Goal: Navigation & Orientation: Understand site structure

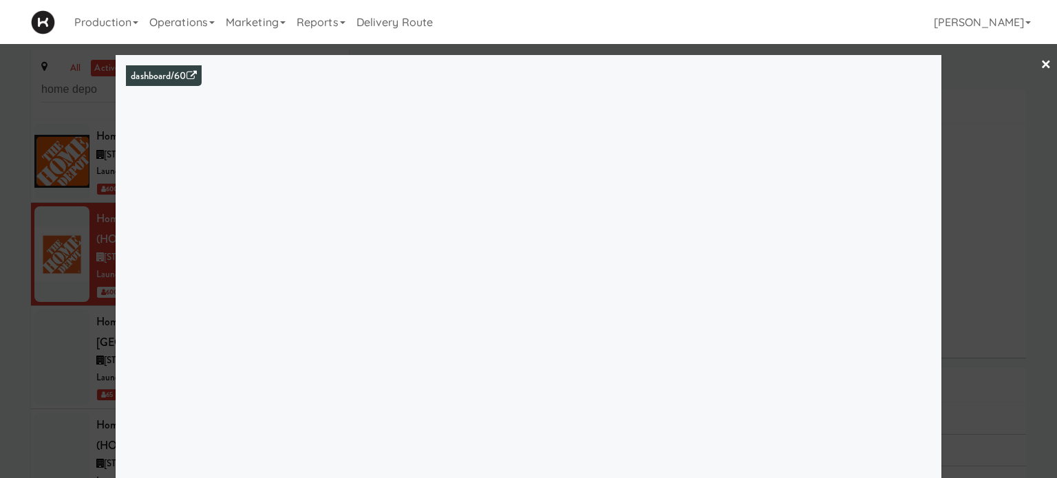
click at [1041, 65] on link "×" at bounding box center [1046, 65] width 11 height 43
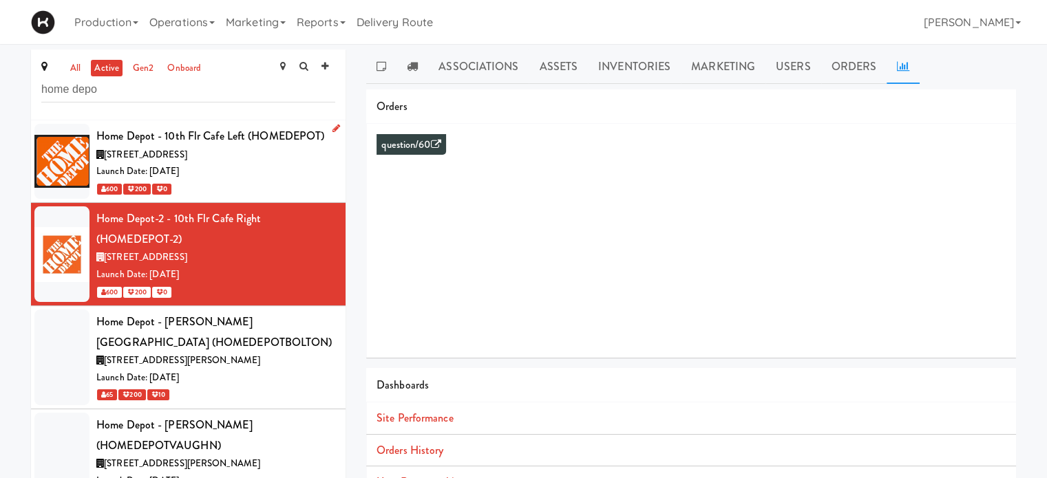
click at [276, 165] on div "Launch Date: [DATE]" at bounding box center [215, 171] width 239 height 17
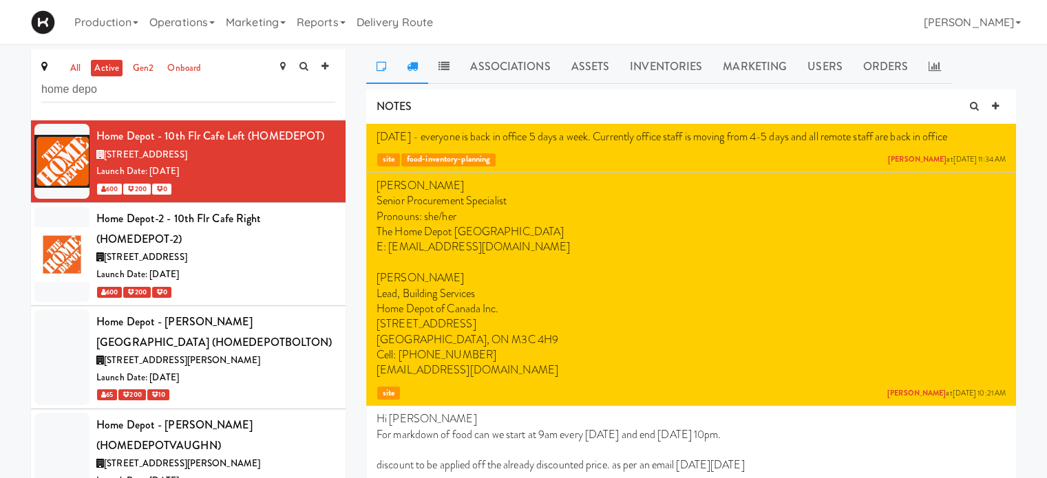
click at [420, 68] on link at bounding box center [413, 67] width 32 height 34
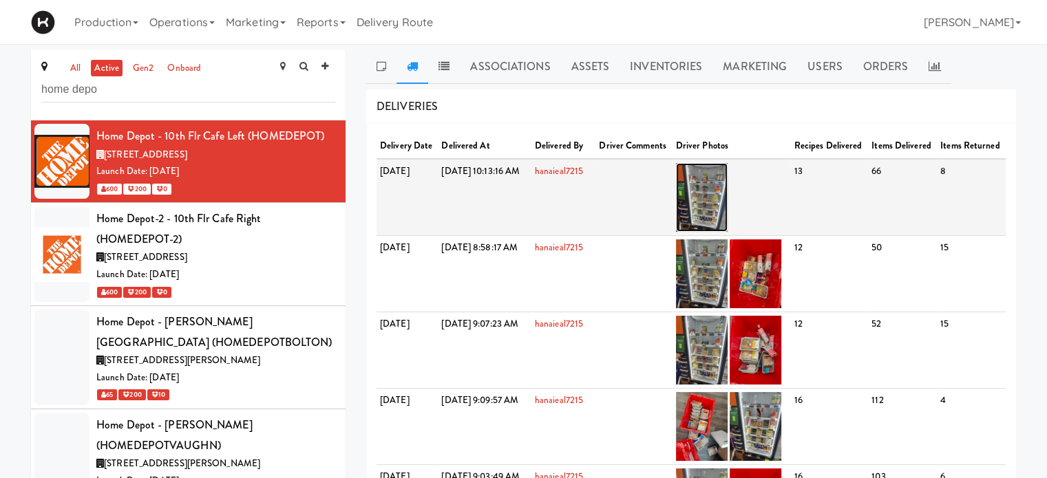
click at [728, 208] on img at bounding box center [702, 197] width 52 height 69
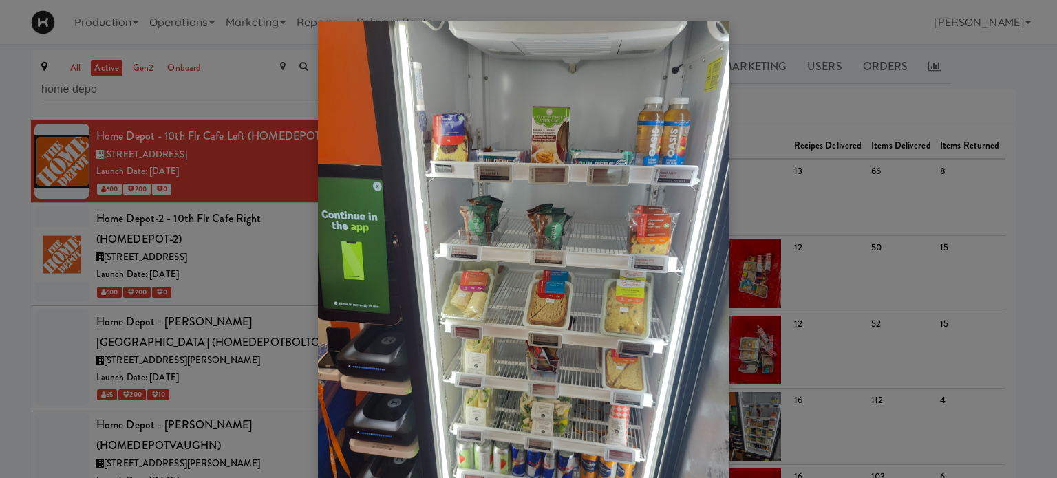
click at [1024, 87] on div at bounding box center [528, 239] width 1057 height 478
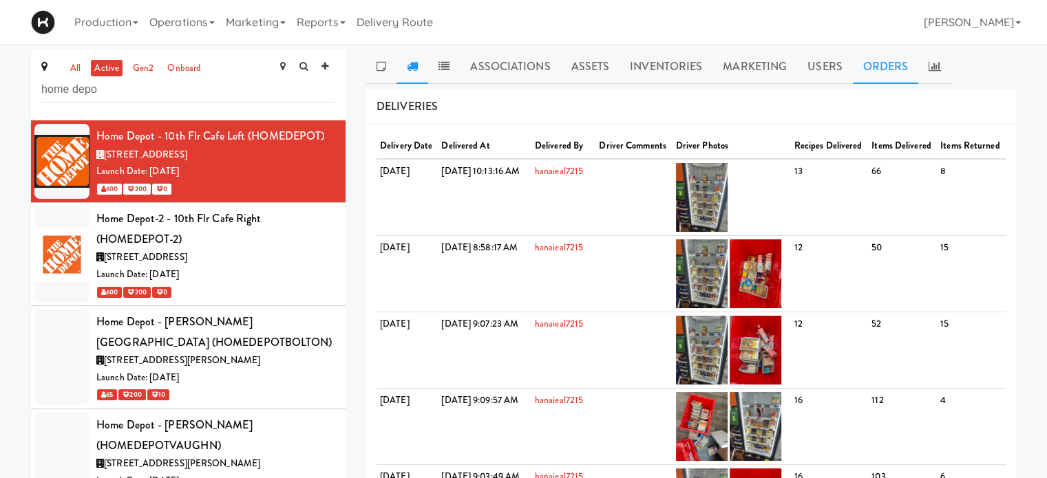
click at [867, 76] on link "Orders" at bounding box center [886, 67] width 66 height 34
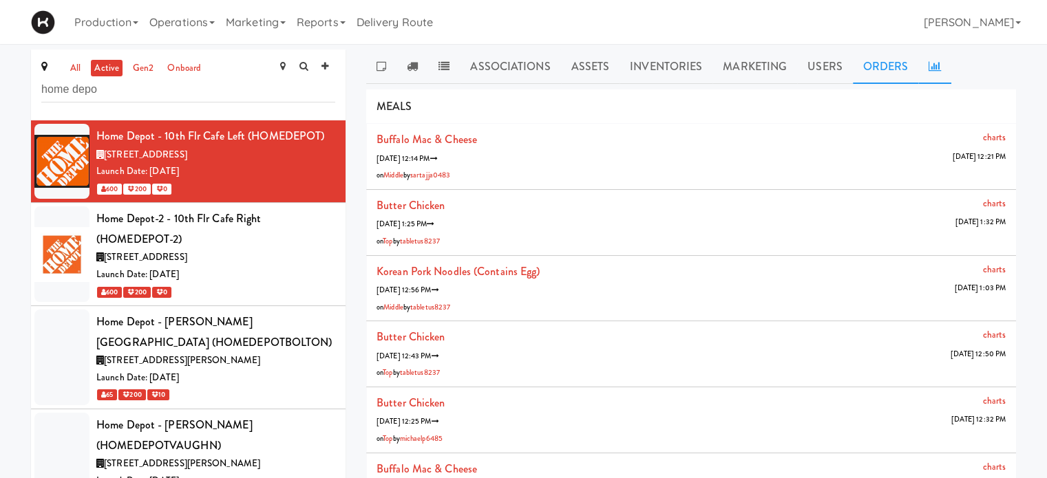
click at [926, 73] on link at bounding box center [934, 67] width 33 height 34
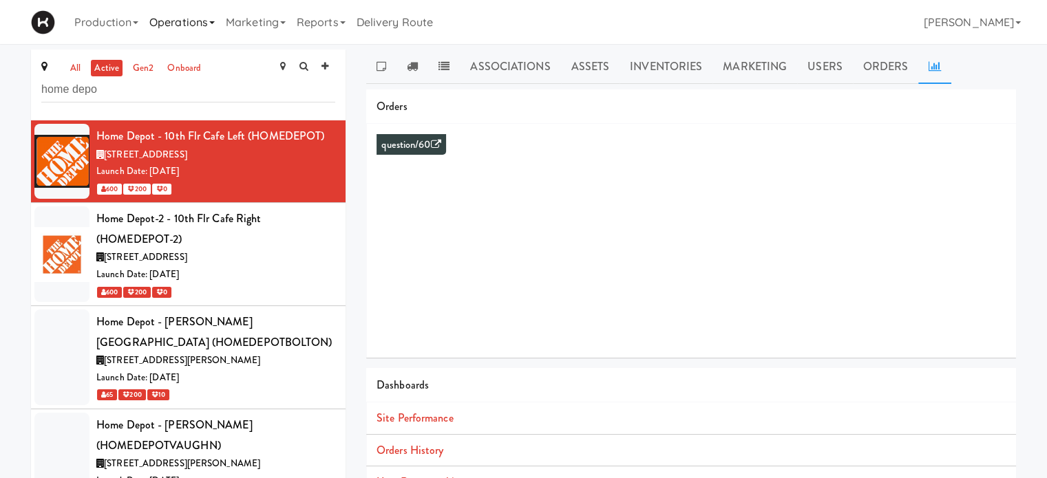
click at [184, 21] on link "Operations" at bounding box center [182, 22] width 76 height 44
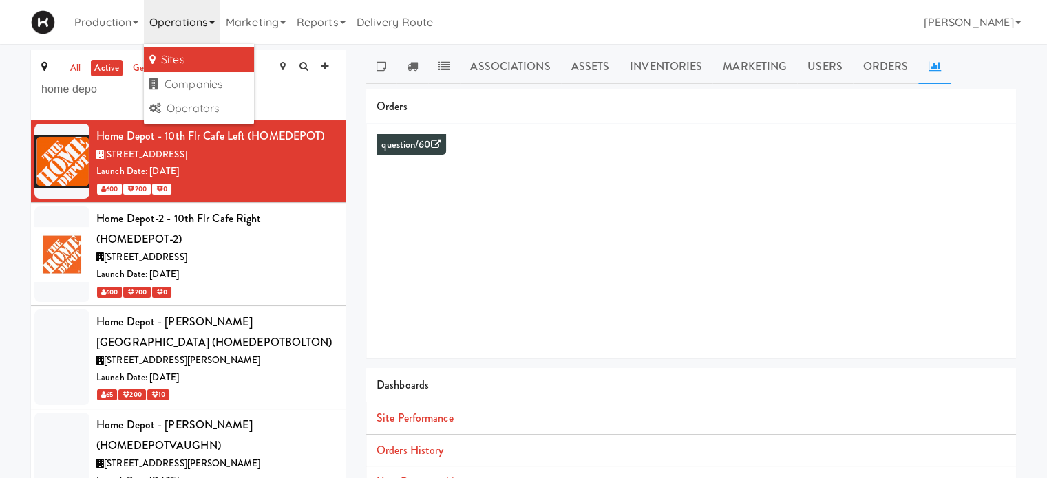
click at [509, 107] on div "Orders" at bounding box center [691, 106] width 650 height 35
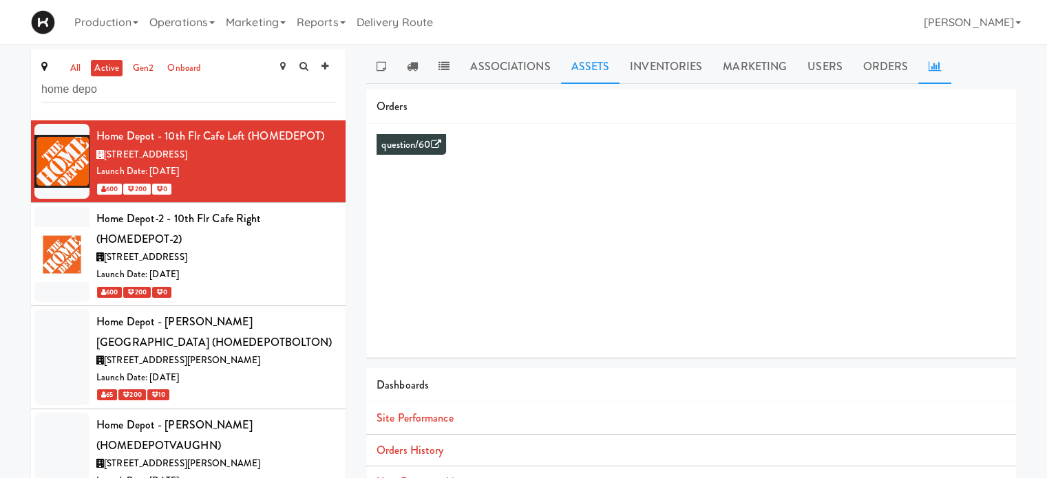
click at [584, 74] on link "Assets" at bounding box center [590, 67] width 59 height 34
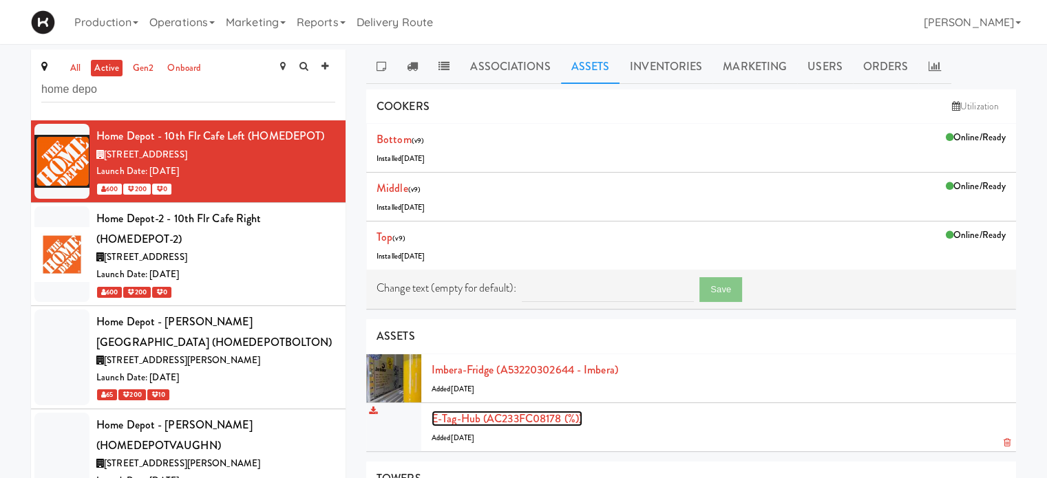
click at [494, 416] on link "E-tag-hub (AC233FC08178 (%))" at bounding box center [507, 419] width 151 height 16
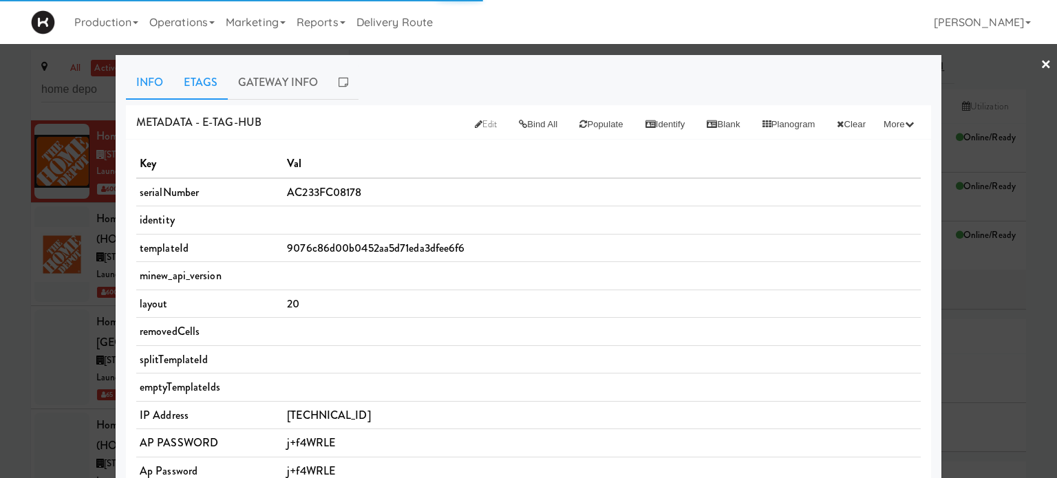
click at [195, 86] on link "Etags" at bounding box center [200, 82] width 54 height 34
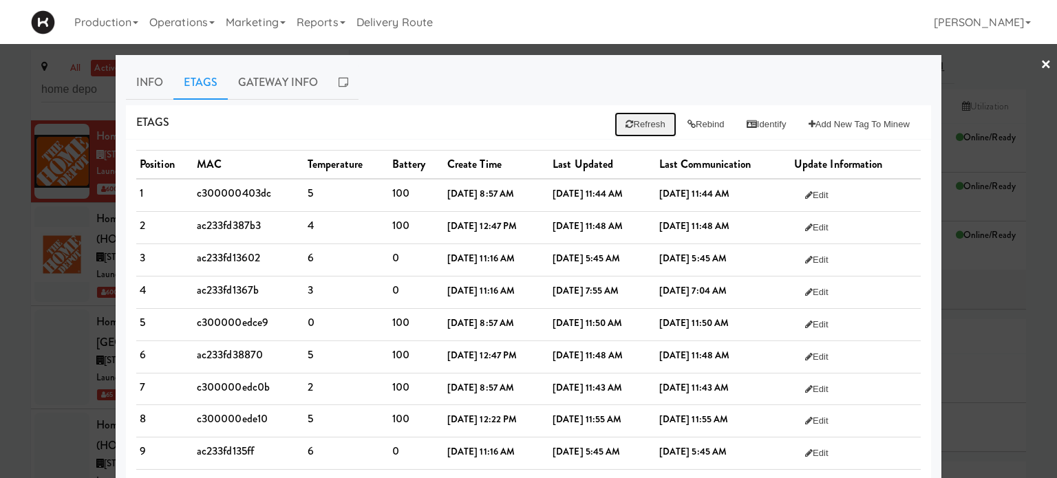
click at [631, 123] on button "Refresh" at bounding box center [645, 124] width 61 height 25
click at [1041, 67] on link "×" at bounding box center [1046, 65] width 11 height 43
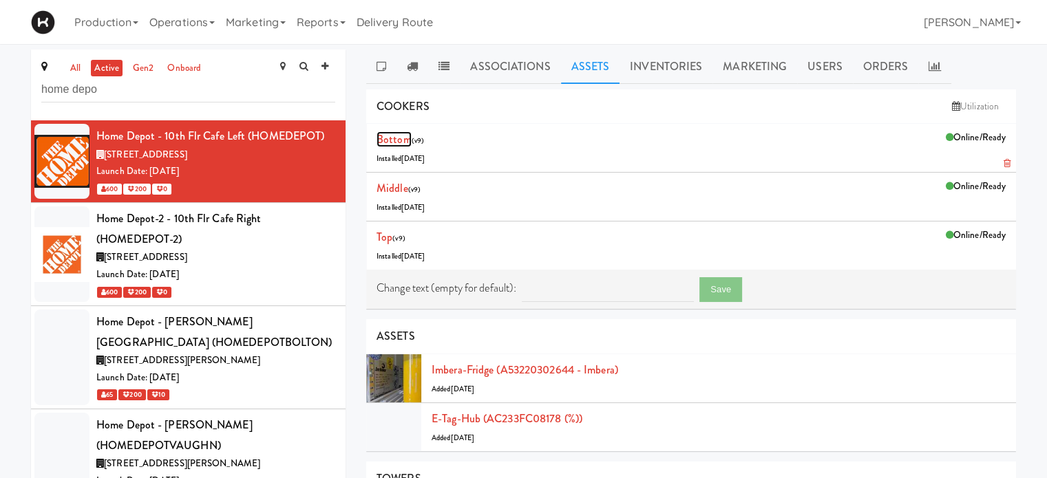
click at [394, 135] on link "Bottom" at bounding box center [394, 139] width 35 height 16
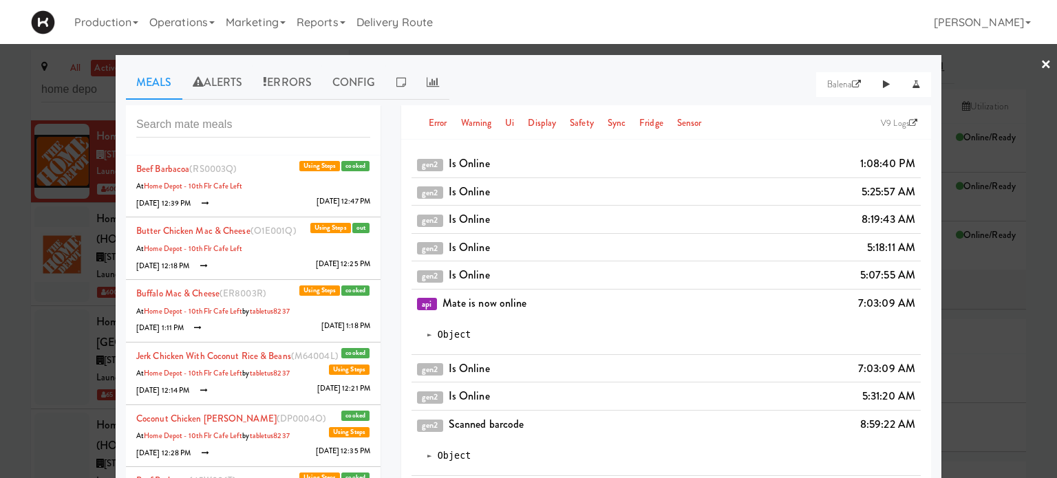
click at [1041, 62] on link "×" at bounding box center [1046, 65] width 11 height 43
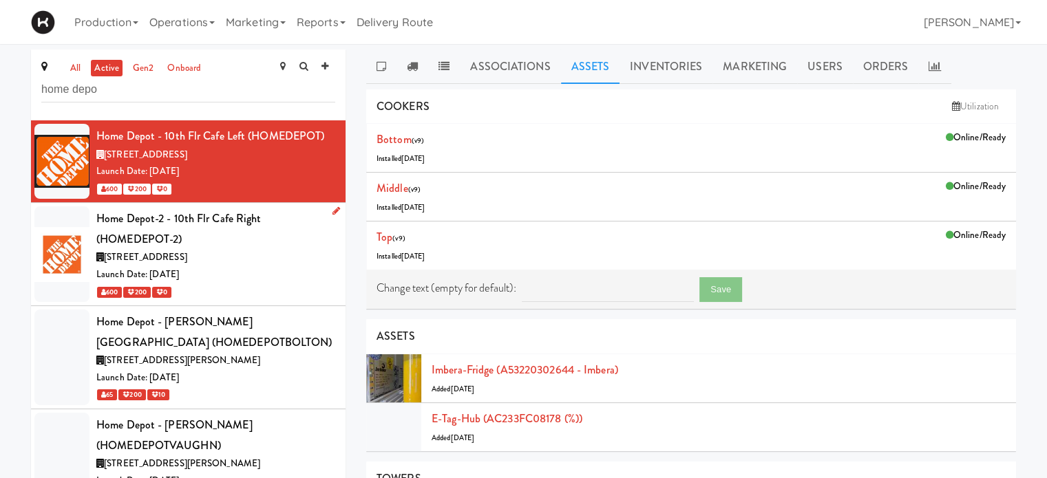
click at [262, 278] on div "Launch Date: [DATE]" at bounding box center [215, 274] width 239 height 17
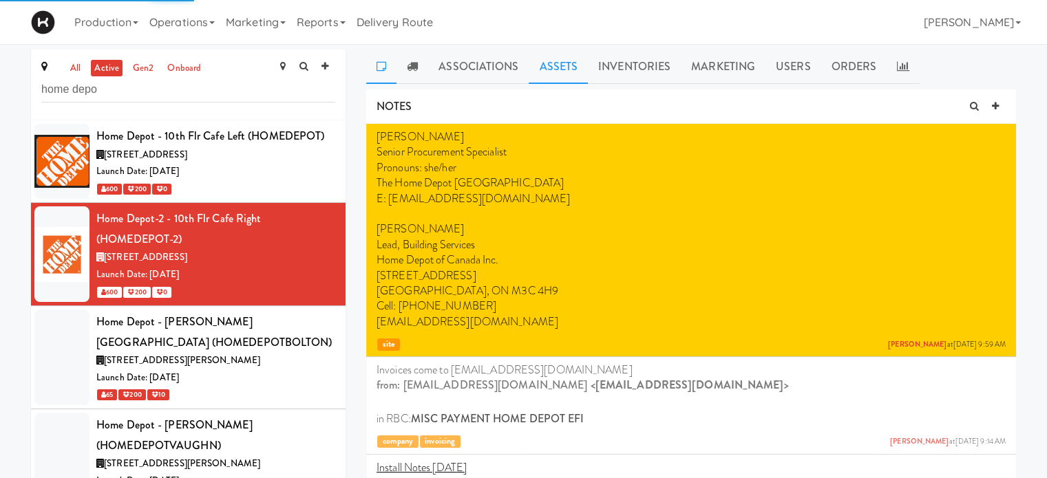
click at [566, 59] on link "Assets" at bounding box center [558, 67] width 59 height 34
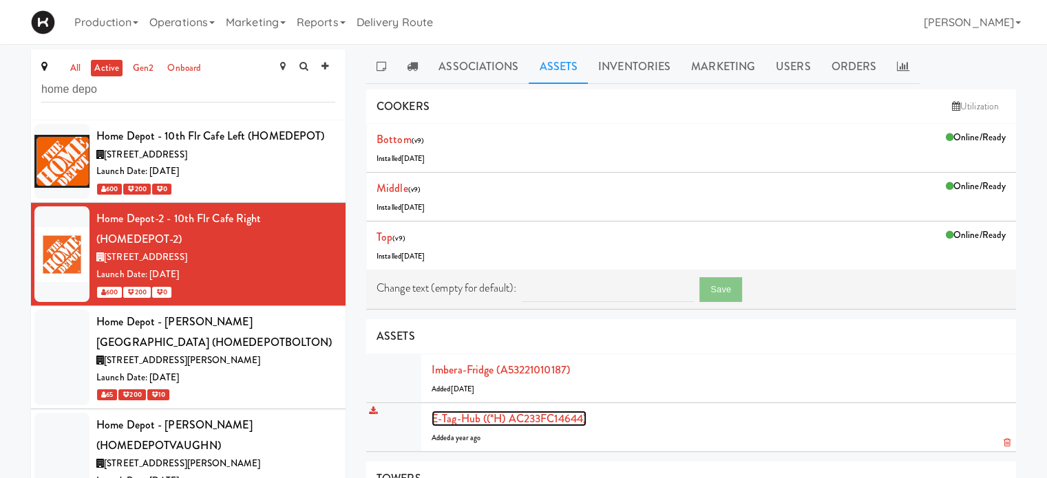
click at [472, 419] on link "E-tag-hub ((*H) AC233FC14644)" at bounding box center [509, 419] width 155 height 16
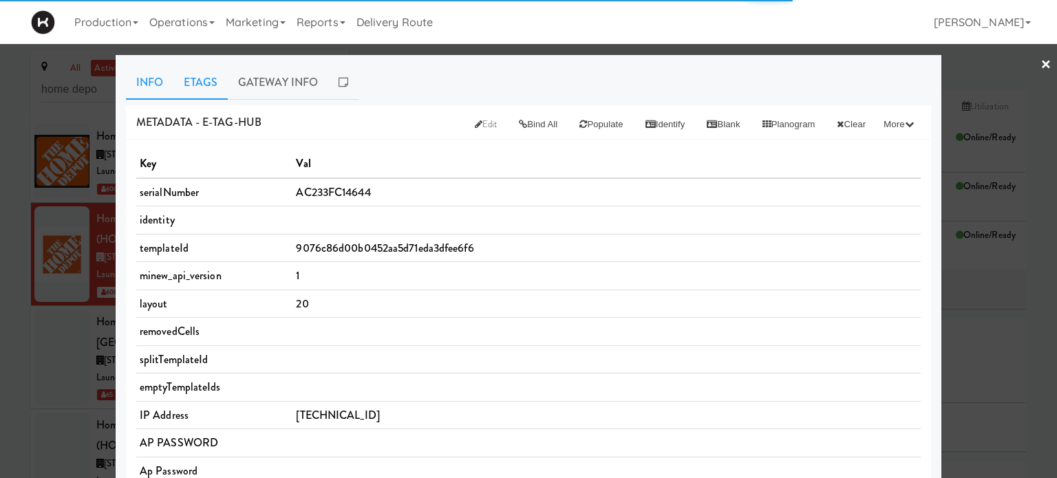
click at [196, 81] on link "Etags" at bounding box center [200, 82] width 54 height 34
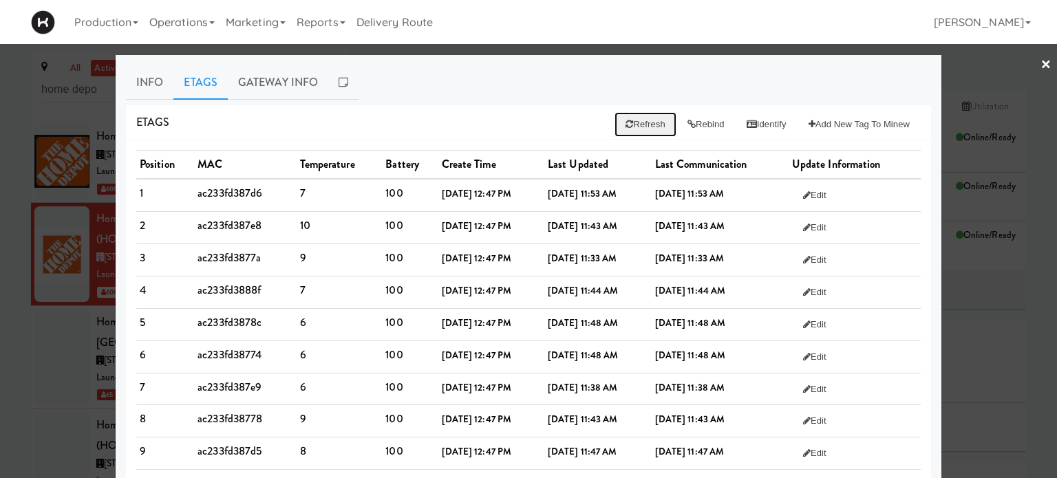
click at [638, 120] on button "Refresh" at bounding box center [645, 124] width 61 height 25
click at [626, 125] on icon at bounding box center [630, 124] width 8 height 9
click at [1041, 62] on link "×" at bounding box center [1046, 65] width 11 height 43
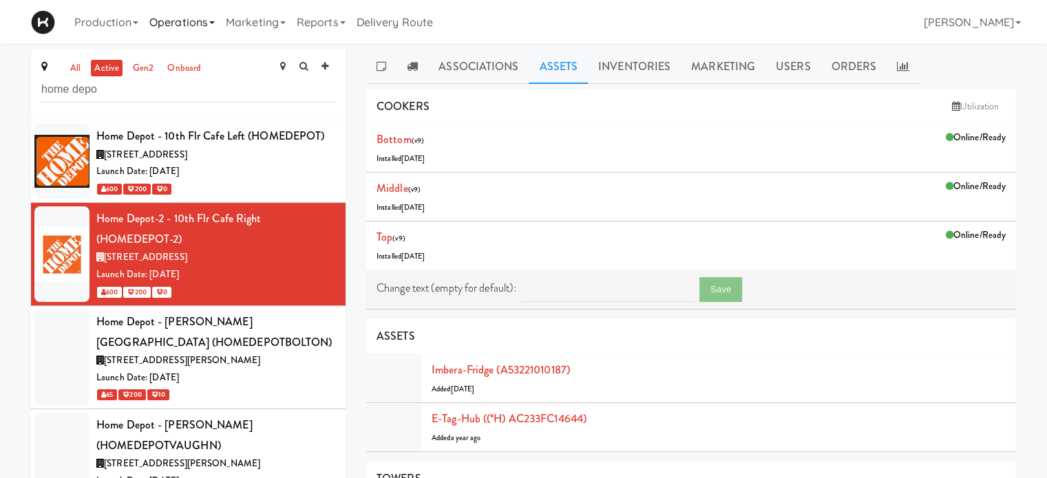
click at [211, 26] on link "Operations" at bounding box center [182, 22] width 76 height 44
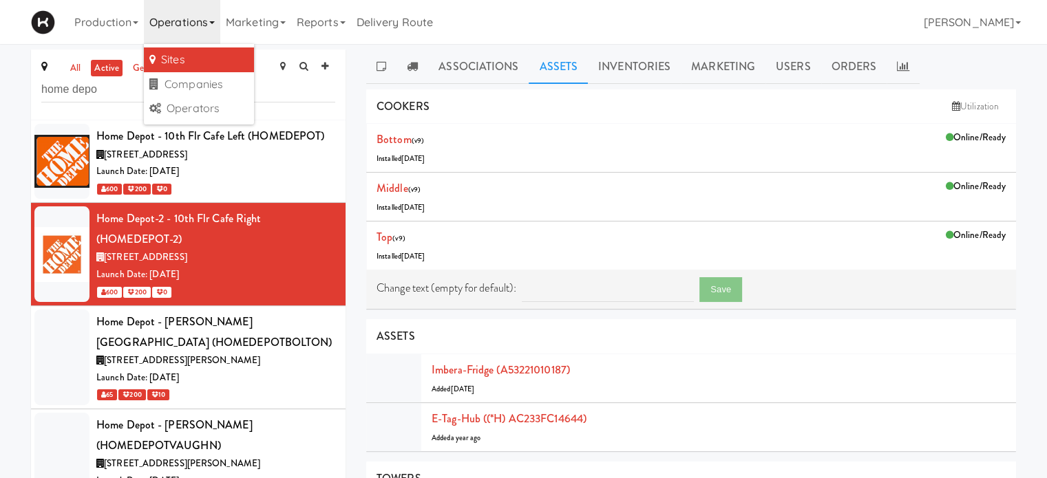
click at [211, 26] on link "Operations" at bounding box center [182, 22] width 76 height 44
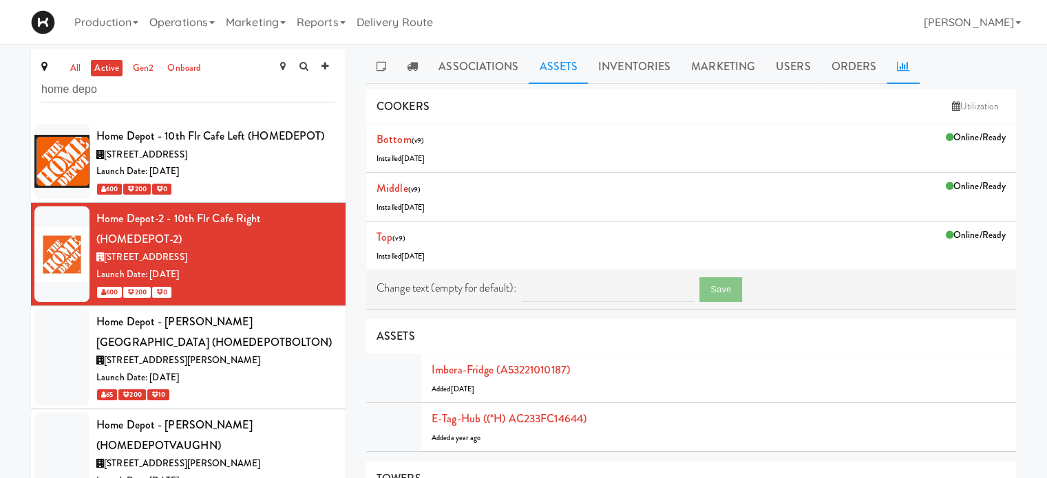
click at [901, 63] on icon at bounding box center [903, 66] width 12 height 11
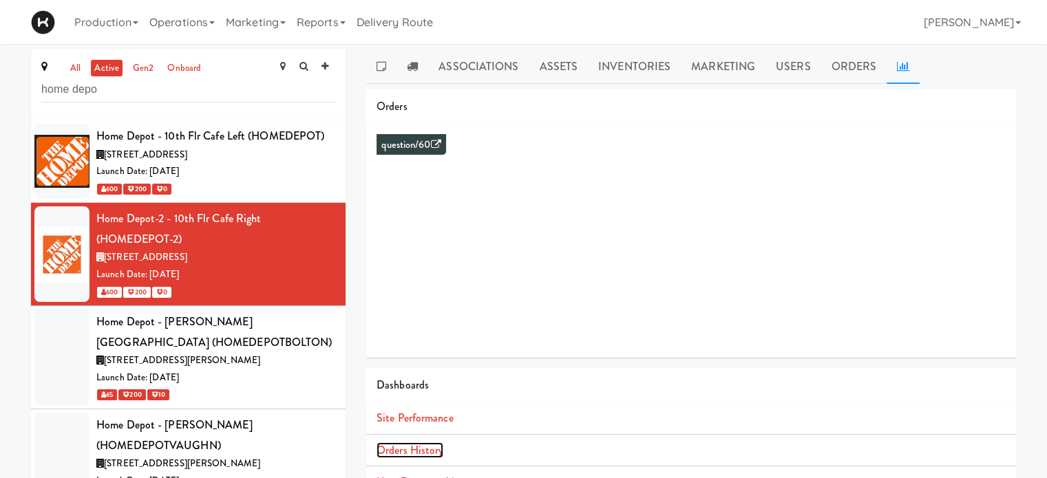
click at [414, 447] on link "Orders History" at bounding box center [410, 451] width 67 height 16
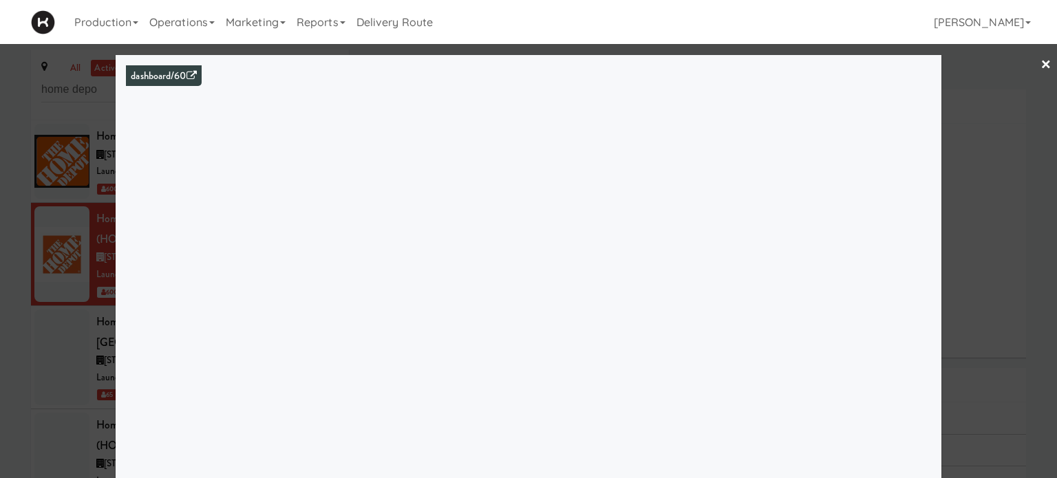
click at [1041, 64] on link "×" at bounding box center [1046, 65] width 11 height 43
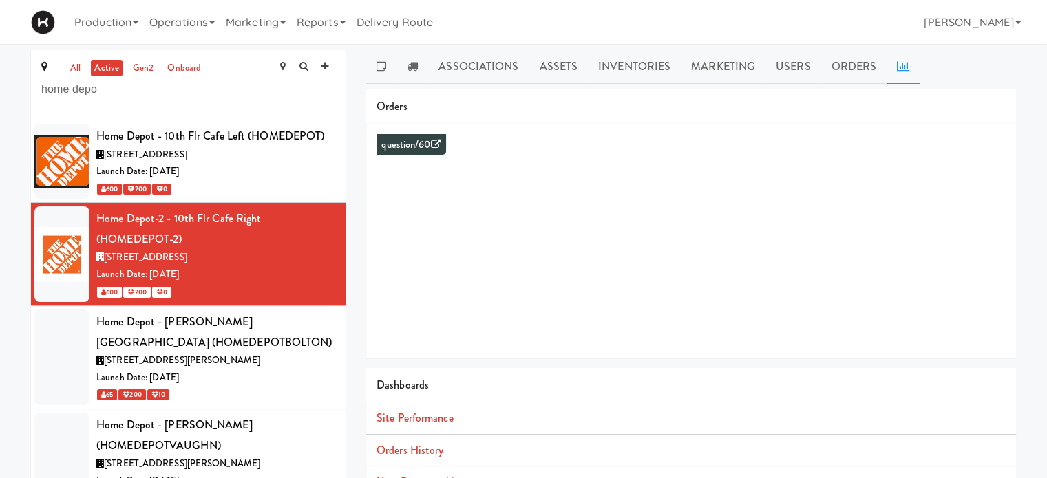
click at [897, 62] on icon at bounding box center [903, 66] width 12 height 11
click at [848, 67] on link "Orders" at bounding box center [854, 67] width 66 height 34
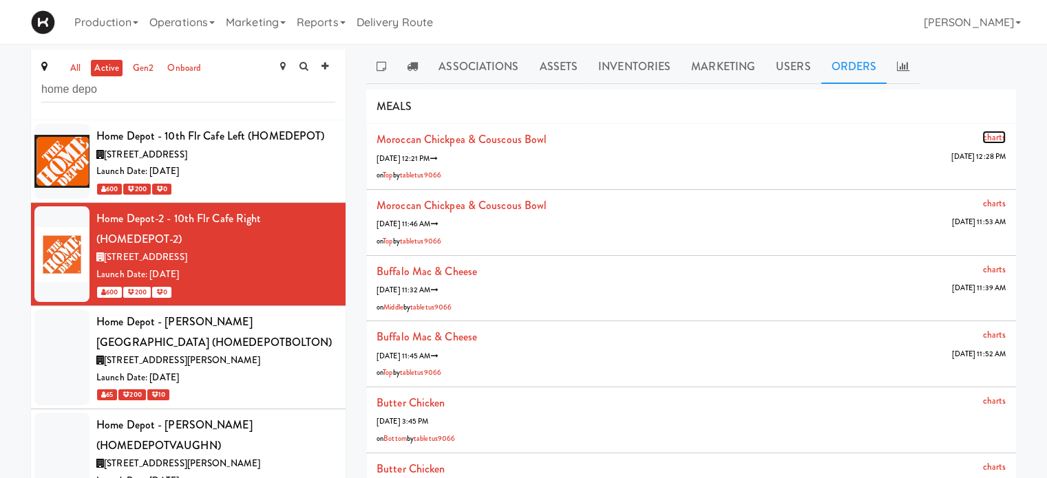
click at [982, 136] on link "charts" at bounding box center [993, 137] width 23 height 13
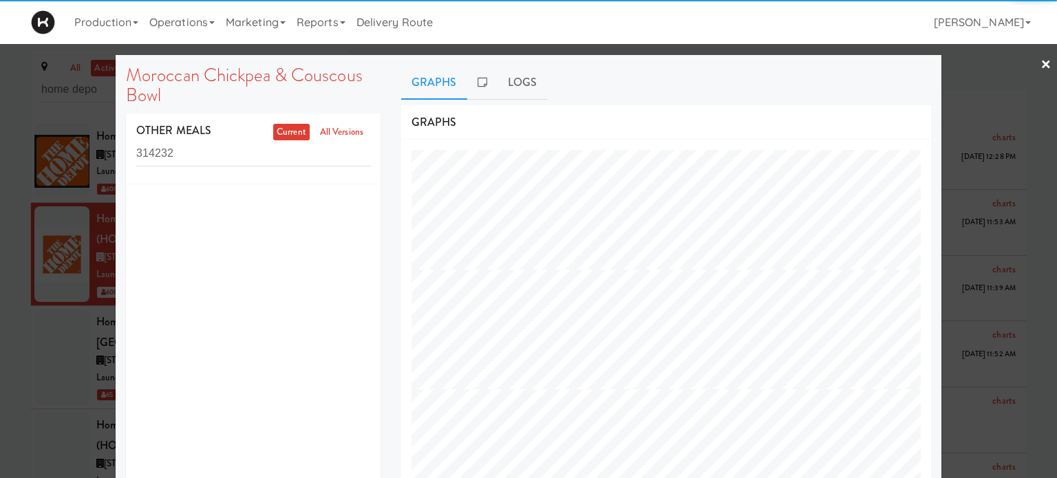
scroll to position [556, 551]
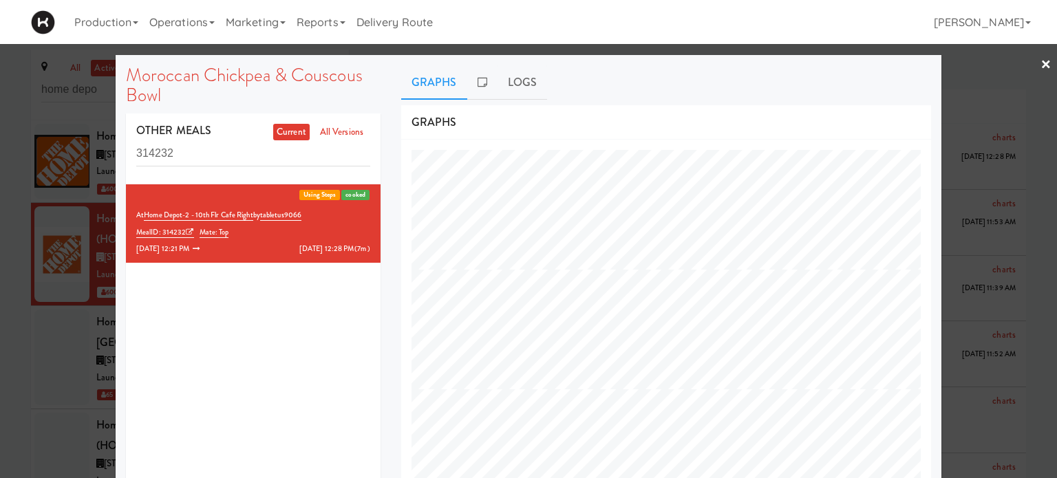
click at [328, 230] on li "cooked Using Steps At Home Depot-2 - 10th Flr Cafe Right by tabletus9066 MealID…" at bounding box center [253, 223] width 255 height 78
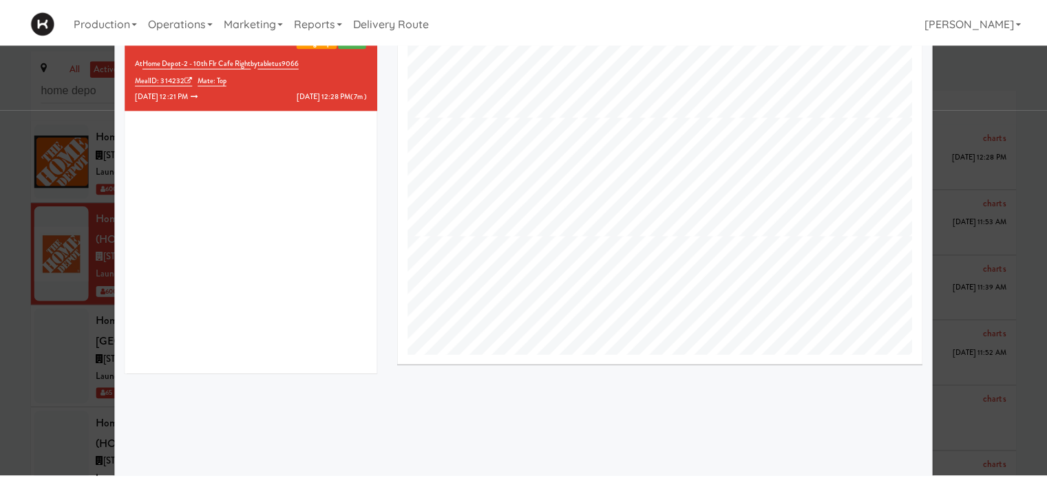
scroll to position [0, 0]
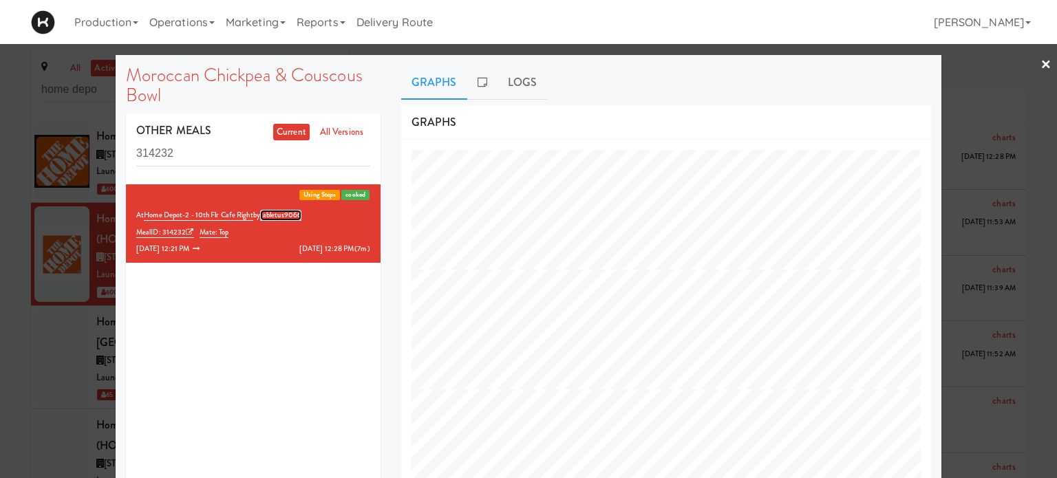
click at [287, 218] on link "tabletus9066" at bounding box center [280, 215] width 41 height 11
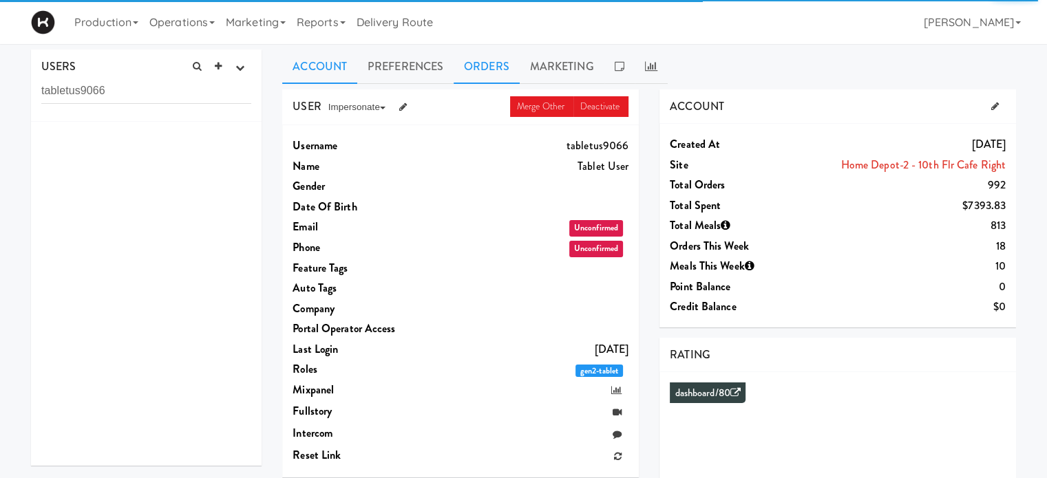
click at [488, 63] on link "Orders" at bounding box center [487, 67] width 66 height 34
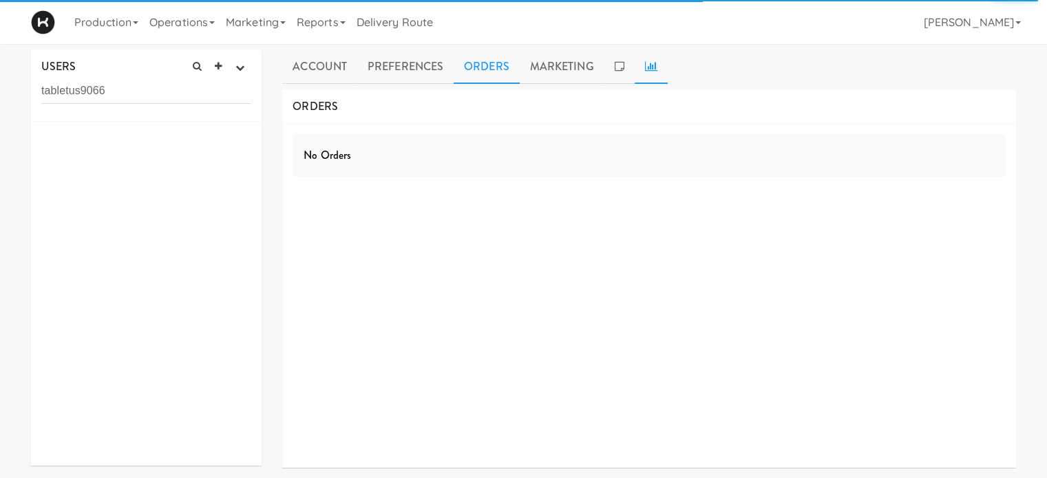
click at [646, 74] on link at bounding box center [651, 67] width 33 height 34
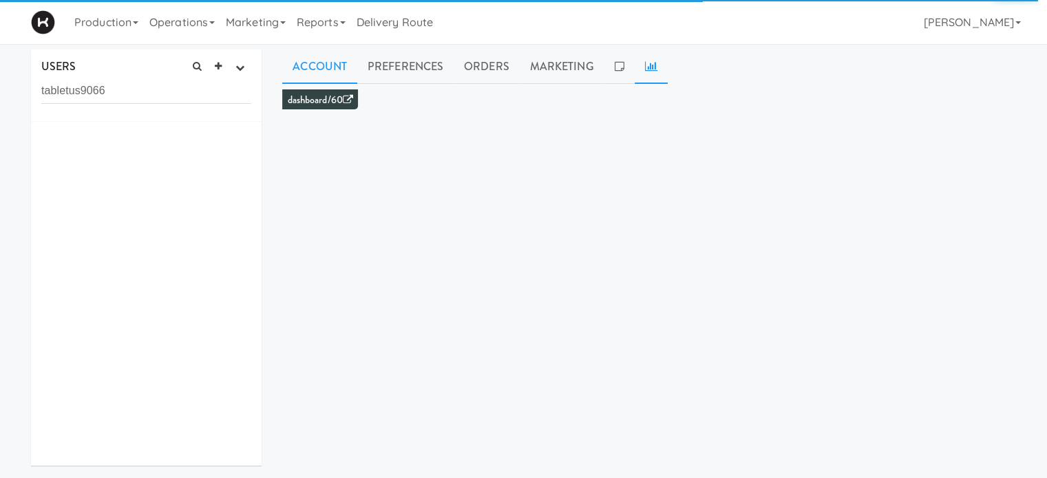
click at [324, 70] on link "Account" at bounding box center [319, 67] width 75 height 34
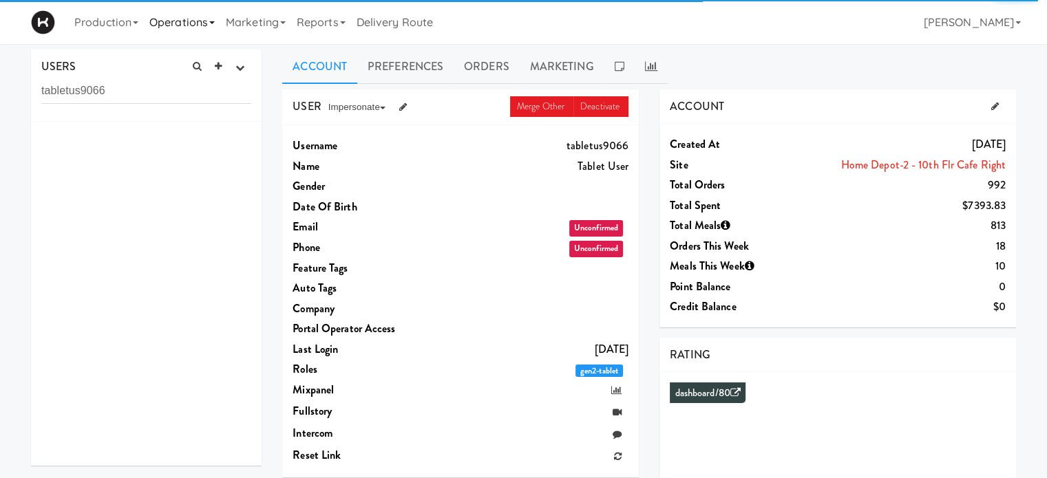
click at [209, 20] on link "Operations" at bounding box center [182, 22] width 76 height 44
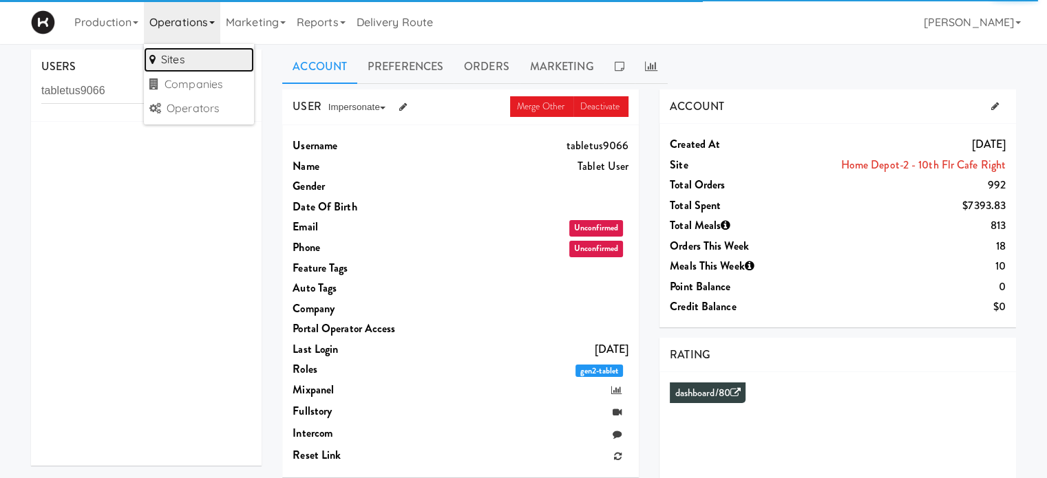
click at [205, 61] on link "Sites" at bounding box center [199, 60] width 110 height 25
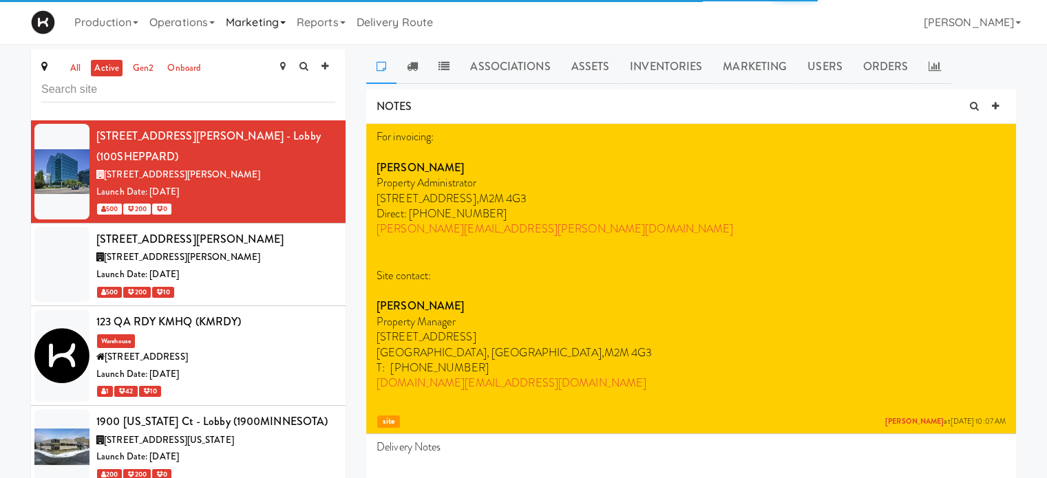
click at [257, 34] on link "Marketing" at bounding box center [255, 22] width 71 height 44
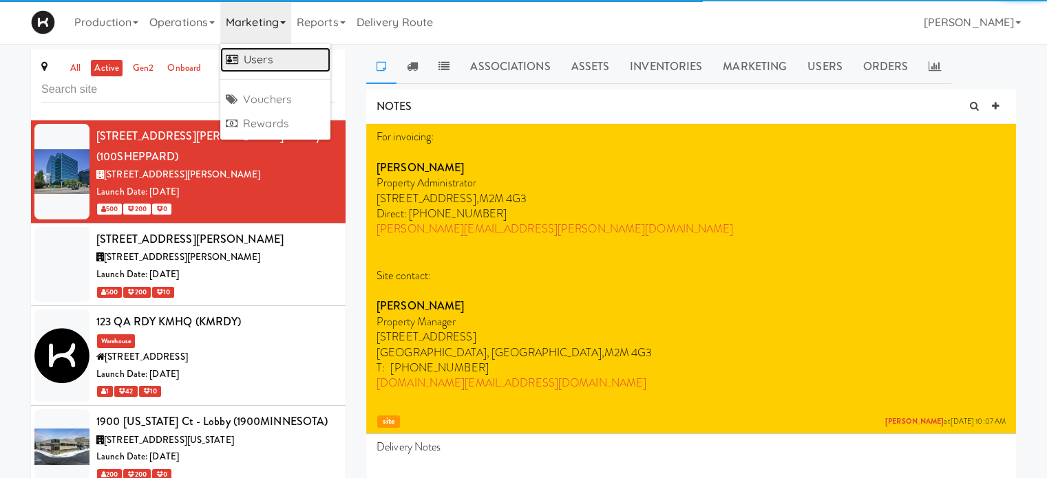
click at [263, 53] on link "Users" at bounding box center [275, 60] width 110 height 25
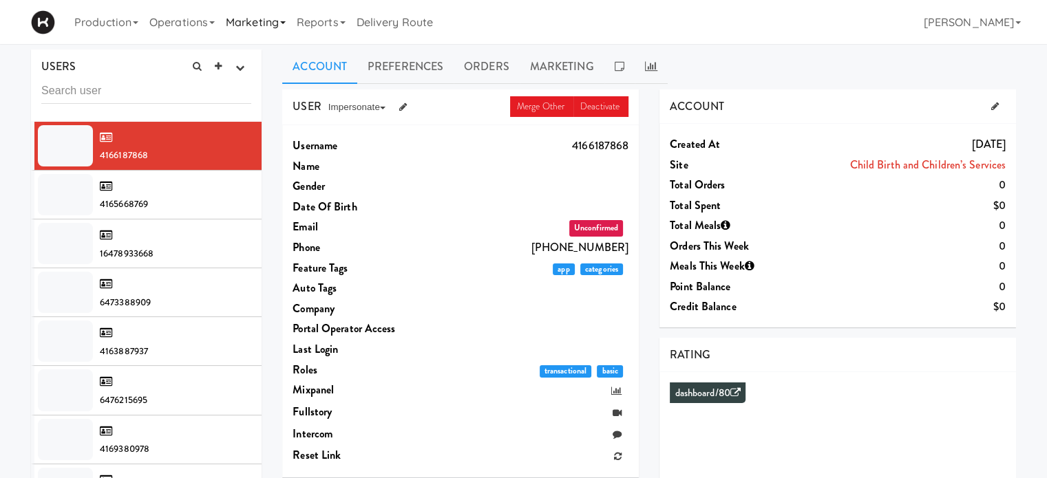
click at [289, 29] on link "Marketing" at bounding box center [255, 22] width 71 height 44
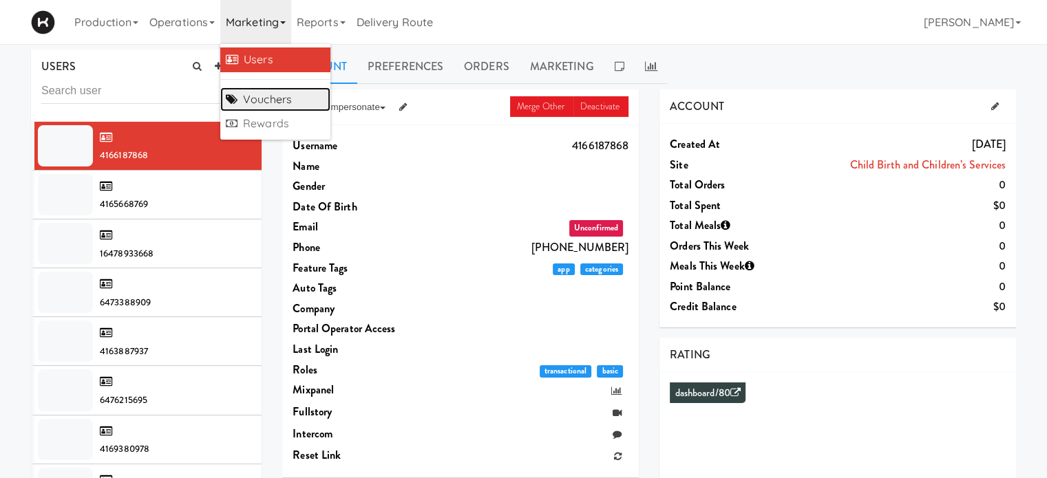
click at [279, 94] on link "Vouchers" at bounding box center [275, 99] width 110 height 25
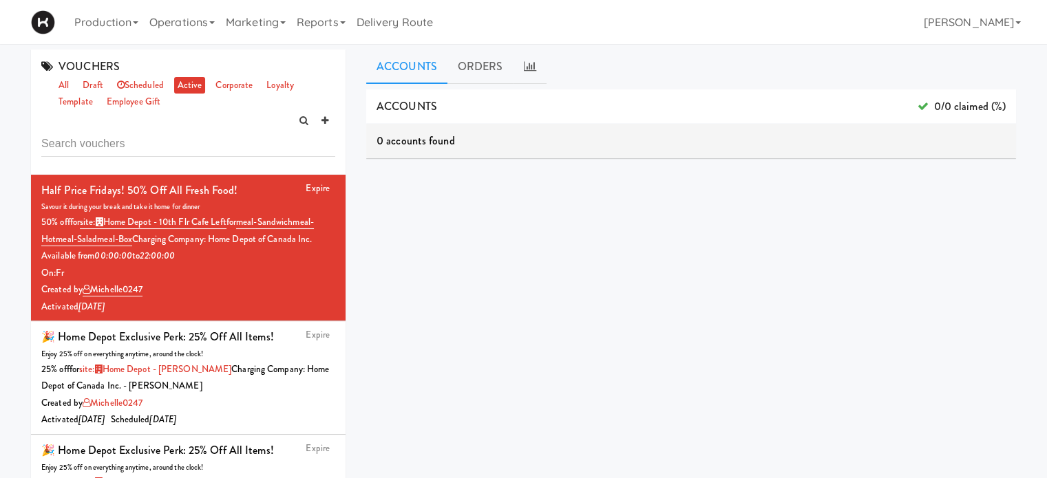
click at [558, 12] on div "Production Menus Manufacturers Inventory Plans Routing Deliveries Delivery Plan…" at bounding box center [523, 22] width 985 height 44
click at [474, 62] on link "ORDERS" at bounding box center [480, 67] width 66 height 34
click at [267, 191] on div "Expire Half Price Fridays! 50% off All Fresh Food! Savour it during your break …" at bounding box center [188, 248] width 294 height 136
click at [417, 67] on link "Accounts" at bounding box center [406, 67] width 81 height 34
click at [230, 348] on div "🎉 Home Depot Exclusive Perk: 25% off all items!" at bounding box center [157, 337] width 233 height 21
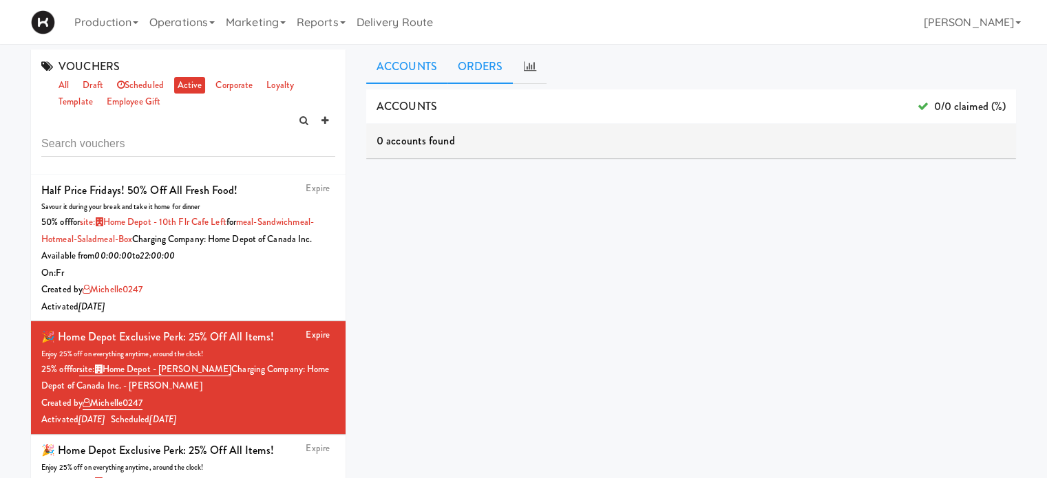
click at [473, 75] on link "ORDERS" at bounding box center [480, 67] width 66 height 34
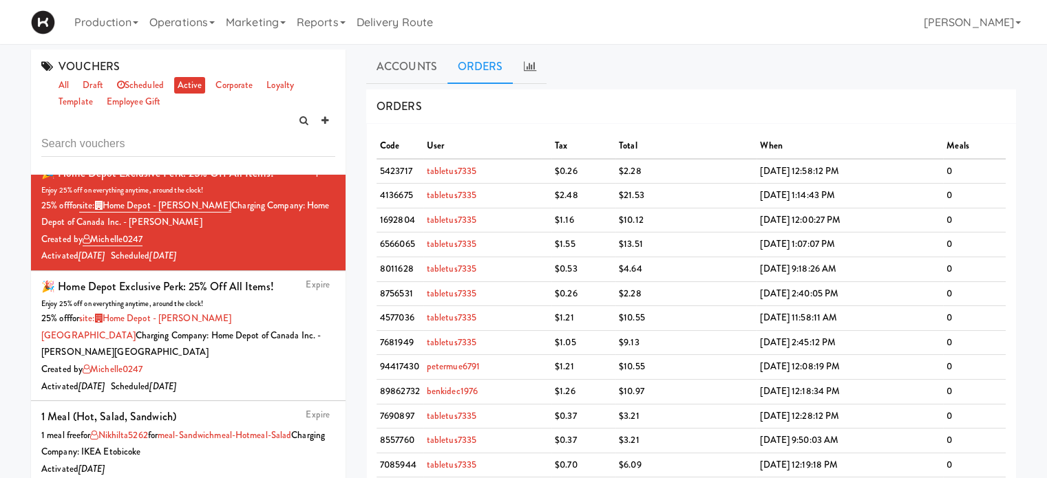
scroll to position [22, 0]
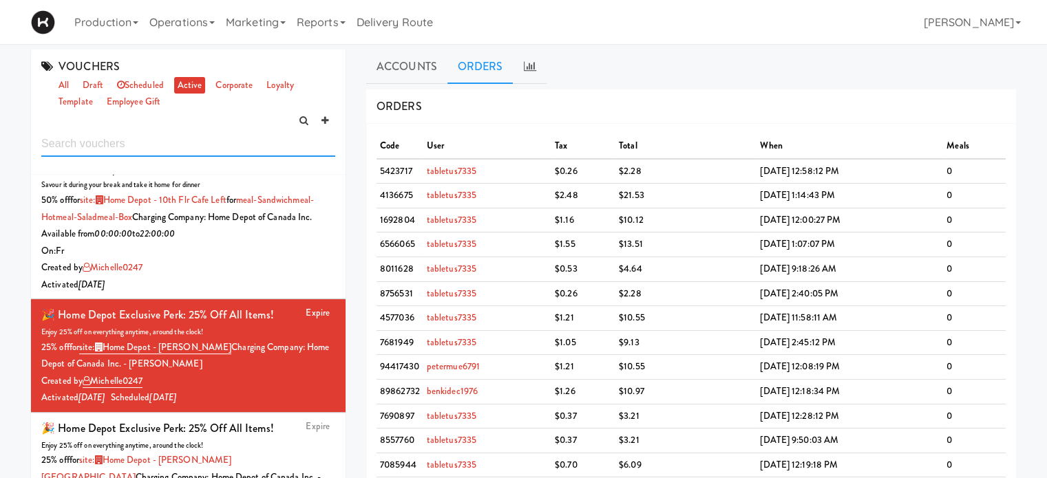
click at [201, 138] on input "text" at bounding box center [188, 143] width 294 height 25
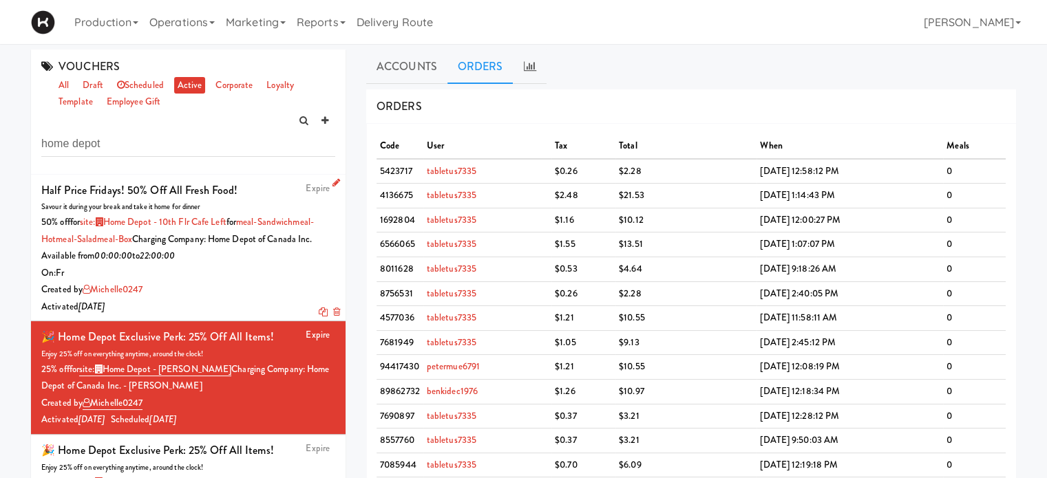
click at [244, 193] on div "Expire Half Price Fridays! 50% off All Fresh Food! Savour it during your break …" at bounding box center [188, 248] width 294 height 136
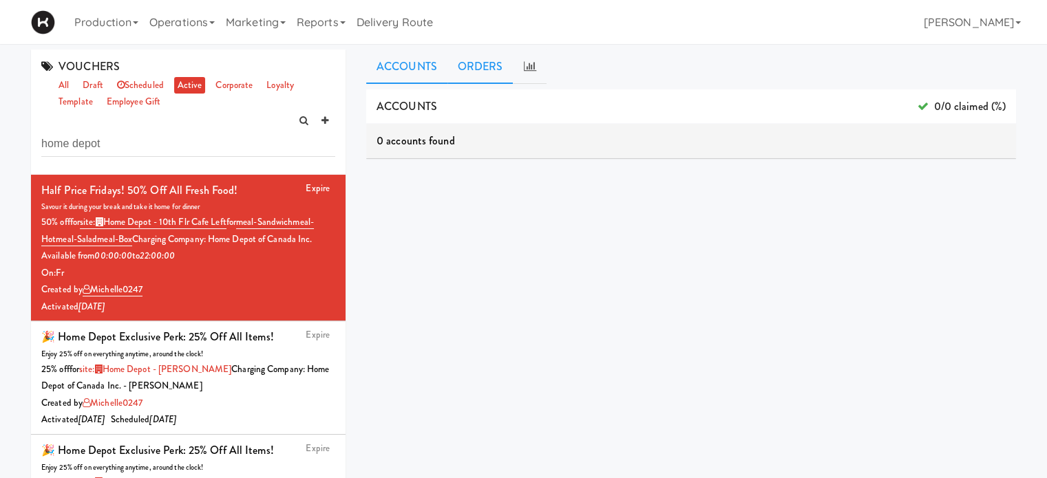
click at [485, 70] on link "ORDERS" at bounding box center [480, 67] width 66 height 34
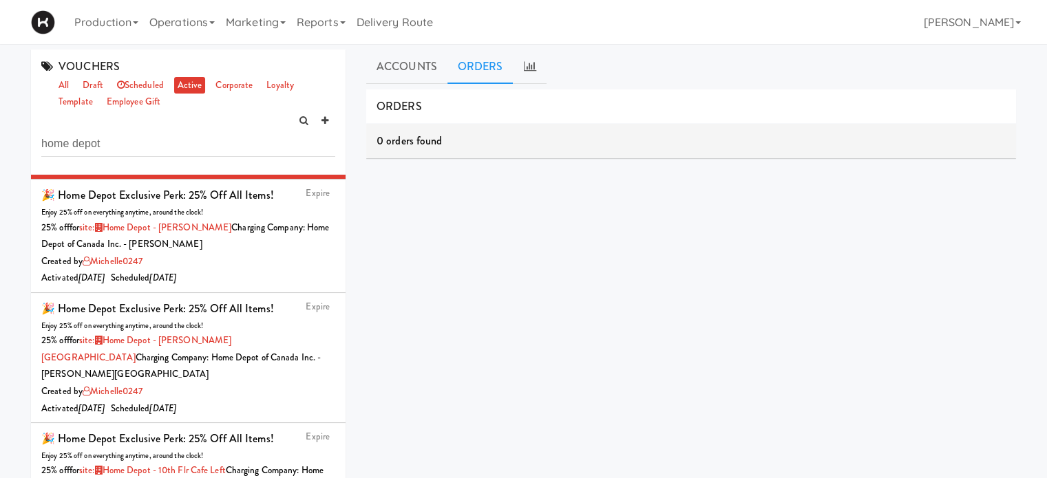
scroll to position [203, 0]
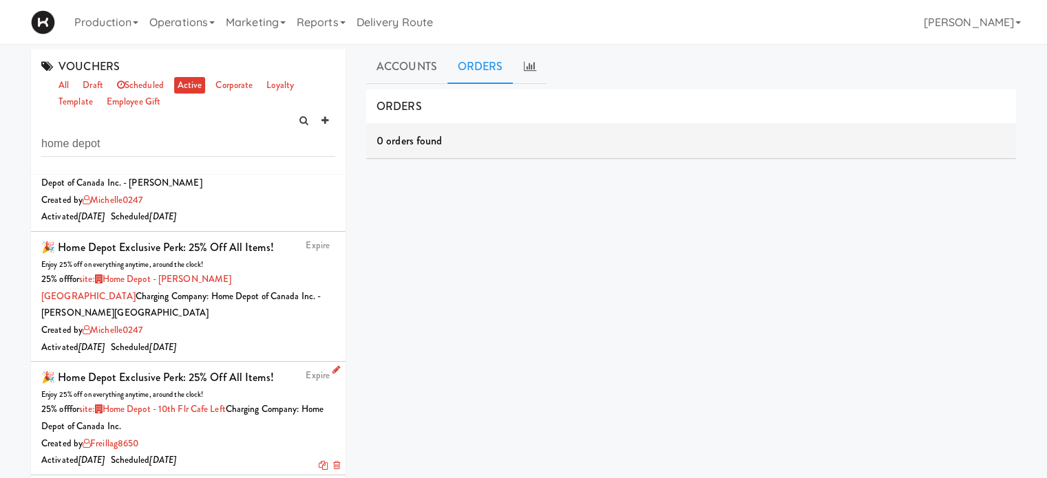
click at [264, 445] on div "Created by freillag8650" at bounding box center [188, 444] width 294 height 17
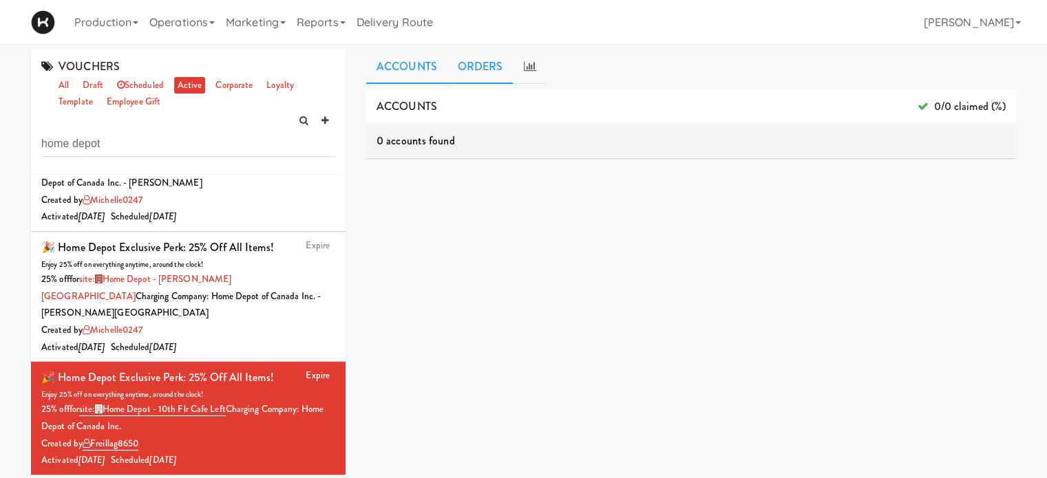
click at [474, 64] on link "ORDERS" at bounding box center [480, 67] width 66 height 34
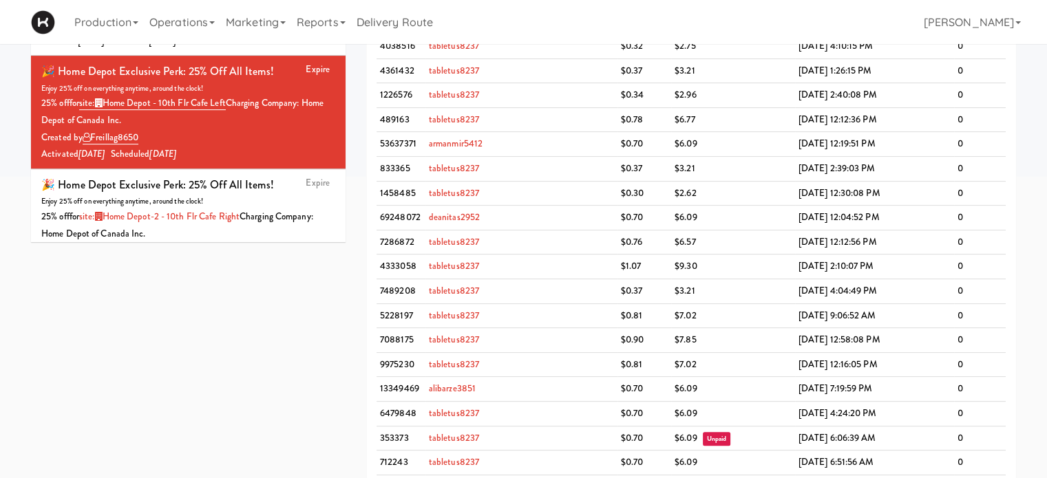
scroll to position [203, 0]
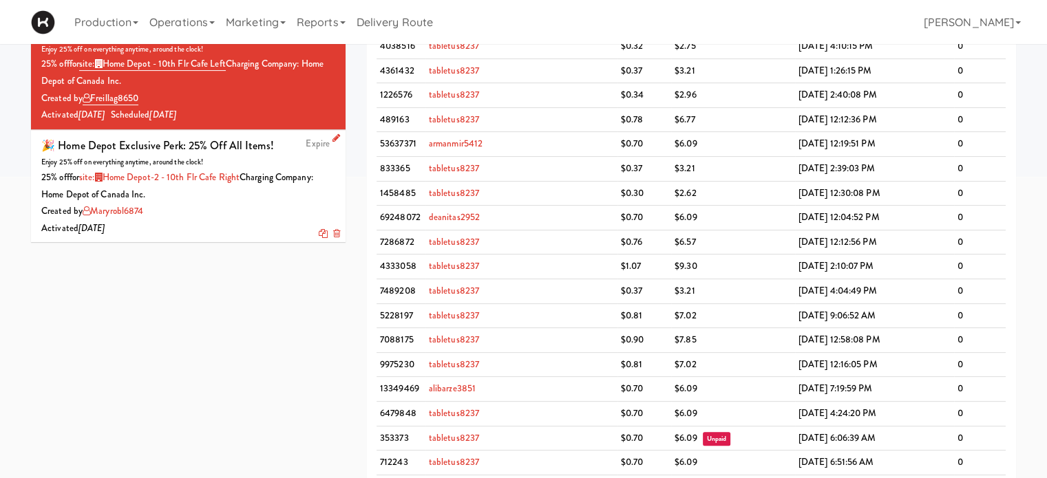
click at [226, 211] on div "Created by maryrobl6874" at bounding box center [188, 211] width 294 height 17
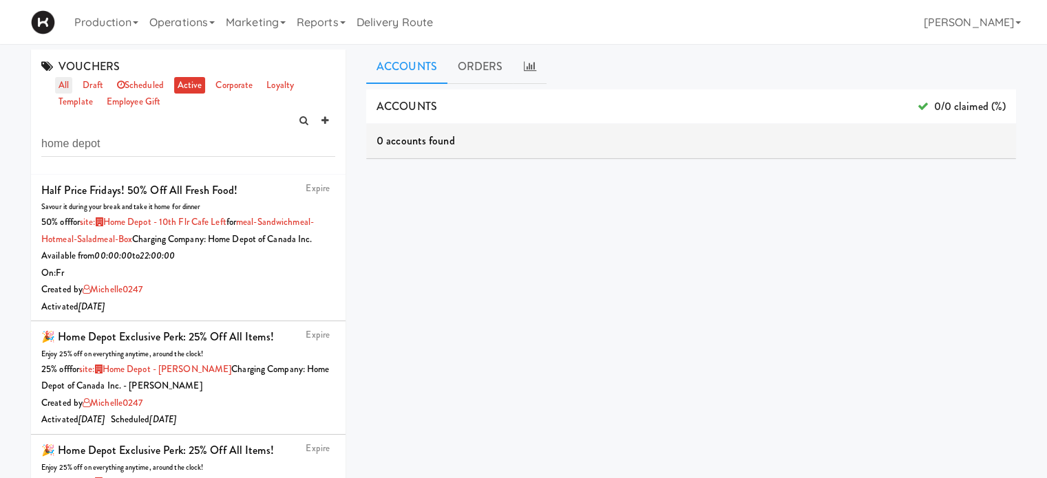
click at [60, 88] on link "all" at bounding box center [63, 85] width 17 height 17
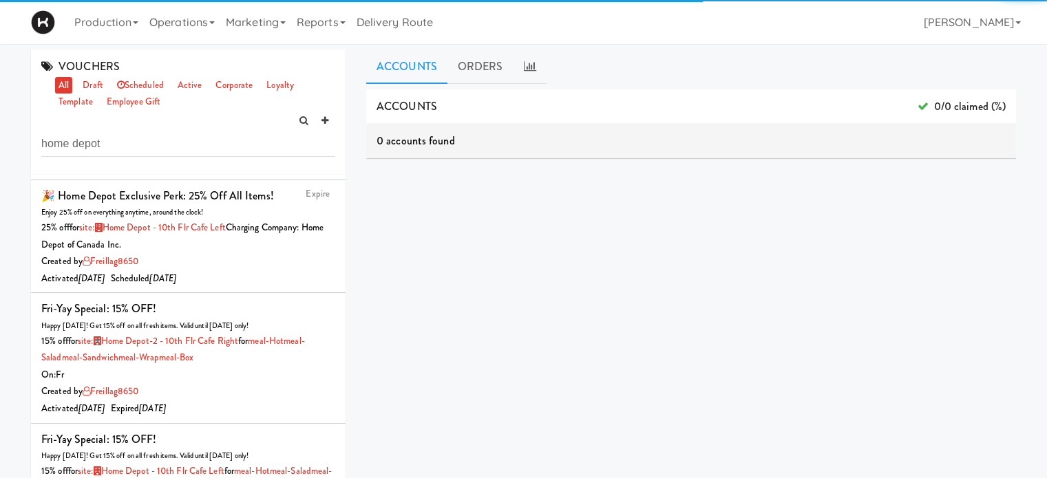
scroll to position [2493, 0]
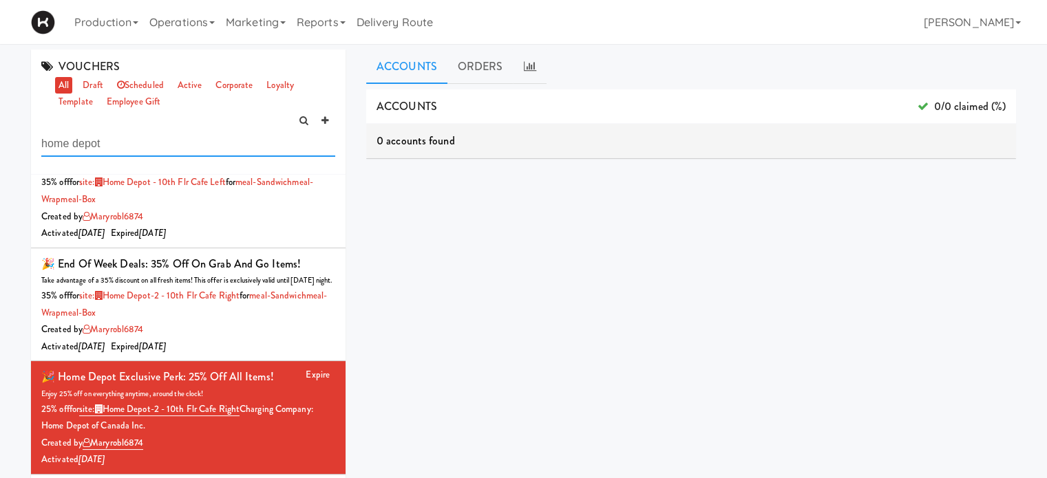
drag, startPoint x: 130, startPoint y: 143, endPoint x: 0, endPoint y: 141, distance: 130.1
click at [0, 141] on div "VOUCHERS all draft scheduled active corporate loyalty template employee gift ho…" at bounding box center [523, 328] width 1047 height 556
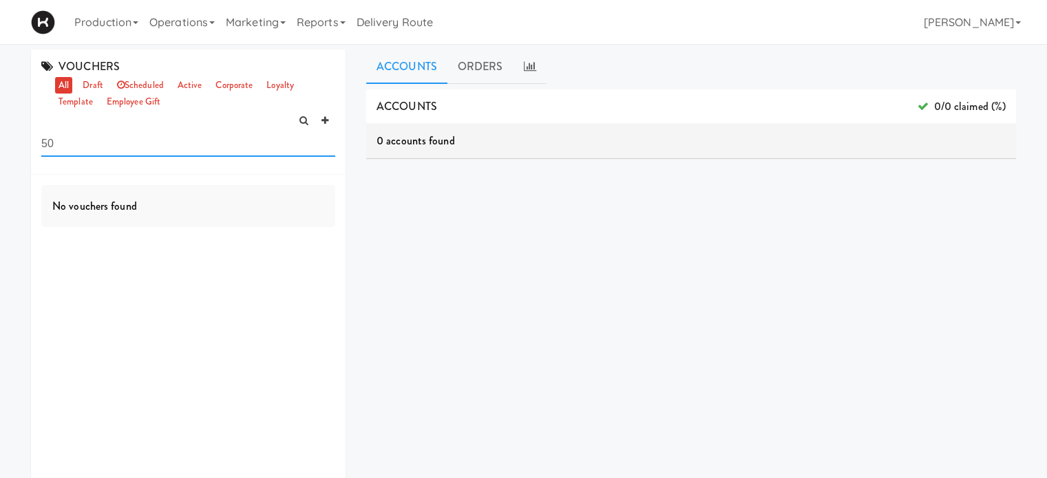
scroll to position [0, 0]
type input "5"
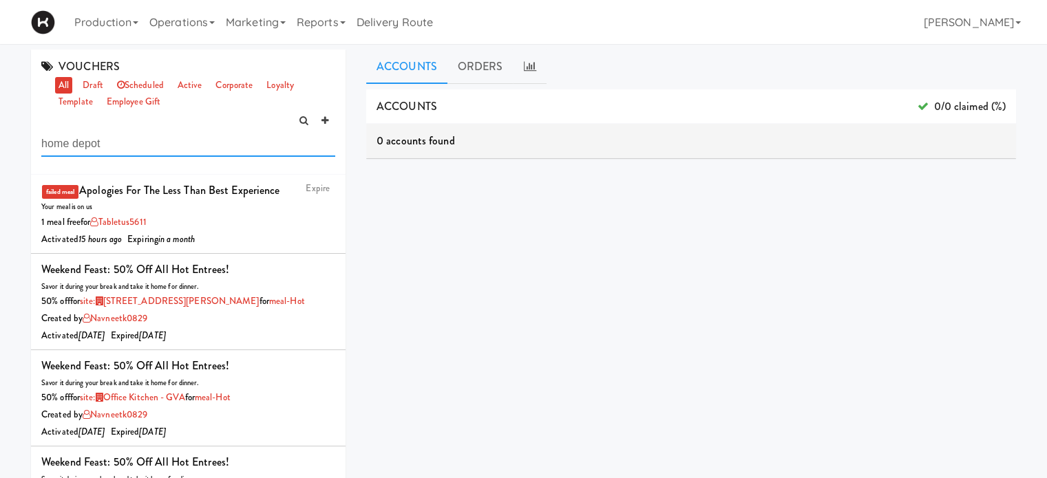
type input "home depot"
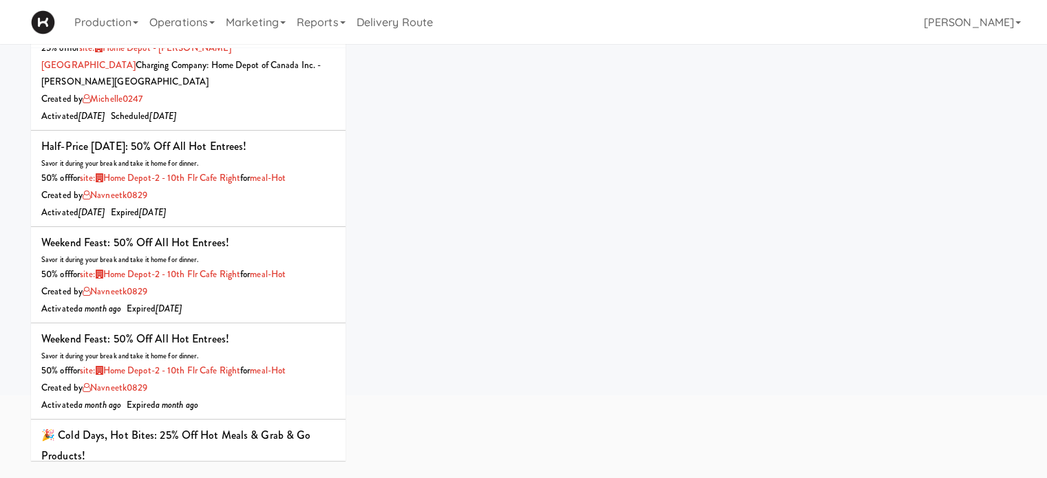
scroll to position [1064, 0]
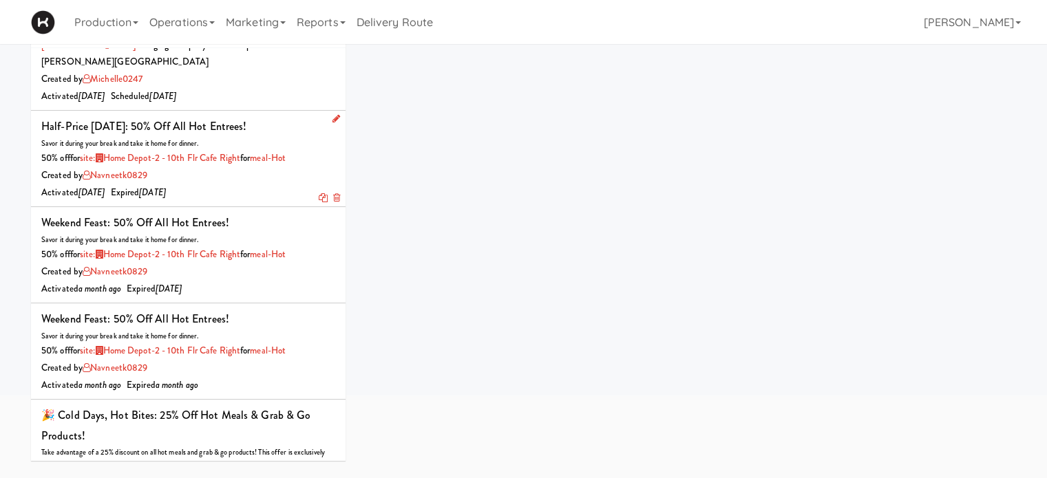
click at [262, 184] on div "Created by navneetk0829" at bounding box center [188, 175] width 294 height 17
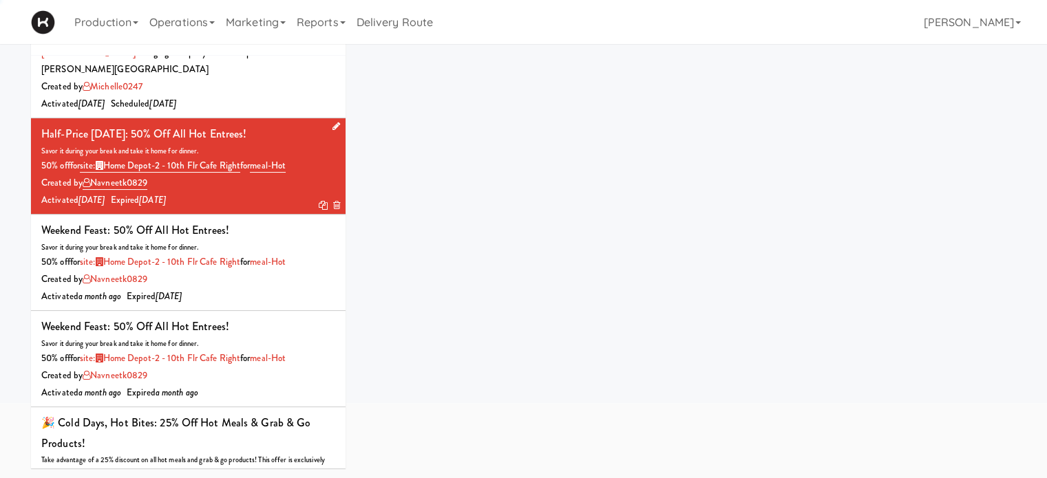
scroll to position [127, 0]
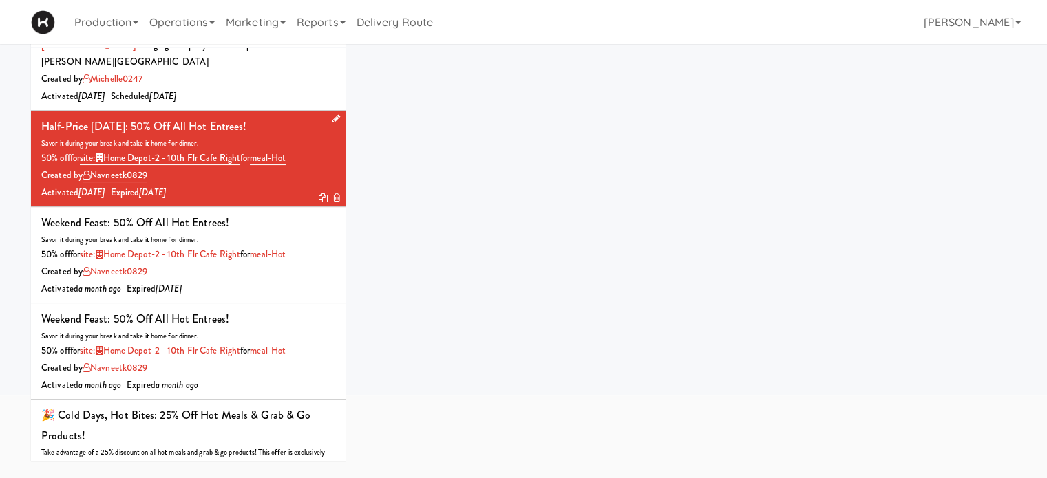
click at [333, 123] on icon at bounding box center [337, 118] width 8 height 9
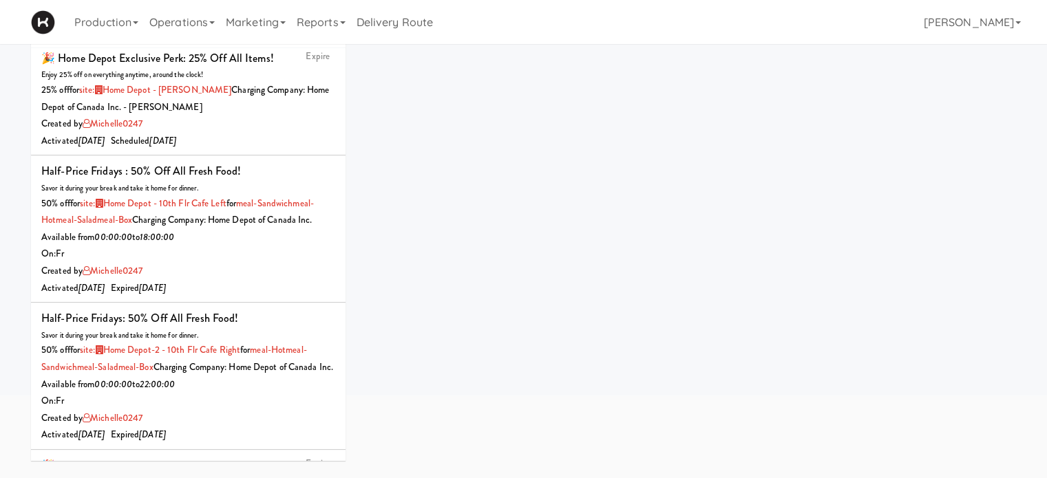
scroll to position [466, 0]
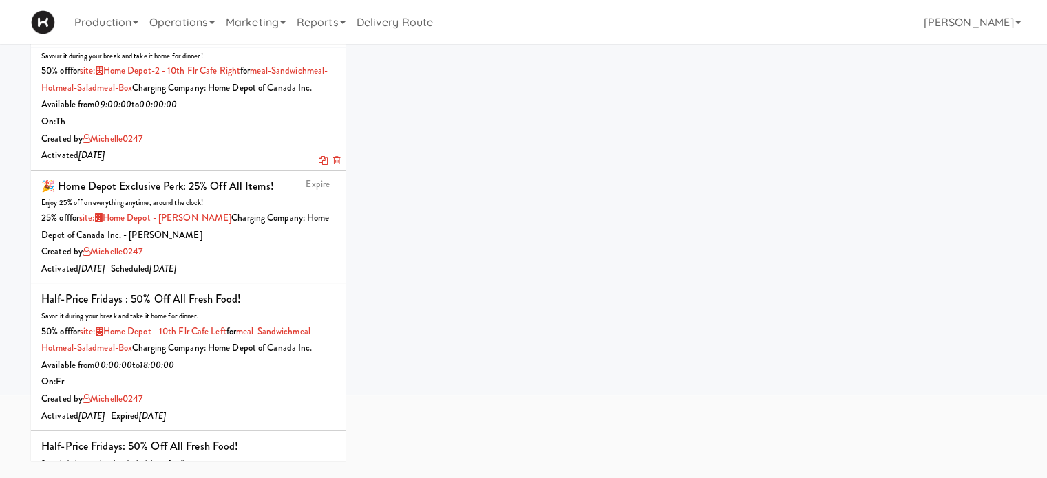
click at [262, 131] on div "On: Th" at bounding box center [188, 122] width 294 height 17
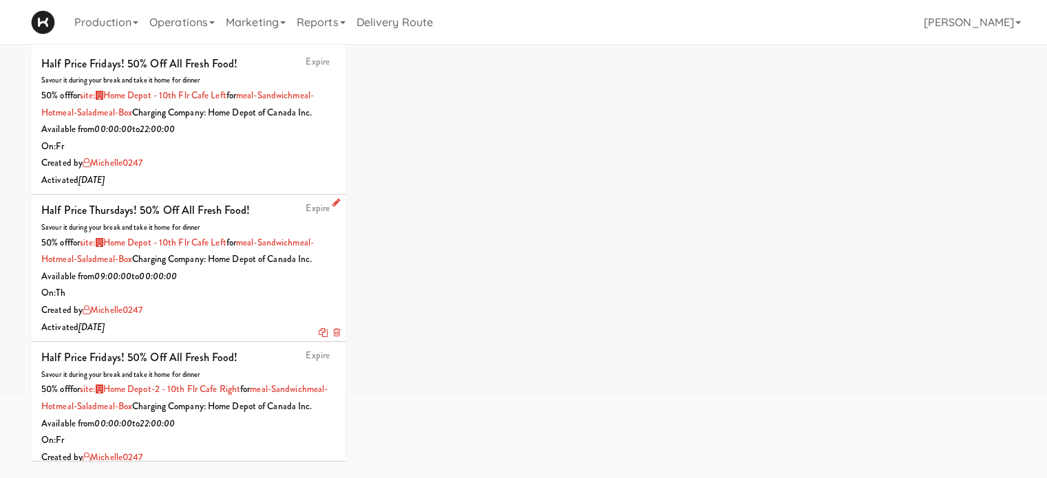
click at [262, 302] on div "On: Th" at bounding box center [188, 293] width 294 height 17
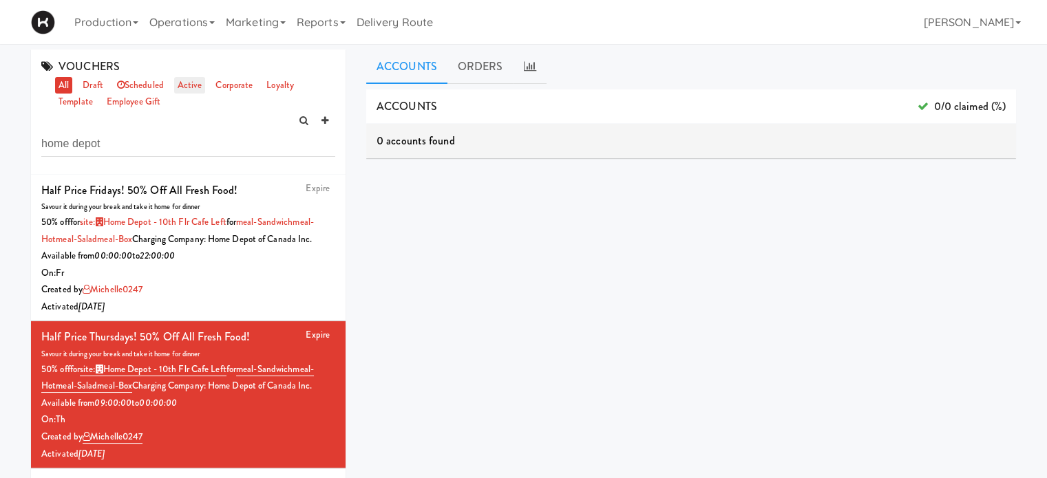
click at [196, 86] on link "active" at bounding box center [190, 85] width 32 height 17
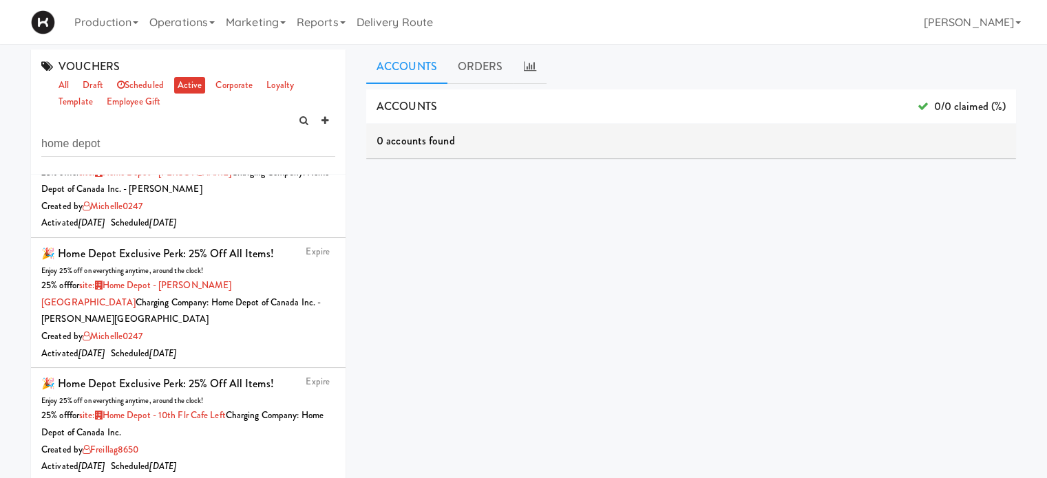
scroll to position [203, 0]
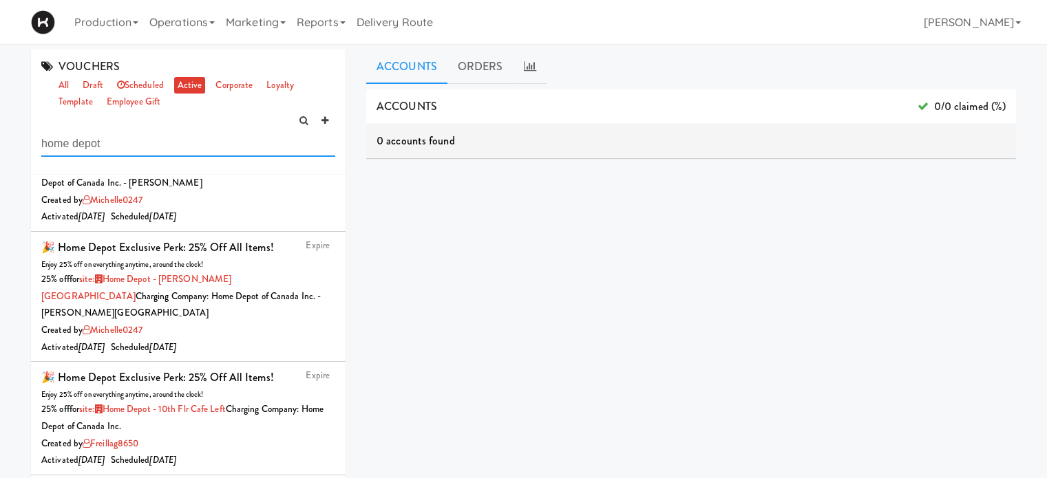
drag, startPoint x: 111, startPoint y: 145, endPoint x: 0, endPoint y: 140, distance: 110.9
click at [0, 140] on div "VOUCHERS all draft scheduled active corporate loyalty template employee gift ho…" at bounding box center [523, 328] width 1047 height 556
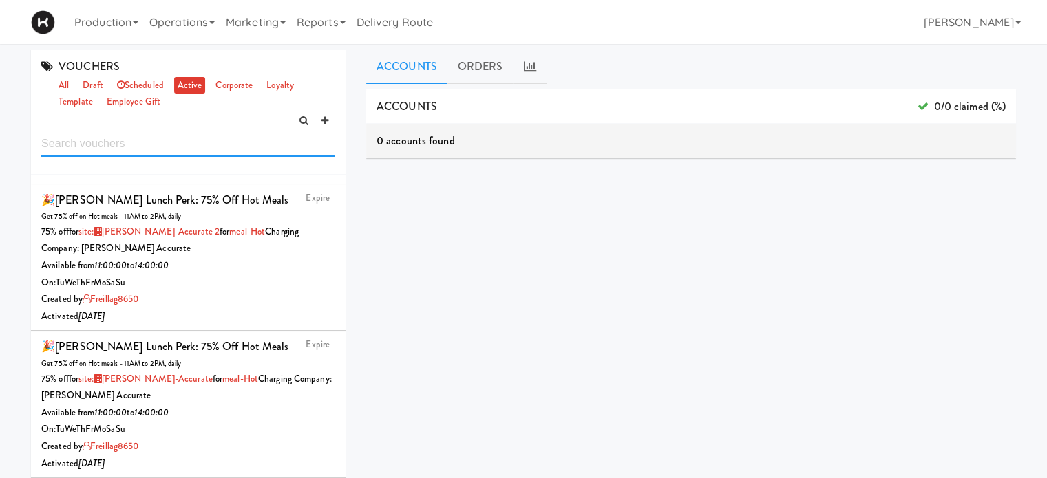
scroll to position [551, 0]
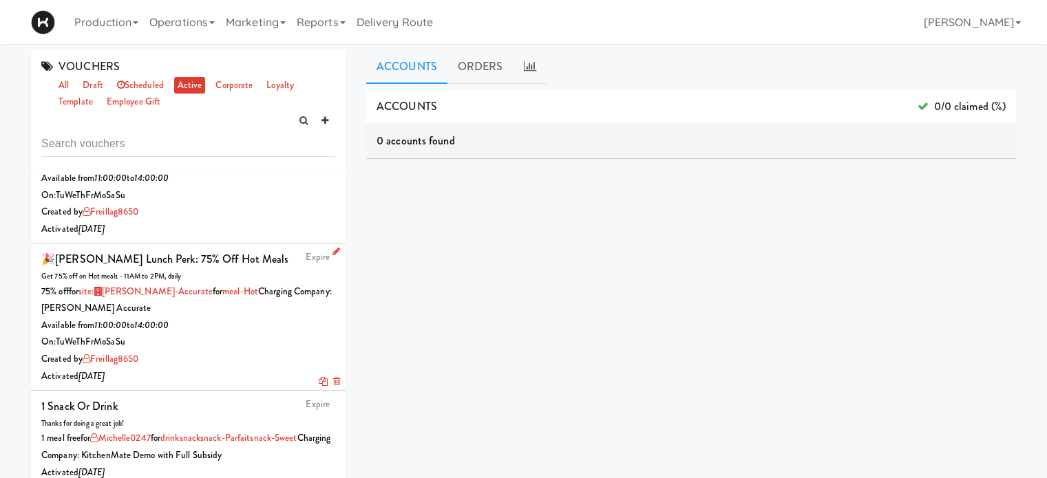
click at [207, 346] on div "On: Tu We Th Fr Mo Sa Su" at bounding box center [188, 342] width 294 height 17
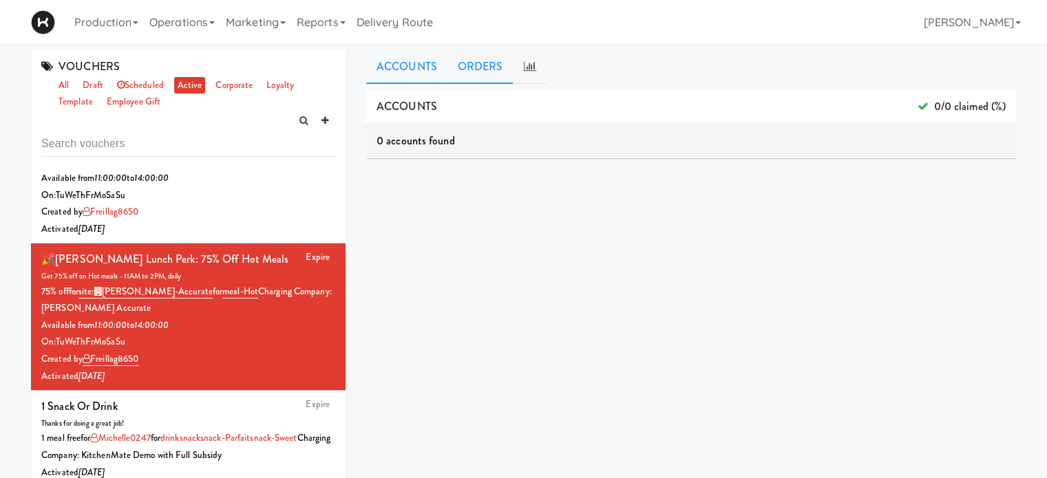
click at [478, 75] on link "ORDERS" at bounding box center [480, 67] width 66 height 34
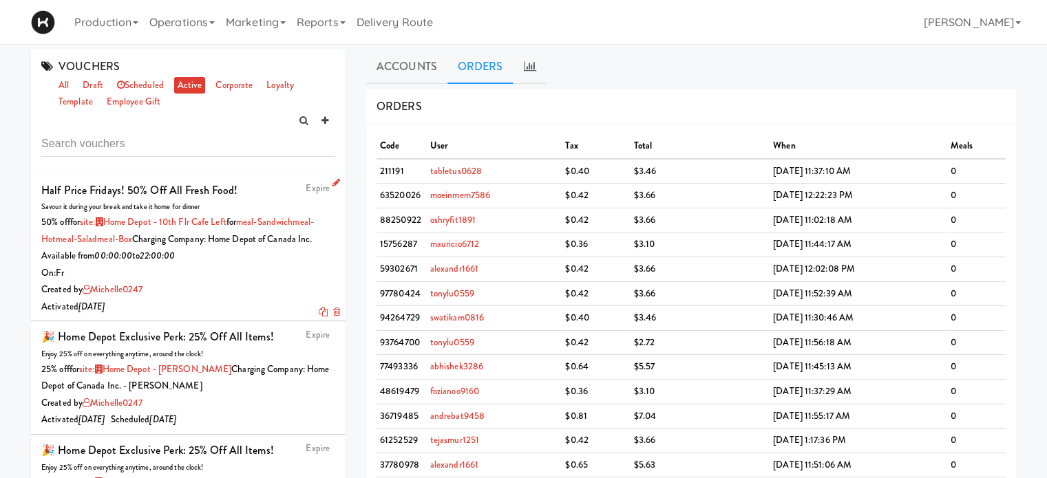
click at [255, 201] on div "Savour it during your break and take it home for dinner" at bounding box center [188, 207] width 294 height 14
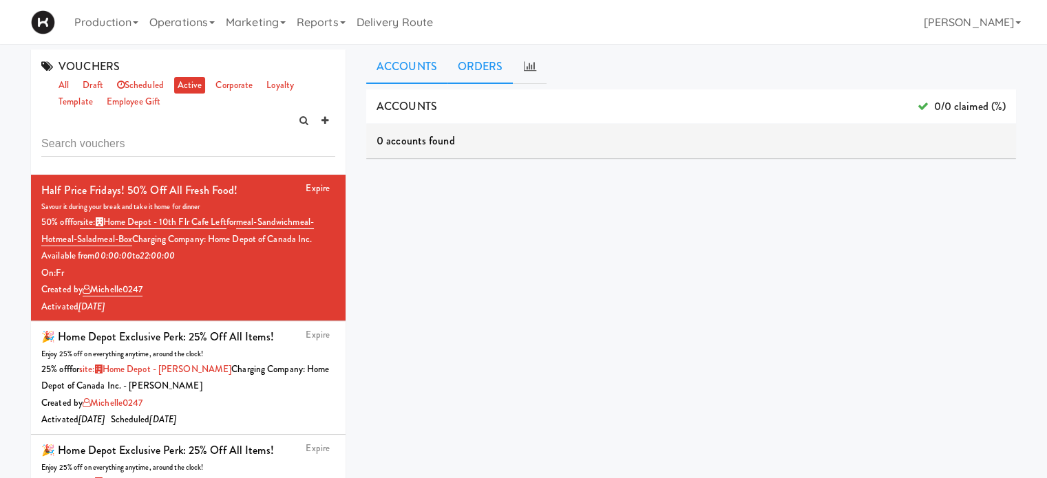
click at [489, 63] on link "ORDERS" at bounding box center [480, 67] width 66 height 34
click at [715, 29] on div "Production Menus Manufacturers Inventory Plans Routing Deliveries Delivery Plan…" at bounding box center [523, 22] width 985 height 44
click at [341, 30] on link "Reports" at bounding box center [321, 22] width 60 height 44
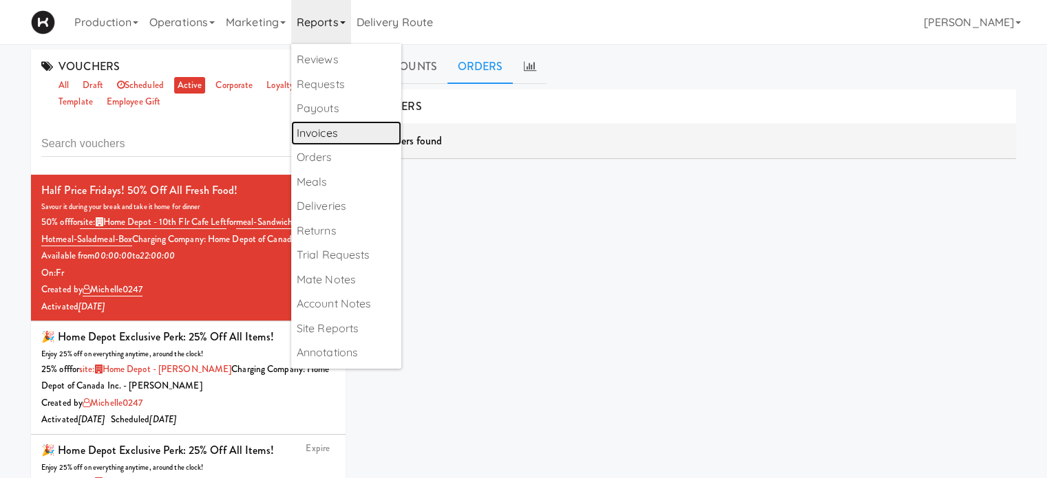
click at [334, 136] on link "Invoices" at bounding box center [346, 133] width 110 height 25
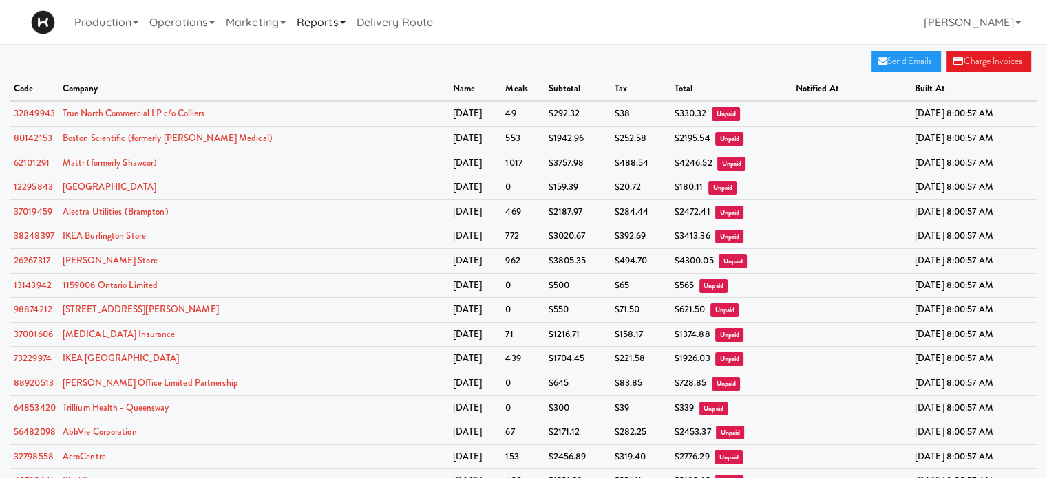
click at [351, 27] on link "Reports" at bounding box center [321, 22] width 60 height 44
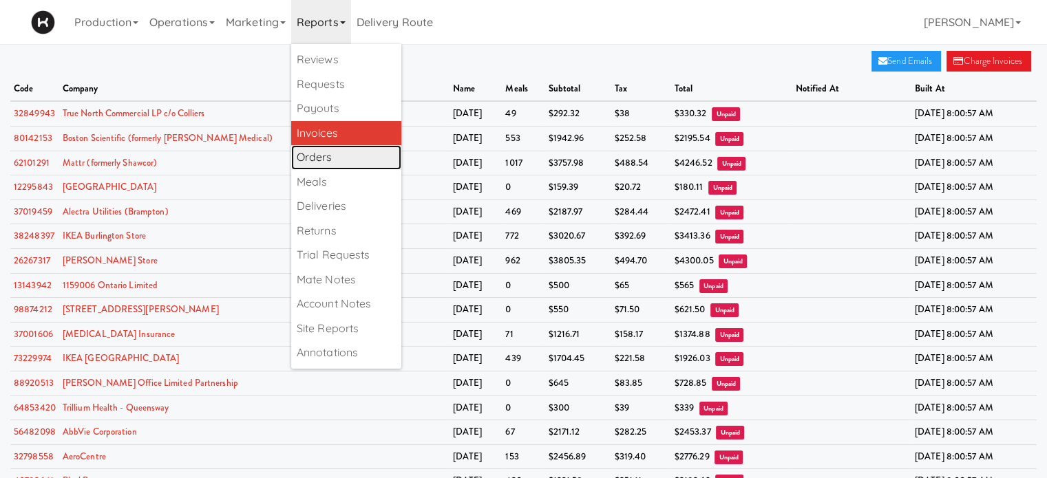
click at [335, 157] on link "Orders" at bounding box center [346, 157] width 110 height 25
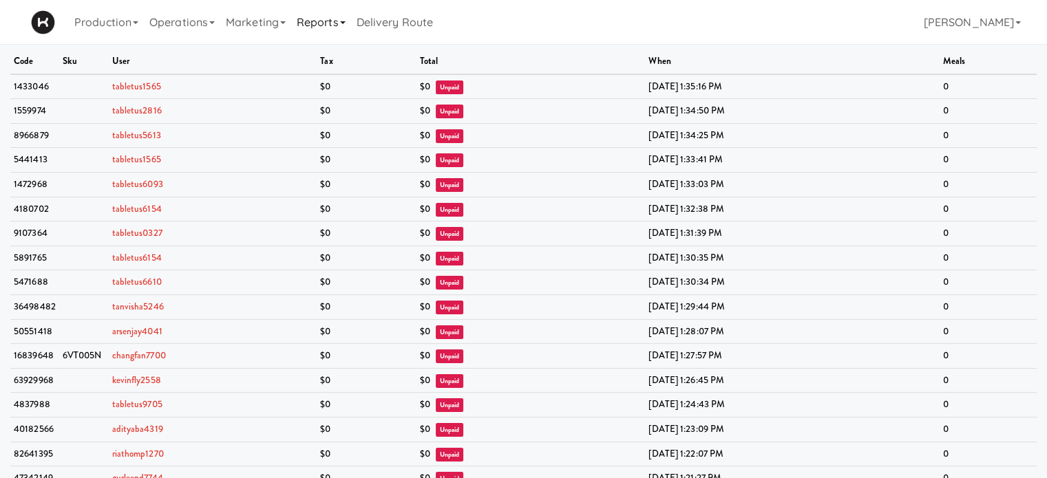
click at [345, 26] on link "Reports" at bounding box center [321, 22] width 60 height 44
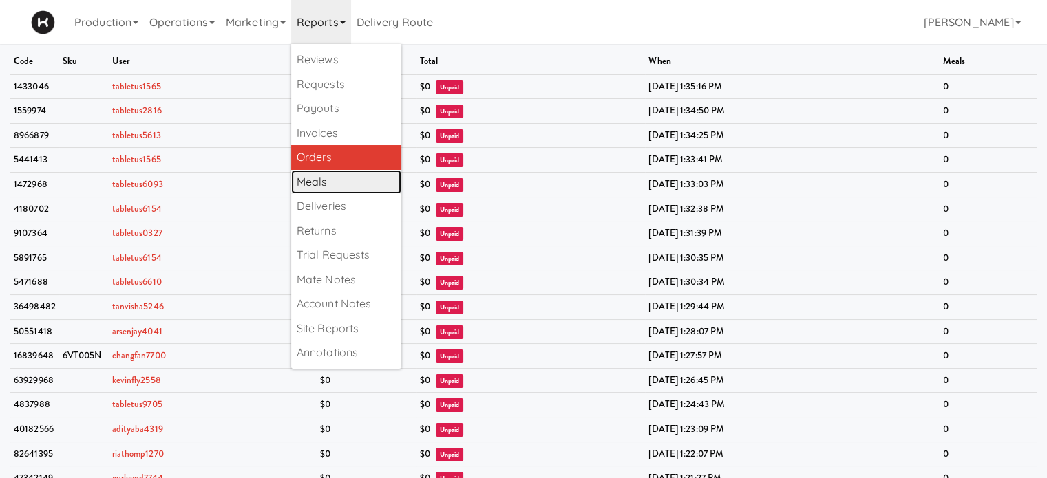
click at [329, 187] on link "Meals" at bounding box center [346, 182] width 110 height 25
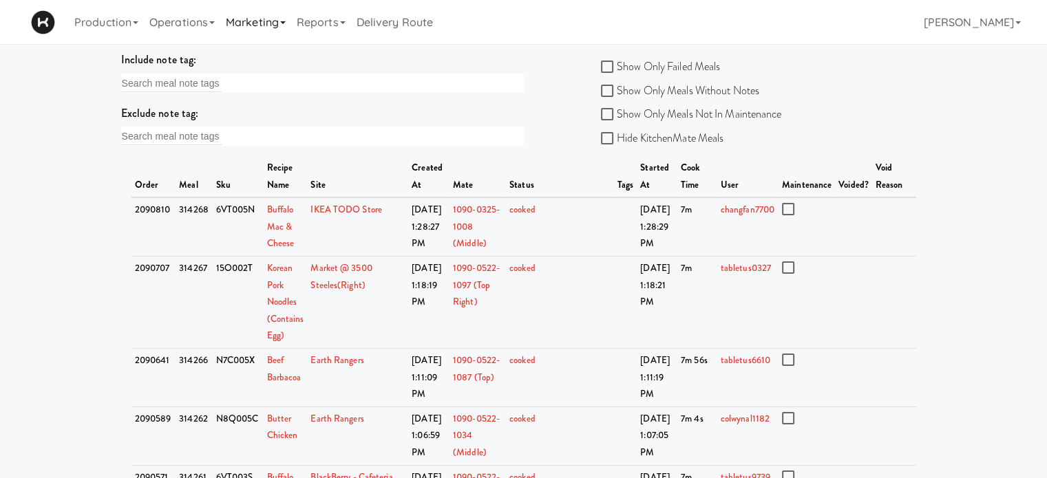
click at [284, 25] on link "Marketing" at bounding box center [255, 22] width 71 height 44
click at [192, 23] on link "Operations" at bounding box center [182, 22] width 76 height 44
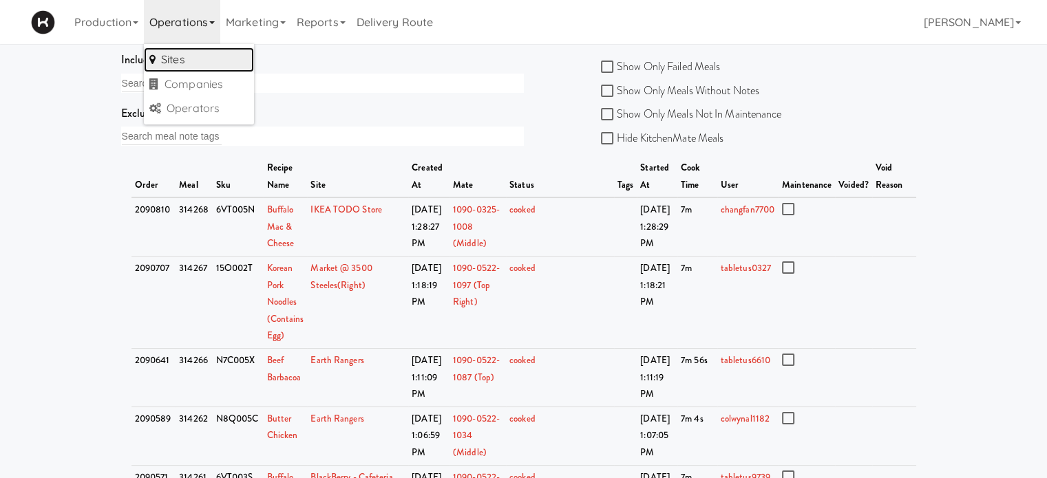
click at [190, 55] on link "Sites" at bounding box center [199, 60] width 110 height 25
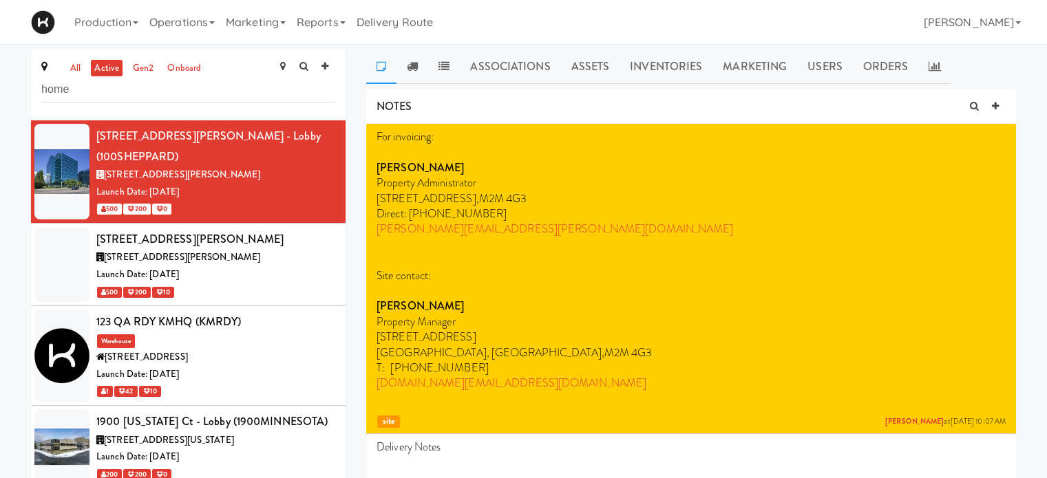
type input "home"
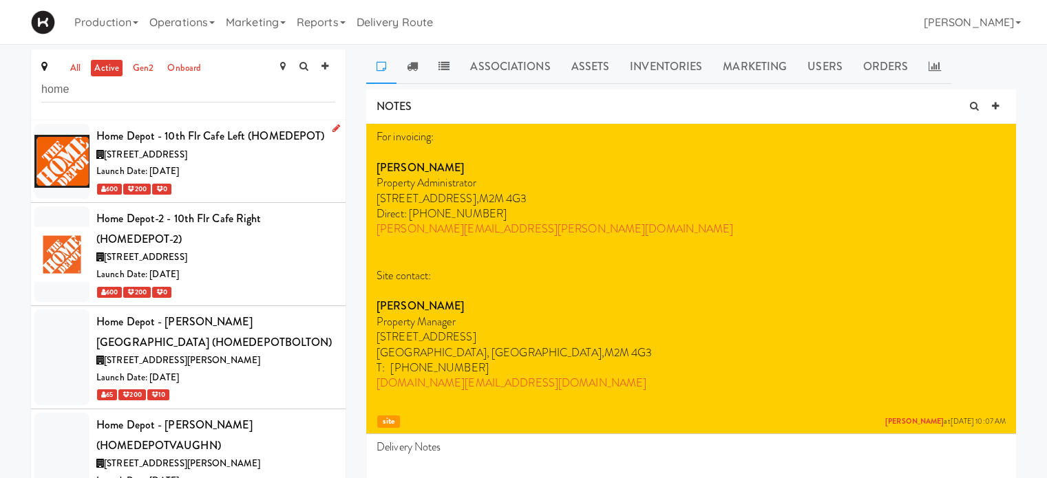
click at [265, 167] on div "Launch Date: [DATE]" at bounding box center [215, 171] width 239 height 17
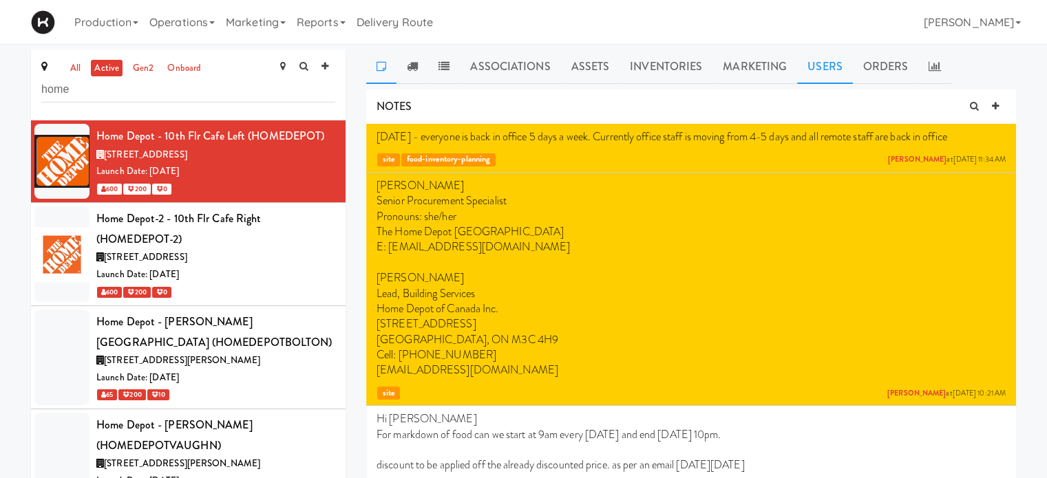
click at [829, 71] on link "Users" at bounding box center [825, 67] width 56 height 34
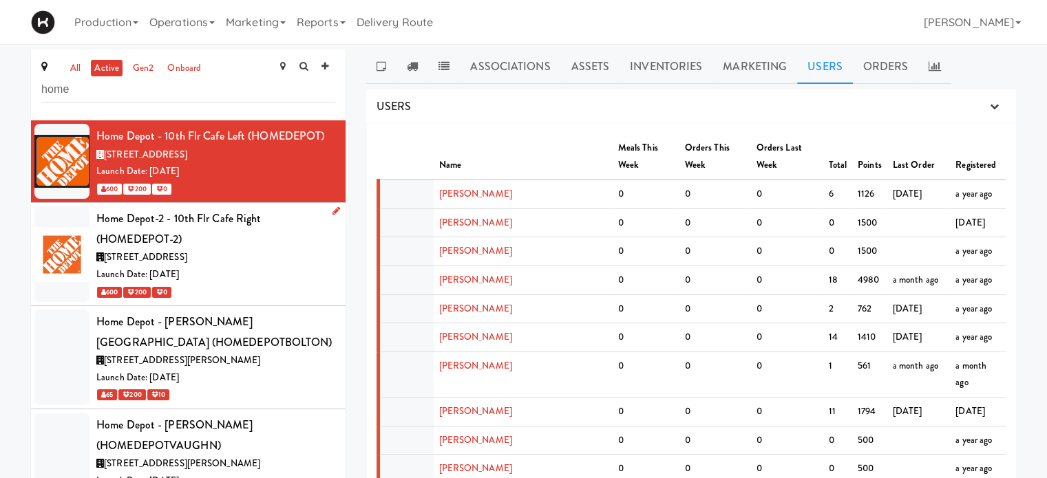
click at [269, 257] on div "[STREET_ADDRESS]" at bounding box center [215, 257] width 239 height 17
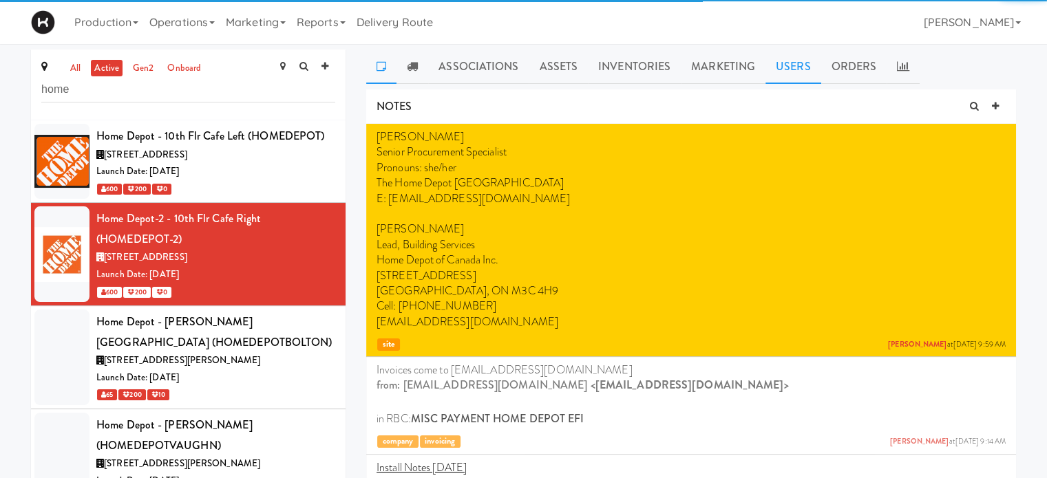
click at [785, 66] on link "Users" at bounding box center [794, 67] width 56 height 34
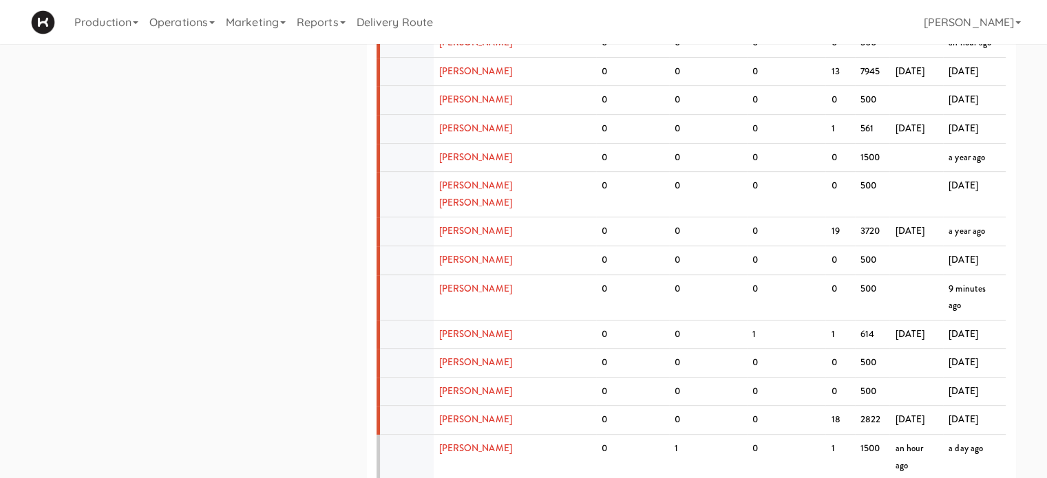
scroll to position [617, 0]
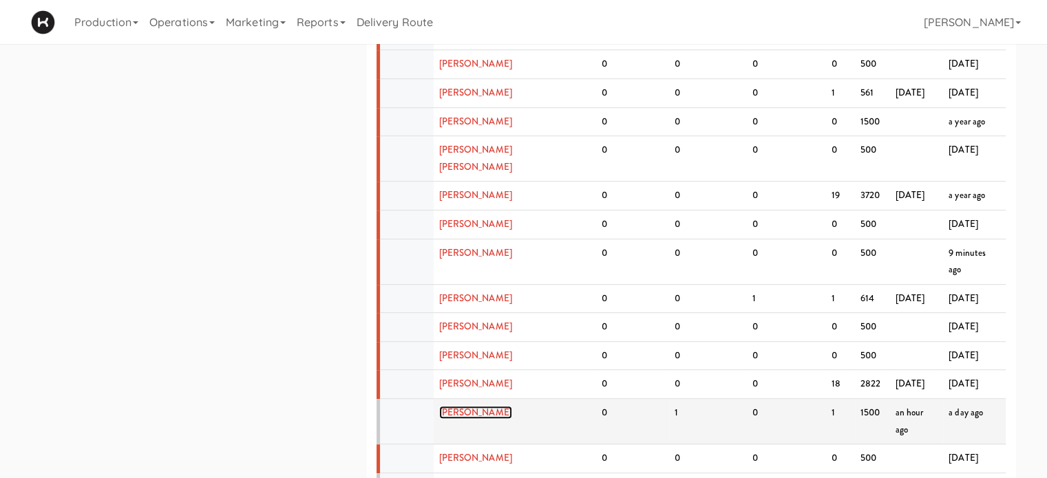
click at [464, 406] on link "[PERSON_NAME]" at bounding box center [475, 412] width 73 height 13
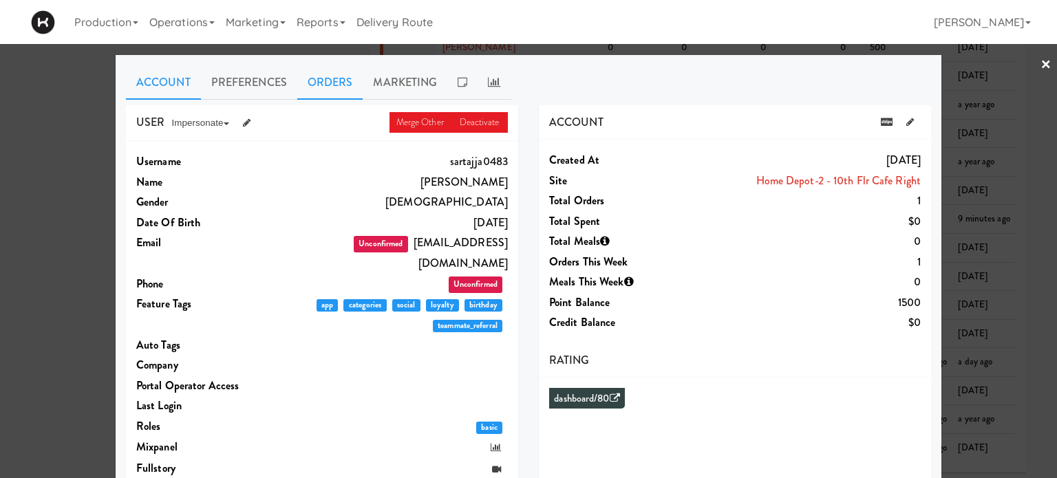
click at [340, 76] on link "Orders" at bounding box center [330, 82] width 66 height 34
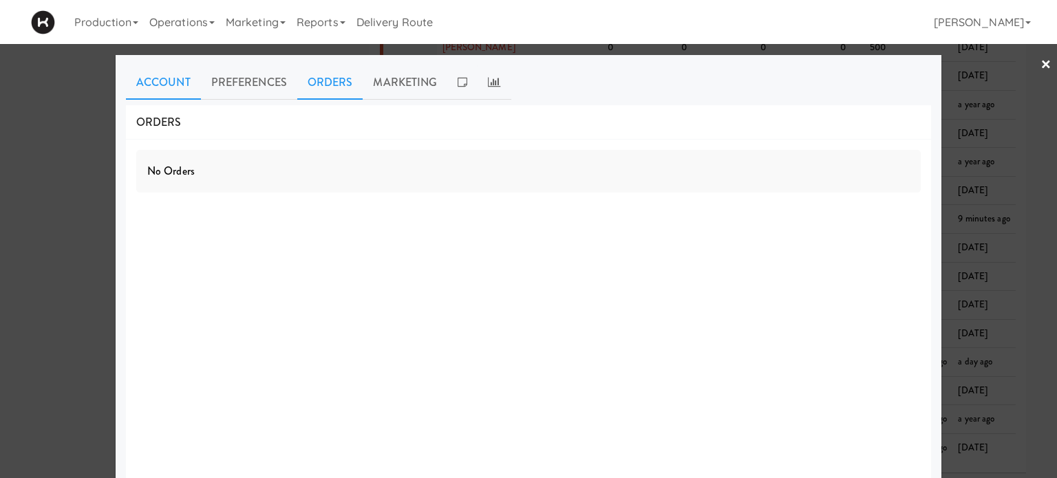
click at [174, 88] on link "Account" at bounding box center [163, 82] width 75 height 34
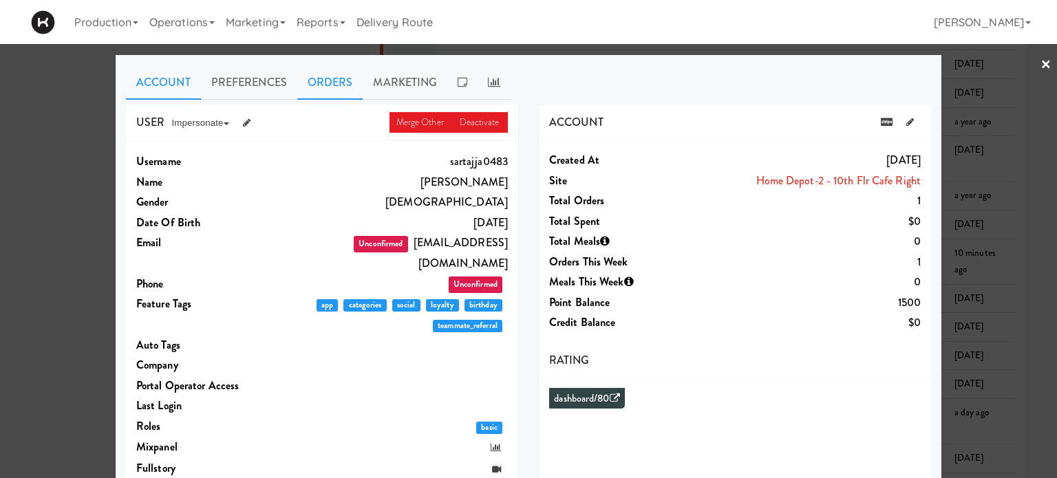
click at [339, 77] on link "Orders" at bounding box center [330, 82] width 66 height 34
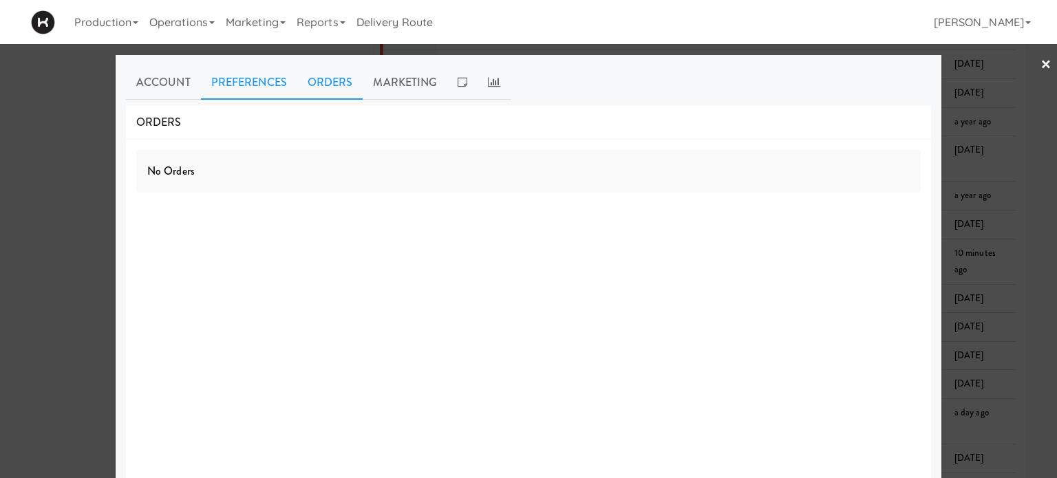
click at [237, 79] on link "Preferences" at bounding box center [249, 82] width 96 height 34
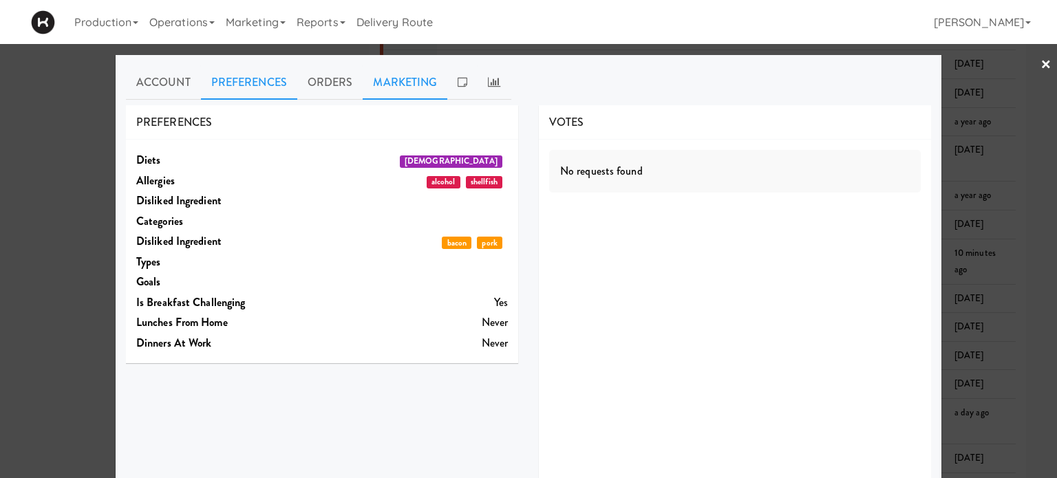
click at [391, 86] on link "Marketing" at bounding box center [405, 82] width 85 height 34
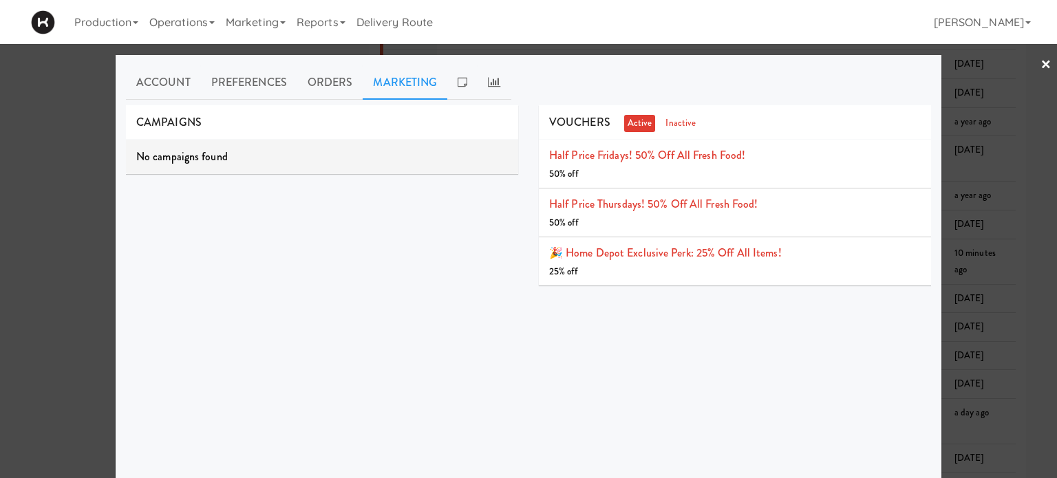
click at [664, 333] on div "USER Merge Other Deactivate Impersonate on App on Classic Portal on Platform Us…" at bounding box center [528, 363] width 805 height 516
click at [149, 79] on link "Account" at bounding box center [163, 82] width 75 height 34
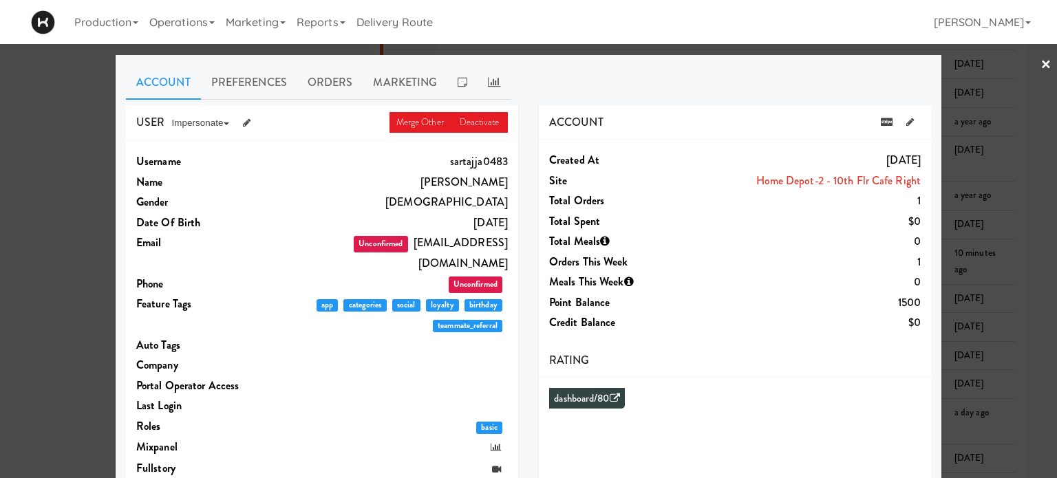
click at [37, 101] on div at bounding box center [528, 239] width 1057 height 478
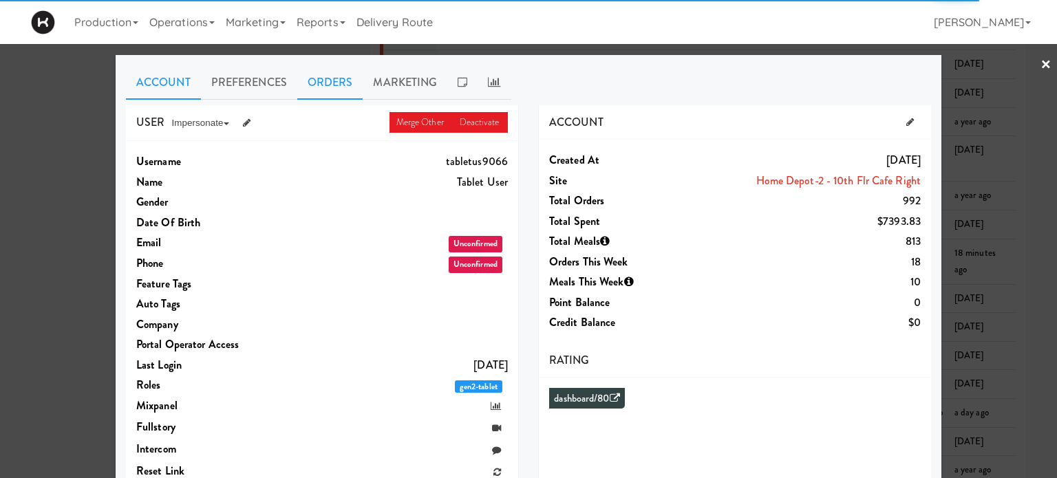
click at [322, 82] on link "Orders" at bounding box center [330, 82] width 66 height 34
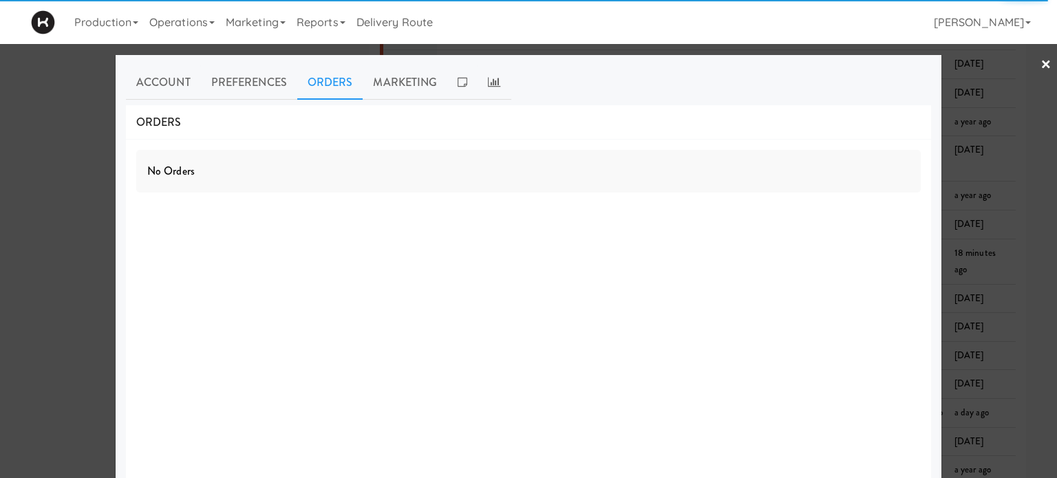
click at [1041, 65] on link "×" at bounding box center [1046, 65] width 11 height 43
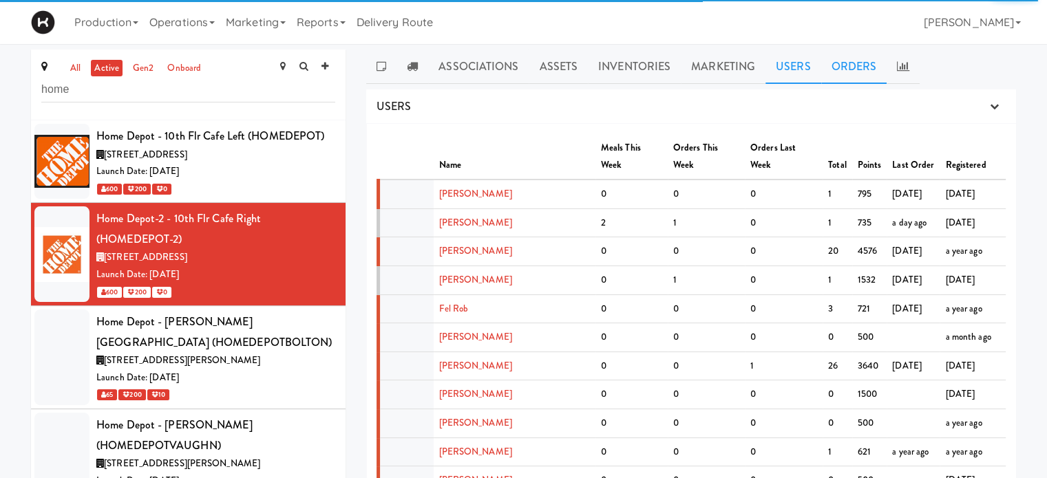
click at [861, 65] on link "Orders" at bounding box center [854, 67] width 66 height 34
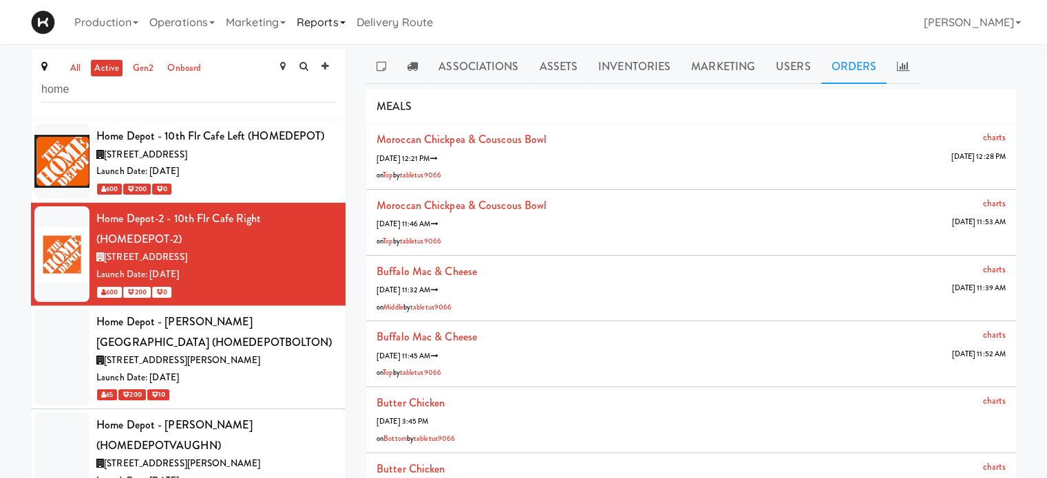
click at [347, 21] on link "Reports" at bounding box center [321, 22] width 60 height 44
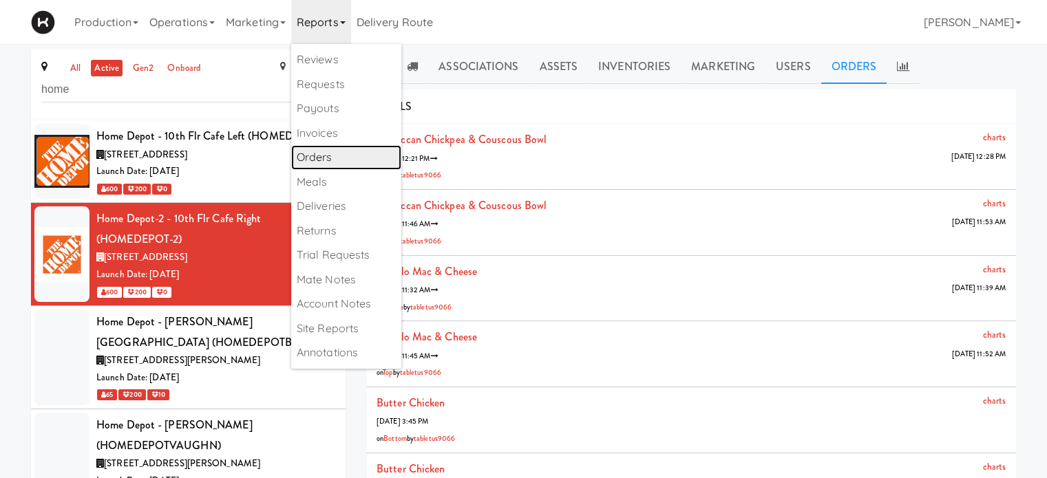
click at [334, 151] on link "Orders" at bounding box center [346, 157] width 110 height 25
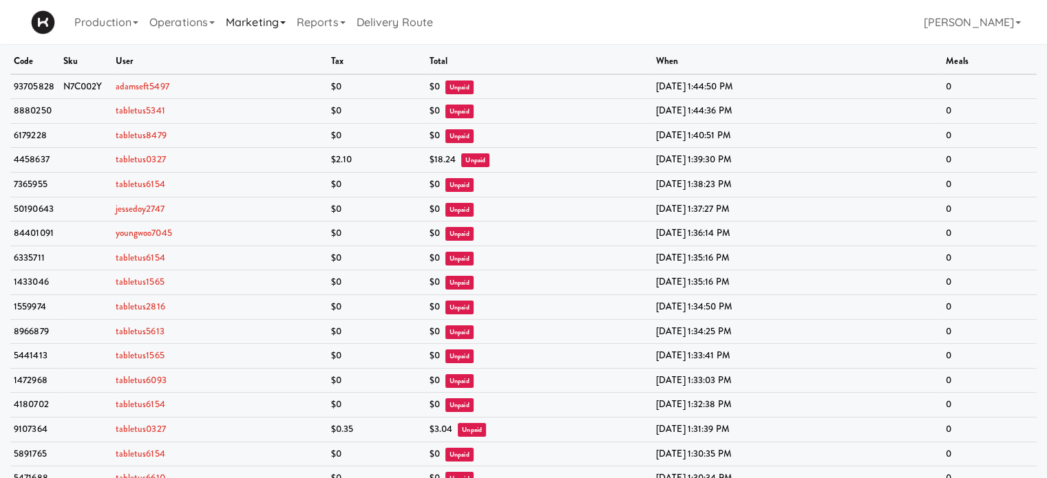
click at [264, 30] on link "Marketing" at bounding box center [255, 22] width 71 height 44
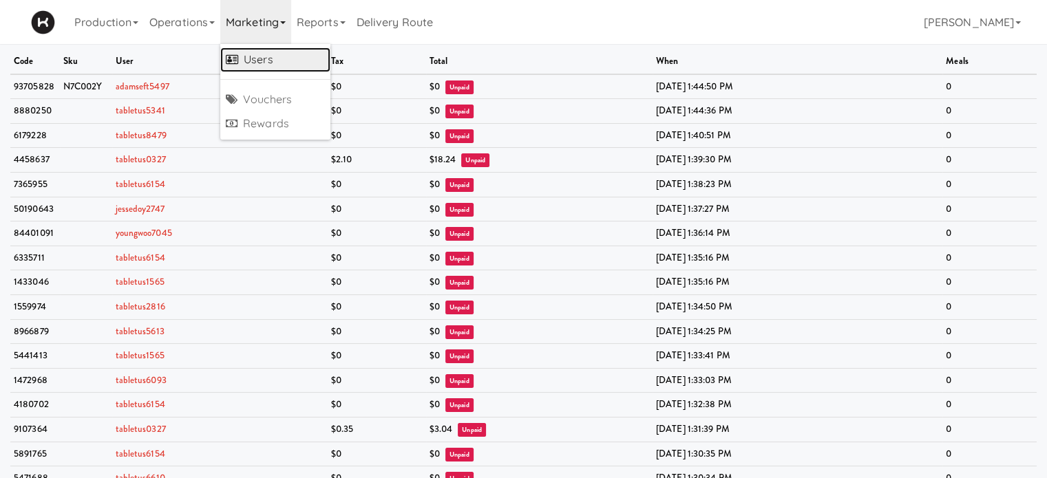
click at [266, 56] on link "Users" at bounding box center [275, 60] width 110 height 25
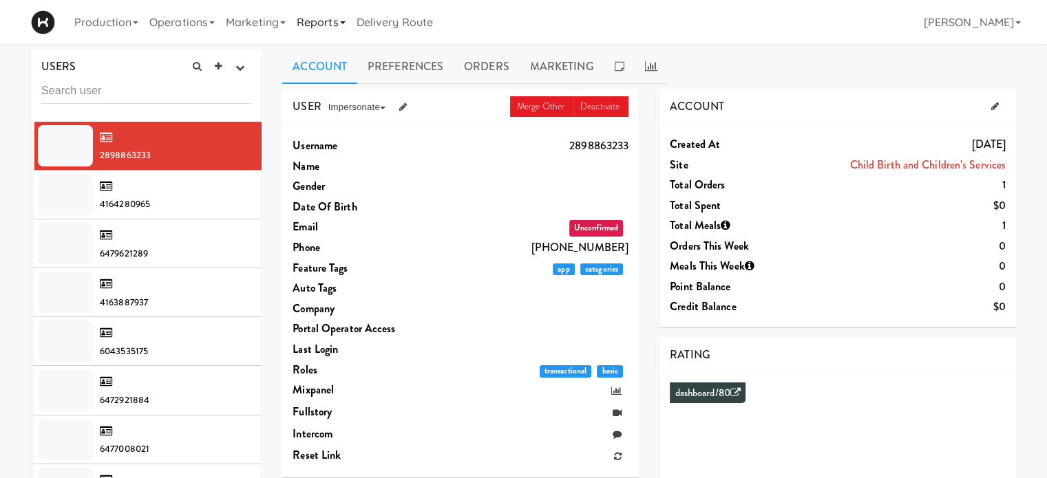
click at [336, 25] on link "Reports" at bounding box center [321, 22] width 60 height 44
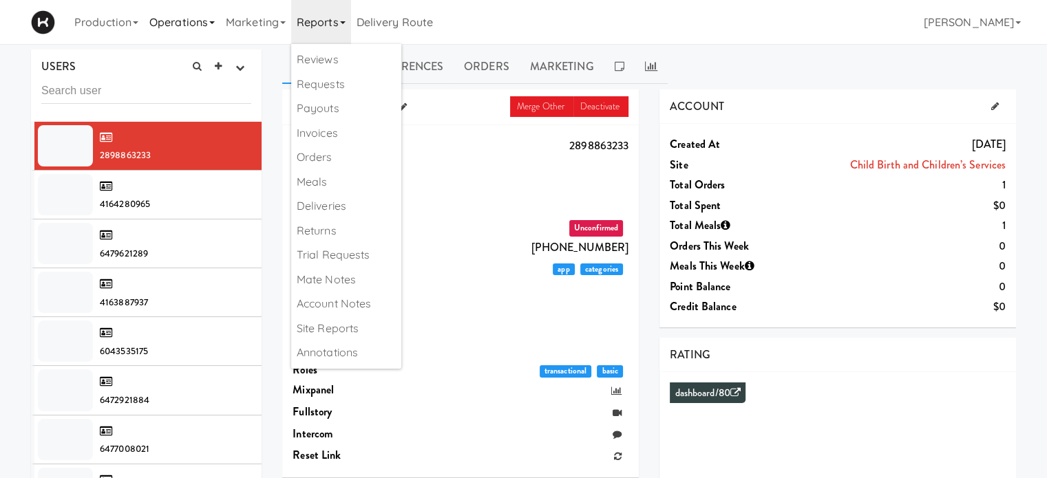
click at [191, 20] on link "Operations" at bounding box center [182, 22] width 76 height 44
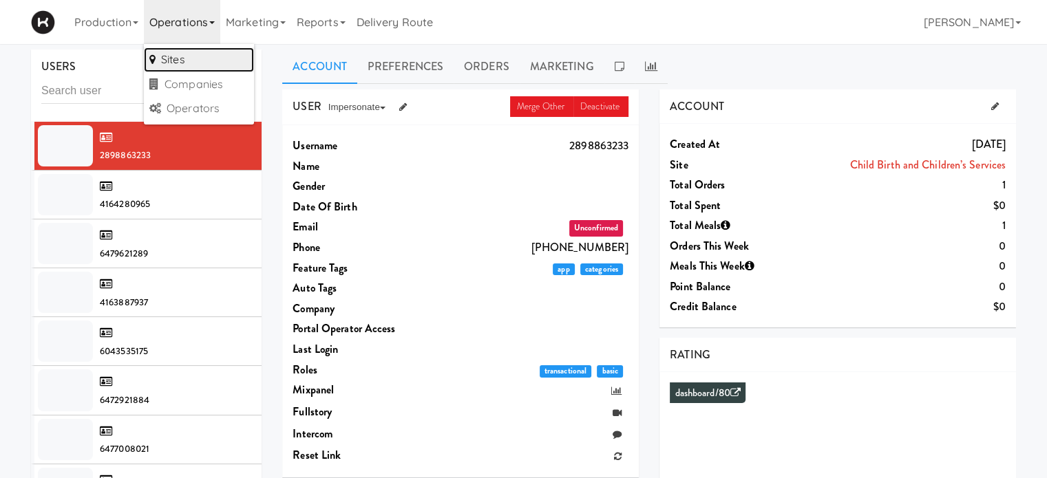
click at [196, 63] on link "Sites" at bounding box center [199, 60] width 110 height 25
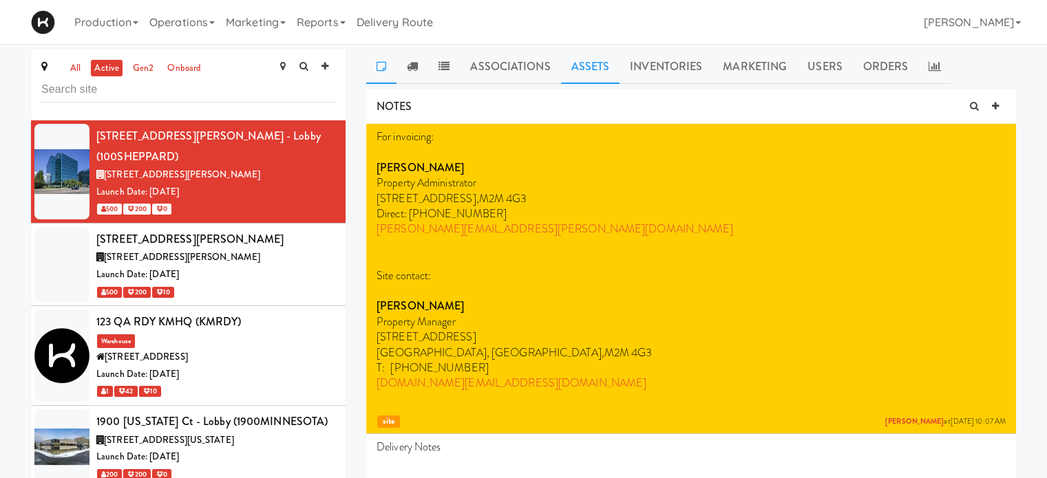
click at [592, 70] on link "Assets" at bounding box center [590, 67] width 59 height 34
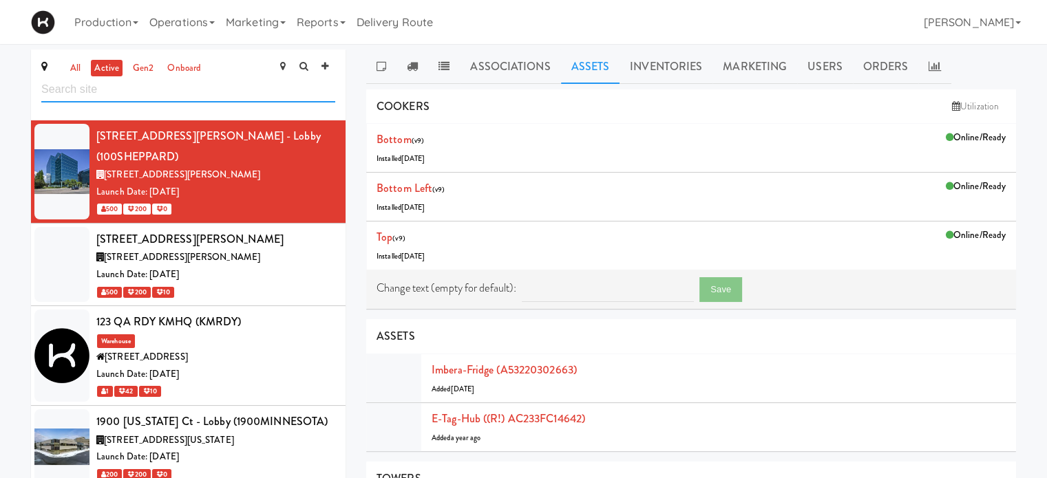
click at [222, 97] on input "text" at bounding box center [188, 89] width 294 height 25
type input "home"
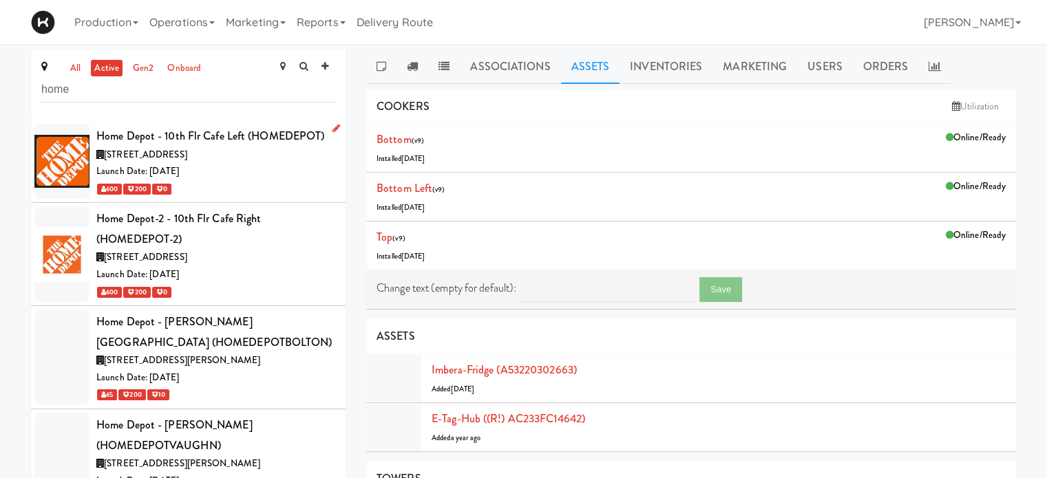
click at [248, 165] on div "Launch Date: [DATE]" at bounding box center [215, 171] width 239 height 17
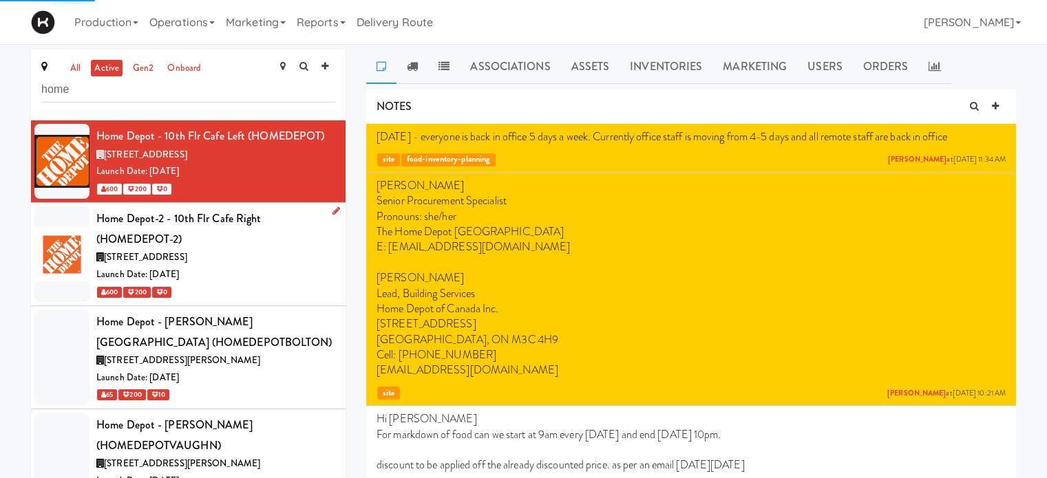
click at [285, 242] on div "Home Depot-2 - 10th Flr Cafe Right (HOMEDEPOT-2)" at bounding box center [215, 229] width 239 height 41
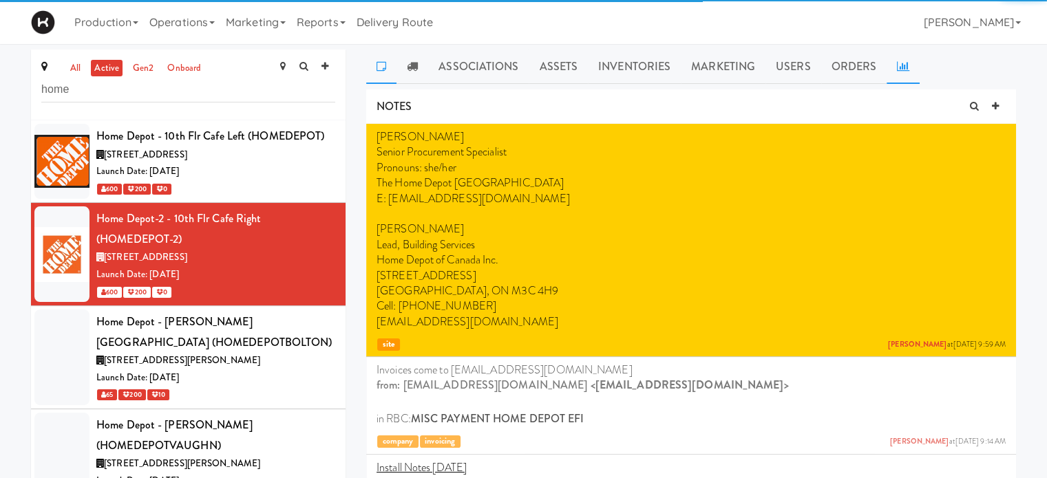
click at [897, 71] on icon at bounding box center [903, 66] width 12 height 11
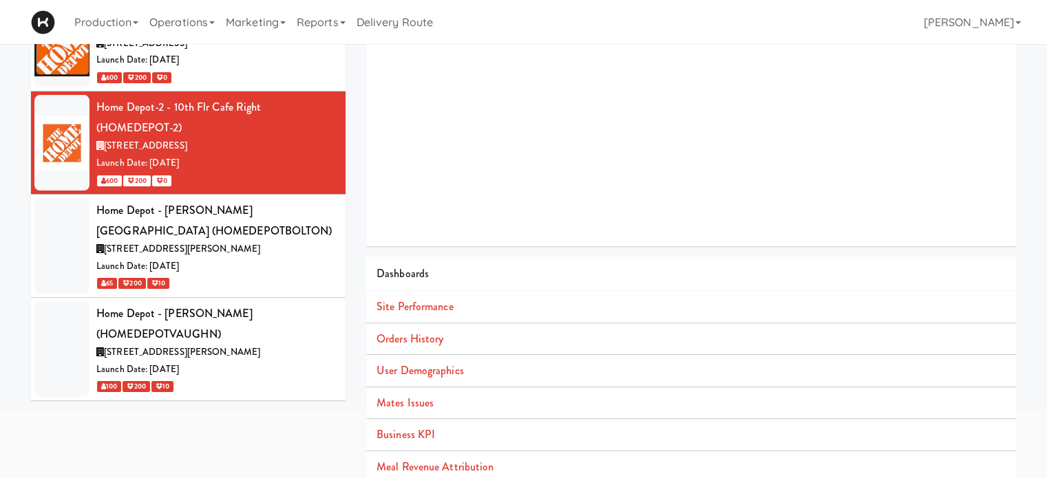
scroll to position [125, 0]
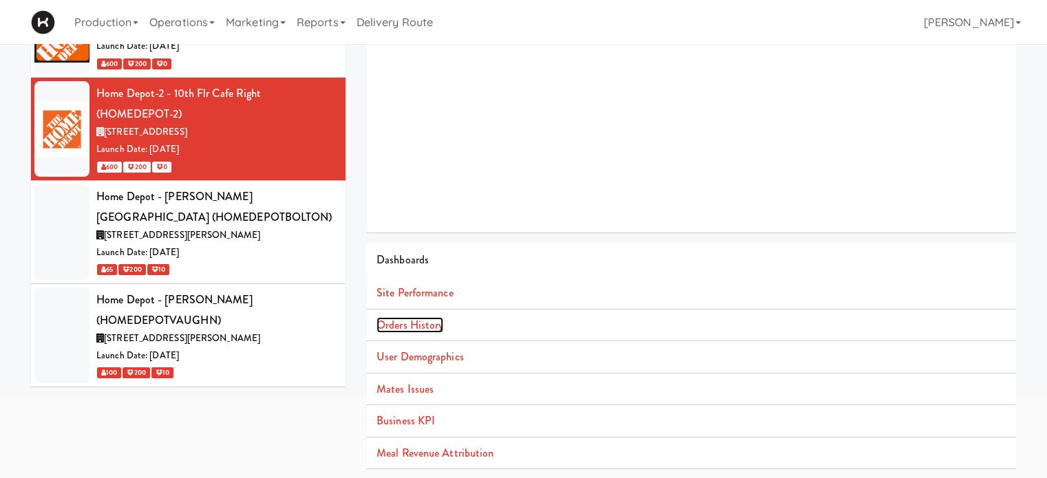
click at [430, 319] on link "Orders History" at bounding box center [410, 325] width 67 height 16
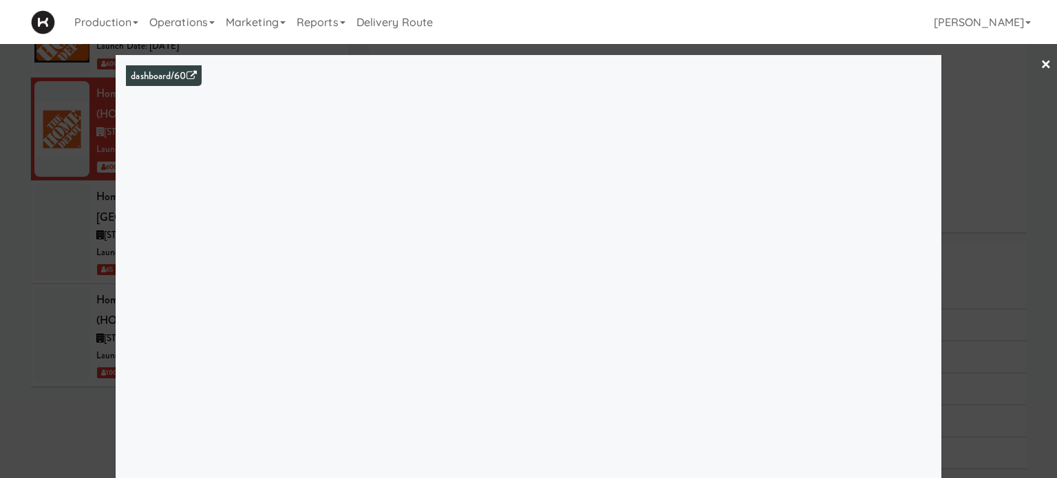
click at [1041, 63] on link "×" at bounding box center [1046, 65] width 11 height 43
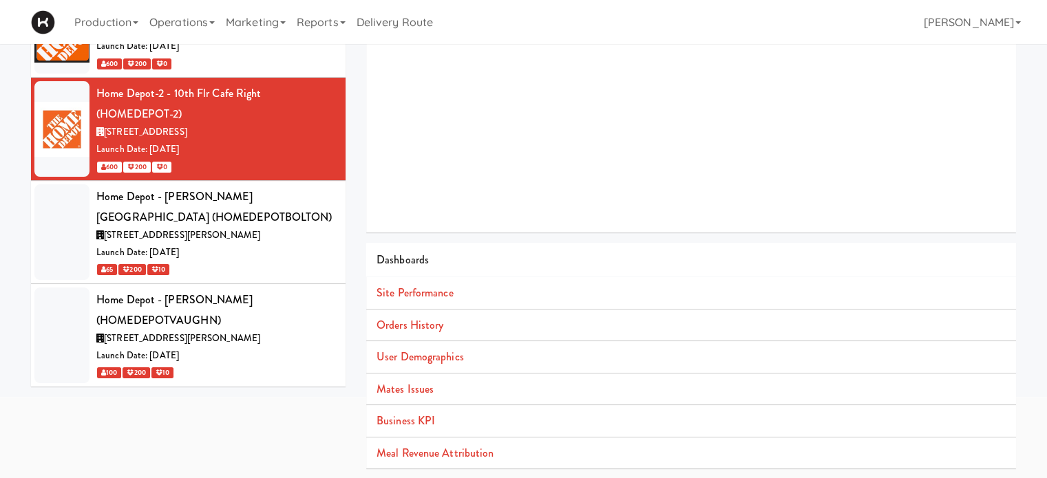
click at [286, 61] on div "600 200 0" at bounding box center [215, 63] width 239 height 17
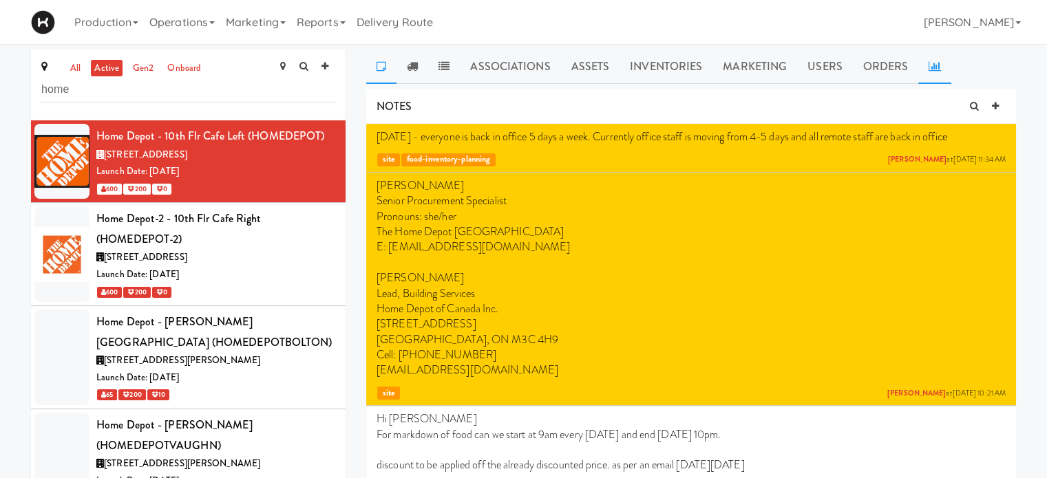
click at [945, 65] on link at bounding box center [934, 67] width 33 height 34
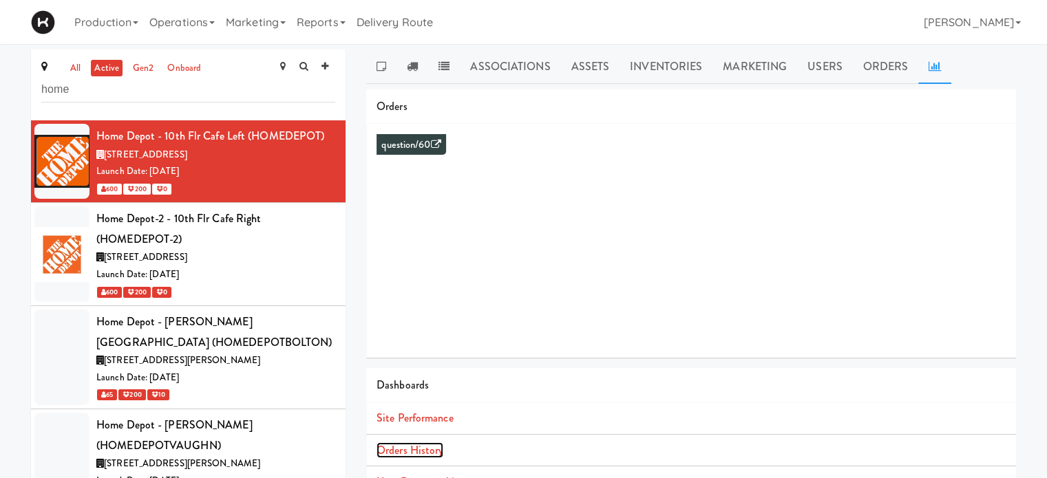
click at [382, 448] on link "Orders History" at bounding box center [410, 451] width 67 height 16
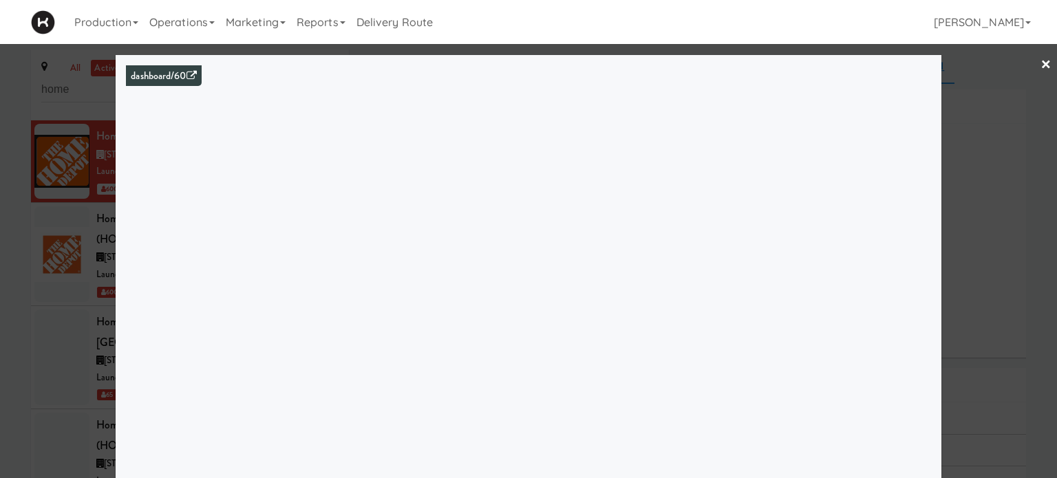
click at [1041, 67] on link "×" at bounding box center [1046, 65] width 11 height 43
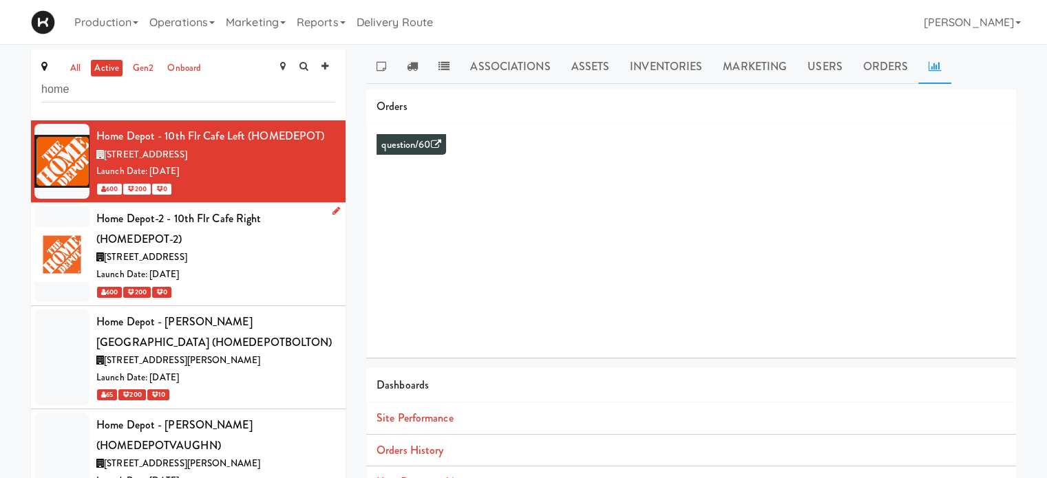
click at [266, 255] on div "[STREET_ADDRESS]" at bounding box center [215, 257] width 239 height 17
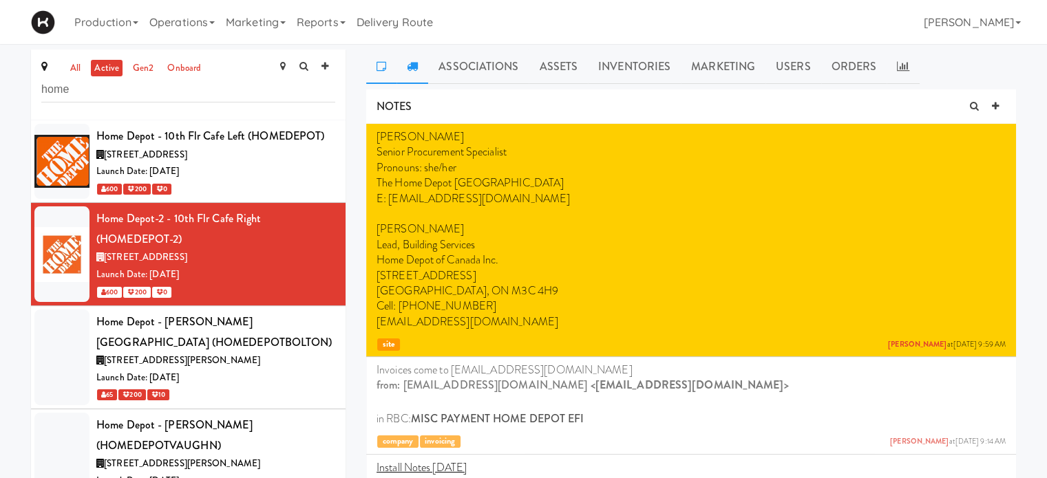
click at [414, 72] on link at bounding box center [413, 67] width 32 height 34
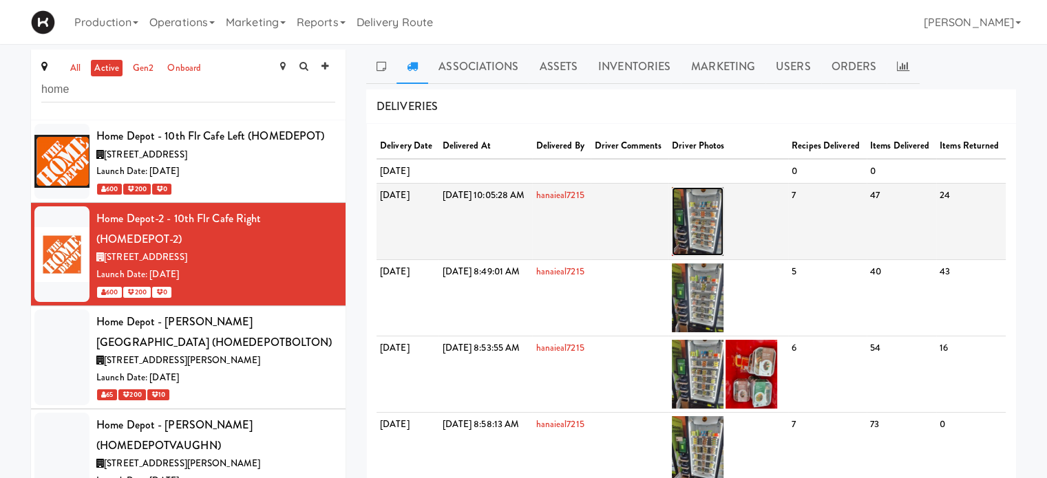
click at [724, 242] on img at bounding box center [698, 221] width 52 height 69
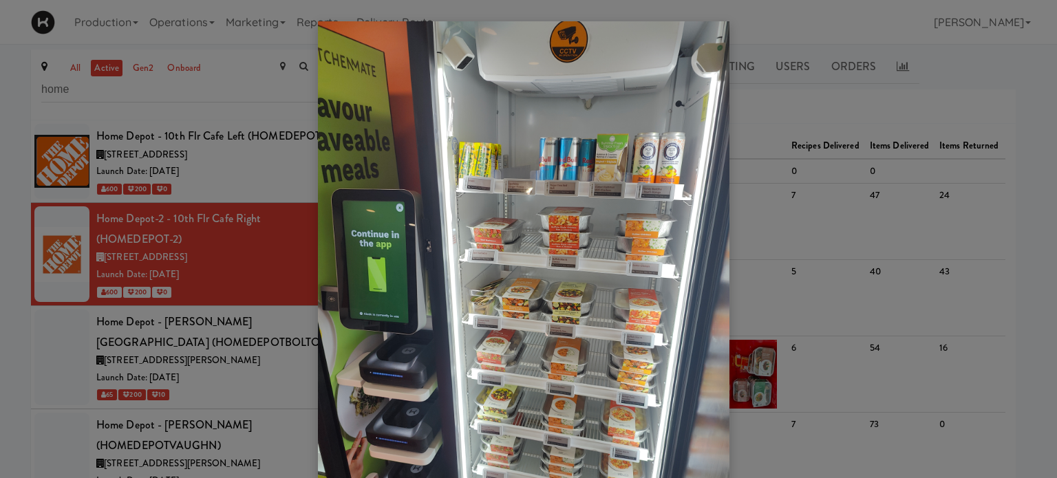
click at [798, 101] on div at bounding box center [528, 239] width 1057 height 478
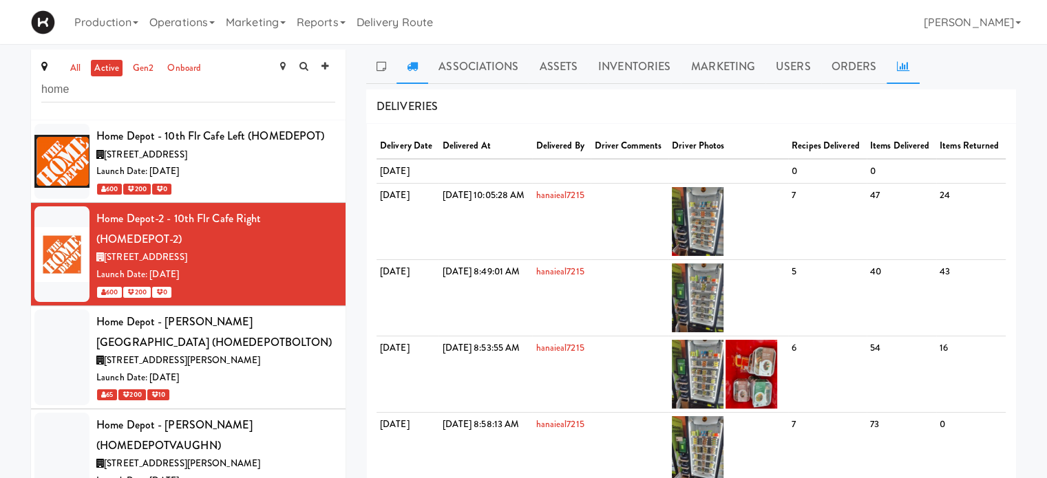
click at [904, 61] on icon at bounding box center [903, 66] width 12 height 11
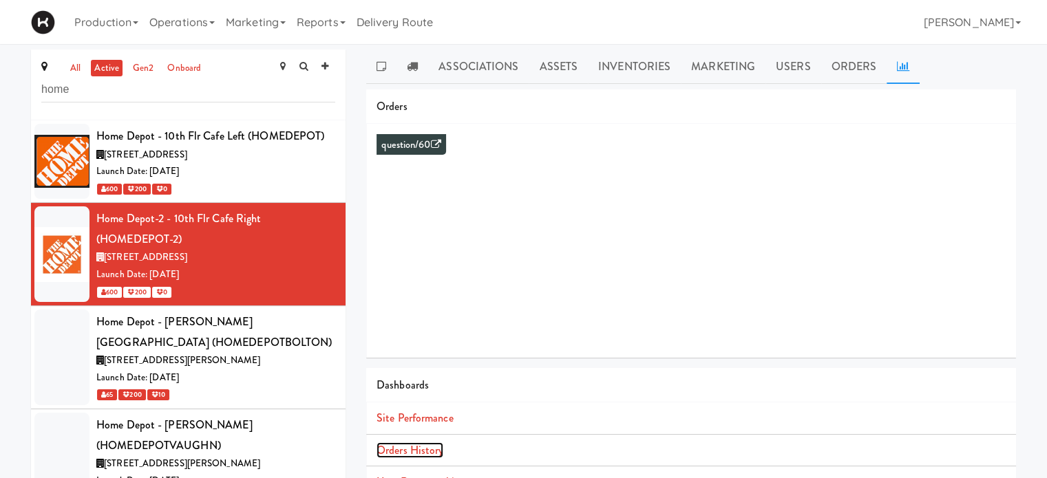
click at [421, 454] on link "Orders History" at bounding box center [410, 451] width 67 height 16
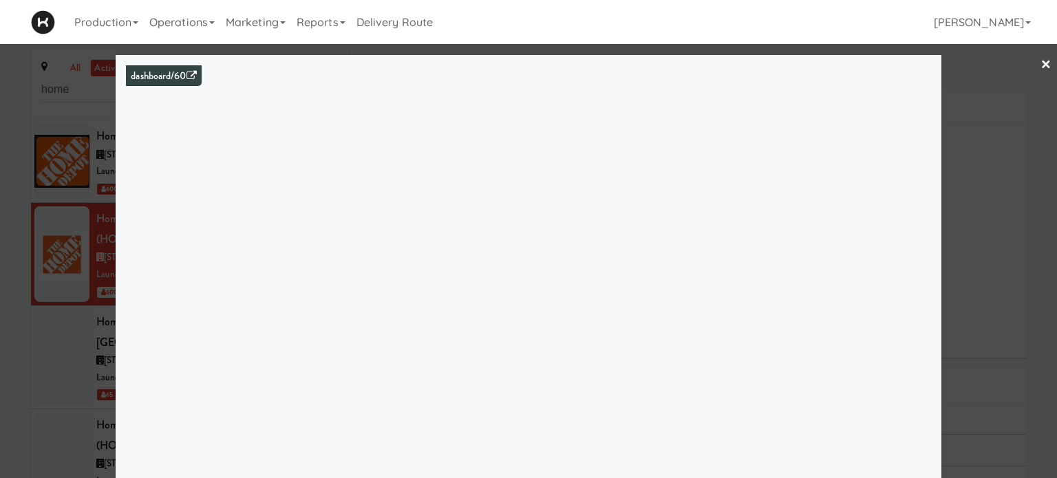
click at [1020, 202] on div at bounding box center [528, 239] width 1057 height 478
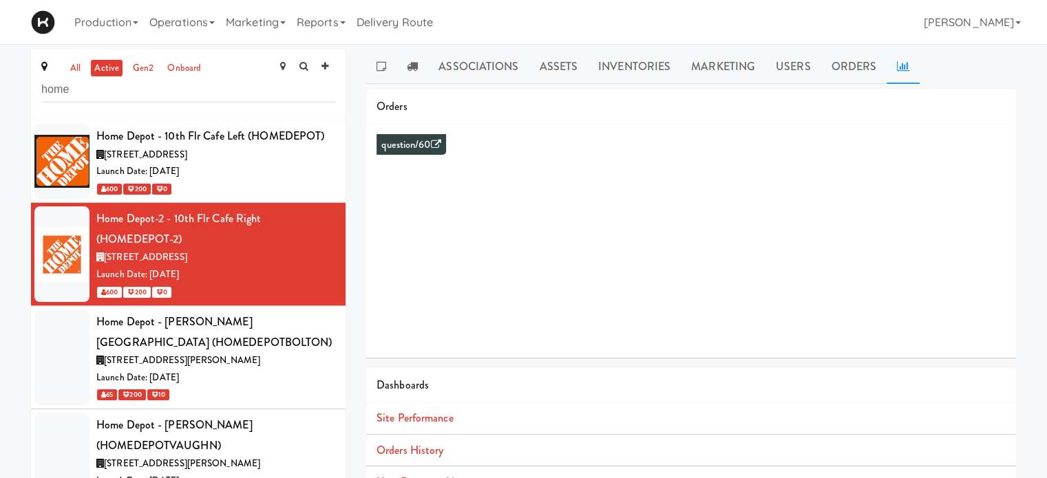
click at [743, 30] on div "Production Menus Manufacturers Inventory Plans Routing Deliveries Delivery Plan…" at bounding box center [523, 22] width 985 height 44
click at [265, 160] on div "[STREET_ADDRESS]" at bounding box center [215, 155] width 239 height 17
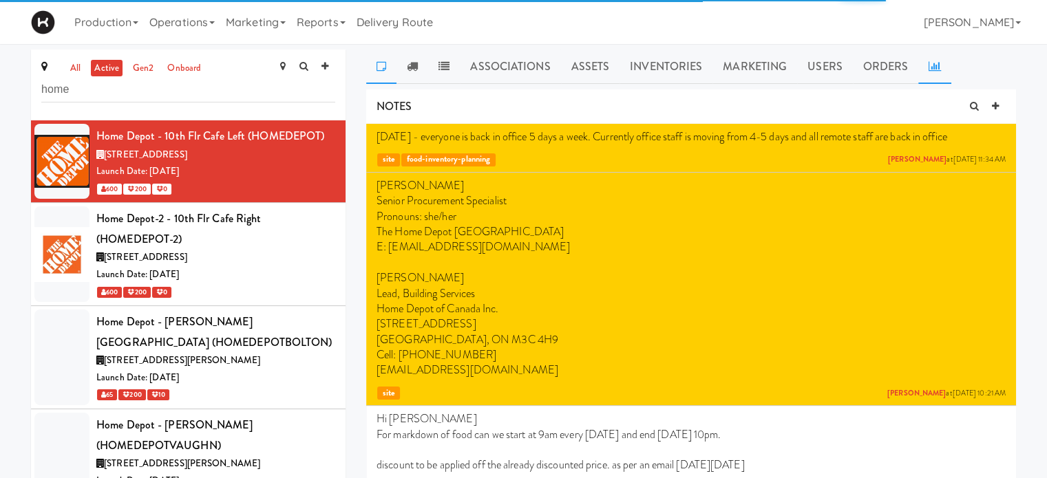
click at [925, 71] on link at bounding box center [934, 67] width 33 height 34
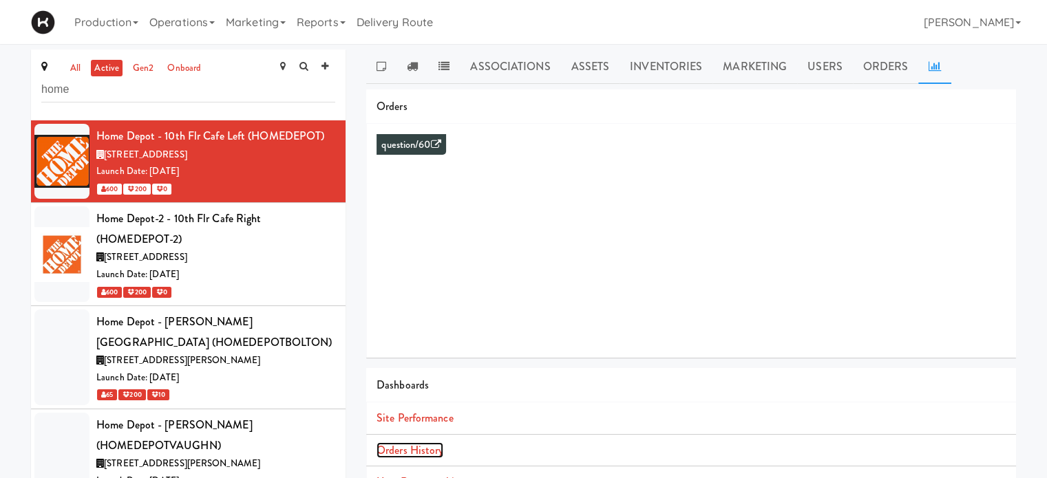
click at [418, 448] on link "Orders History" at bounding box center [410, 451] width 67 height 16
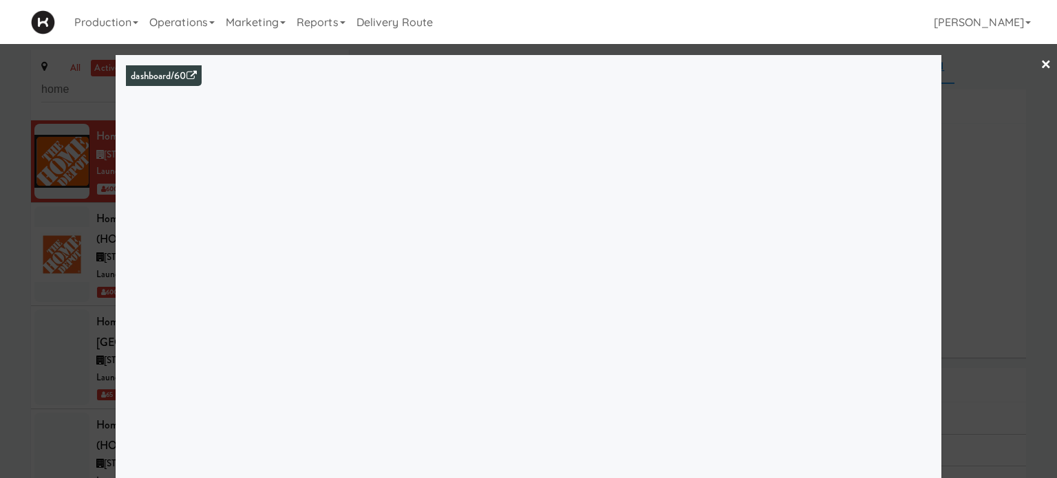
click at [991, 83] on div at bounding box center [528, 239] width 1057 height 478
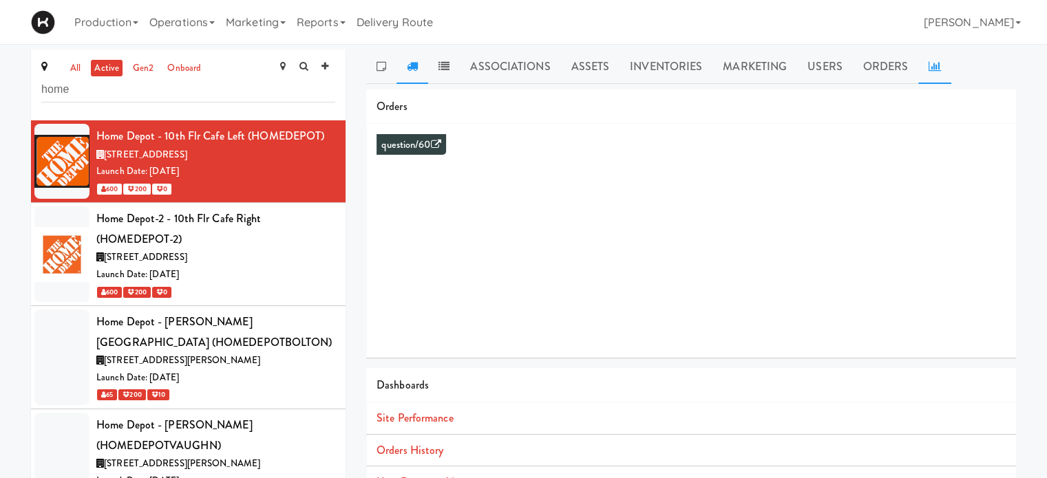
click at [412, 61] on icon at bounding box center [412, 66] width 11 height 11
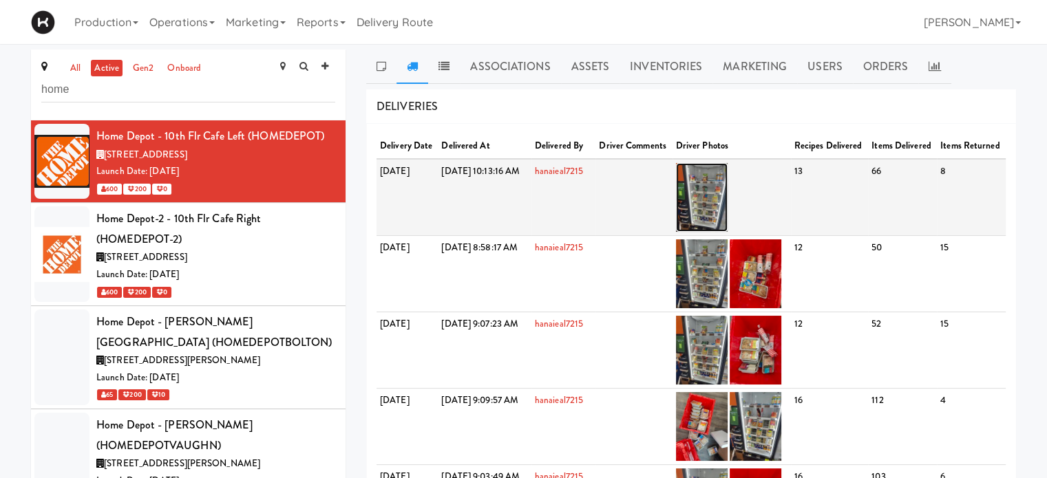
click at [728, 209] on img at bounding box center [702, 197] width 52 height 69
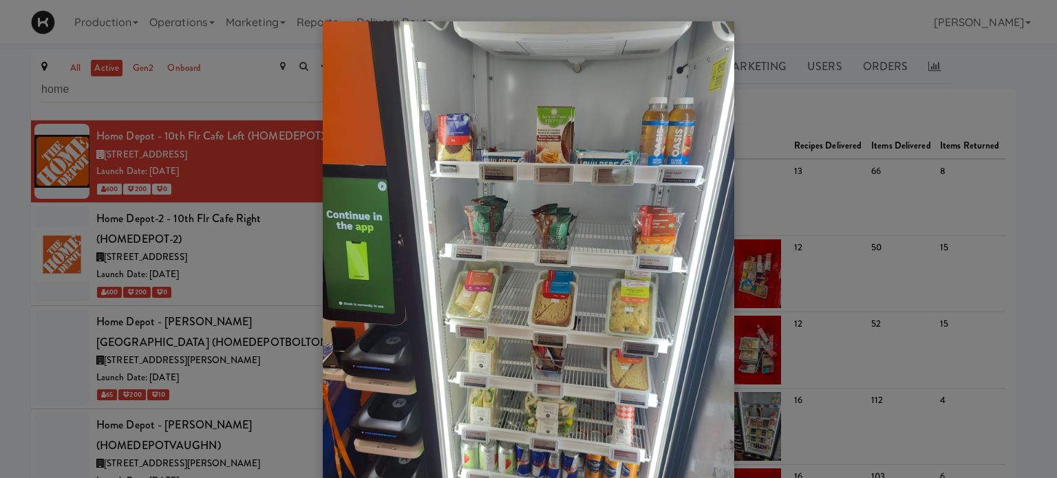
click at [1022, 86] on div at bounding box center [528, 239] width 1057 height 478
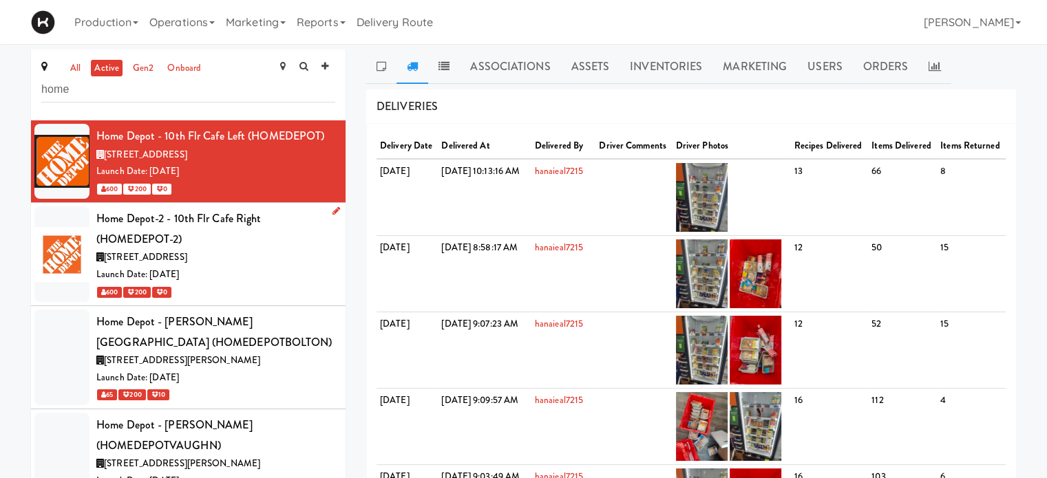
click at [280, 268] on div "Launch Date: [DATE]" at bounding box center [215, 274] width 239 height 17
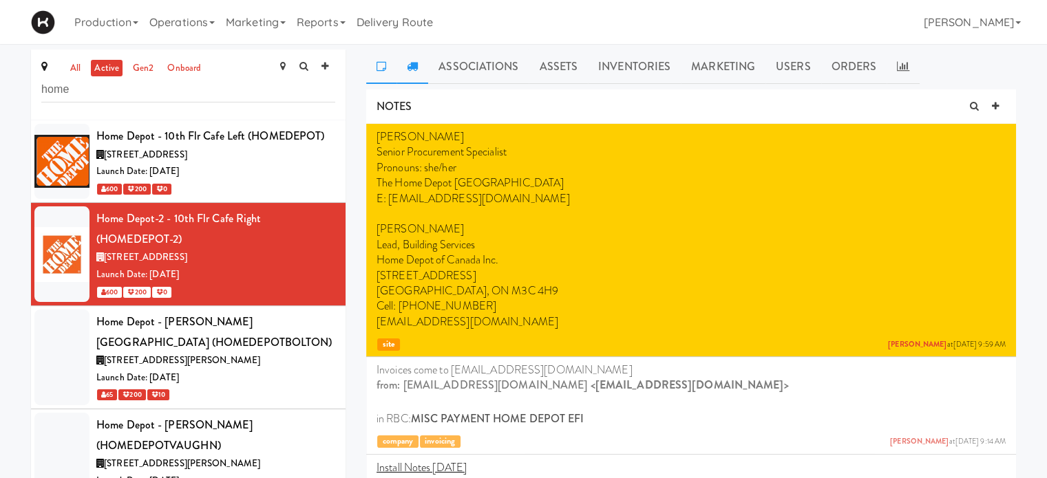
click at [419, 74] on link at bounding box center [413, 67] width 32 height 34
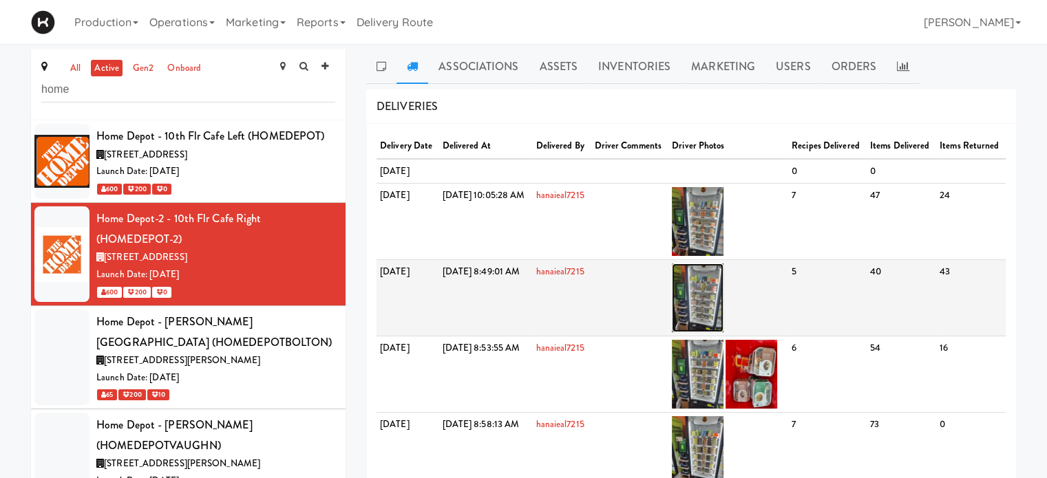
click at [724, 319] on img at bounding box center [698, 298] width 52 height 69
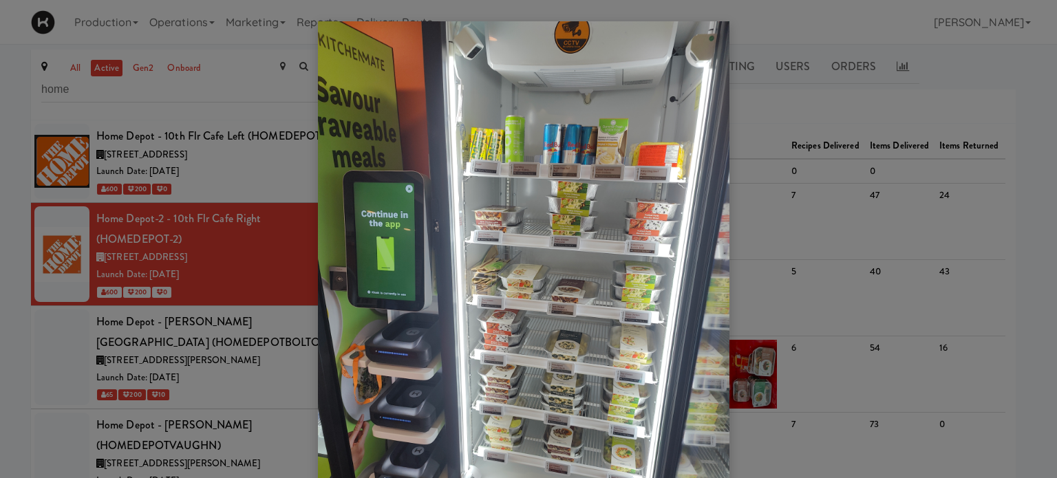
click at [1031, 323] on div at bounding box center [528, 239] width 1057 height 478
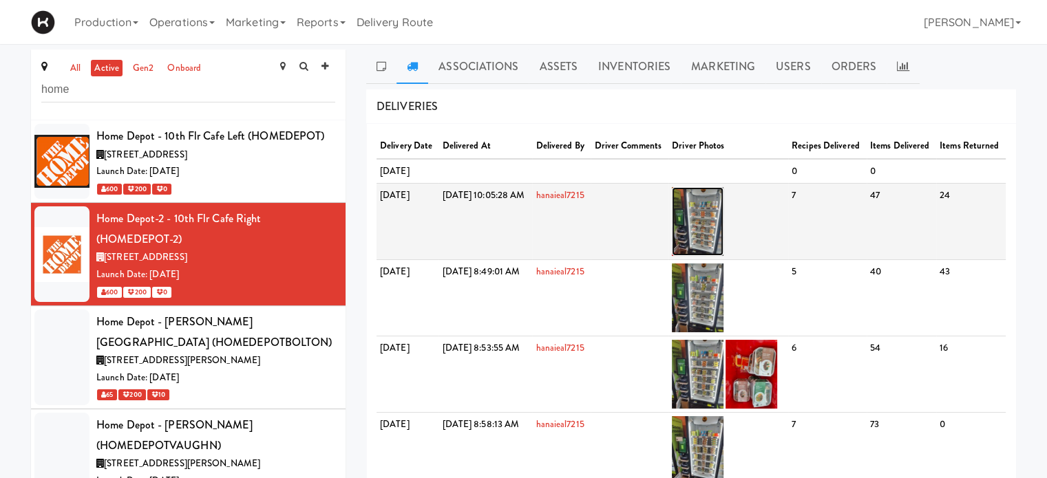
click at [724, 256] on img at bounding box center [698, 221] width 52 height 69
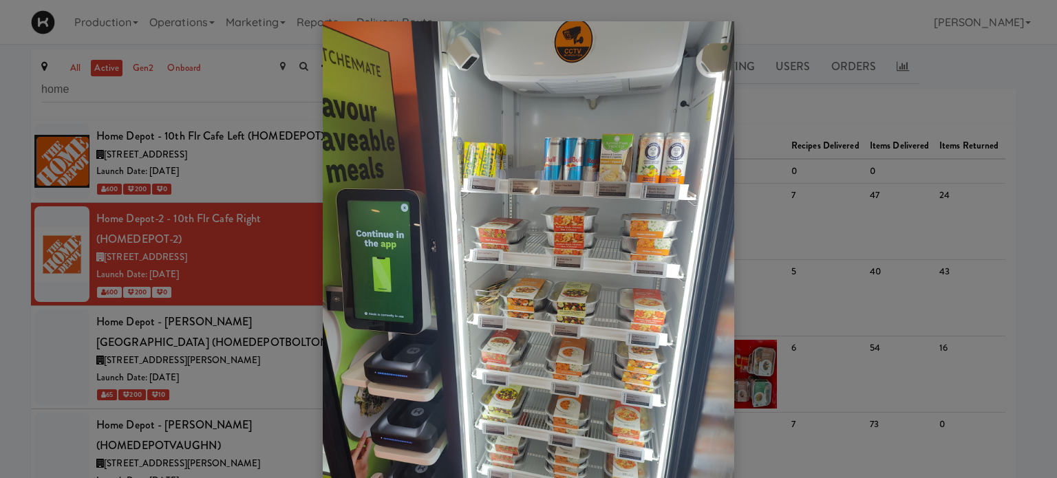
click at [1009, 159] on div at bounding box center [528, 239] width 1057 height 478
